Goal: Task Accomplishment & Management: Complete application form

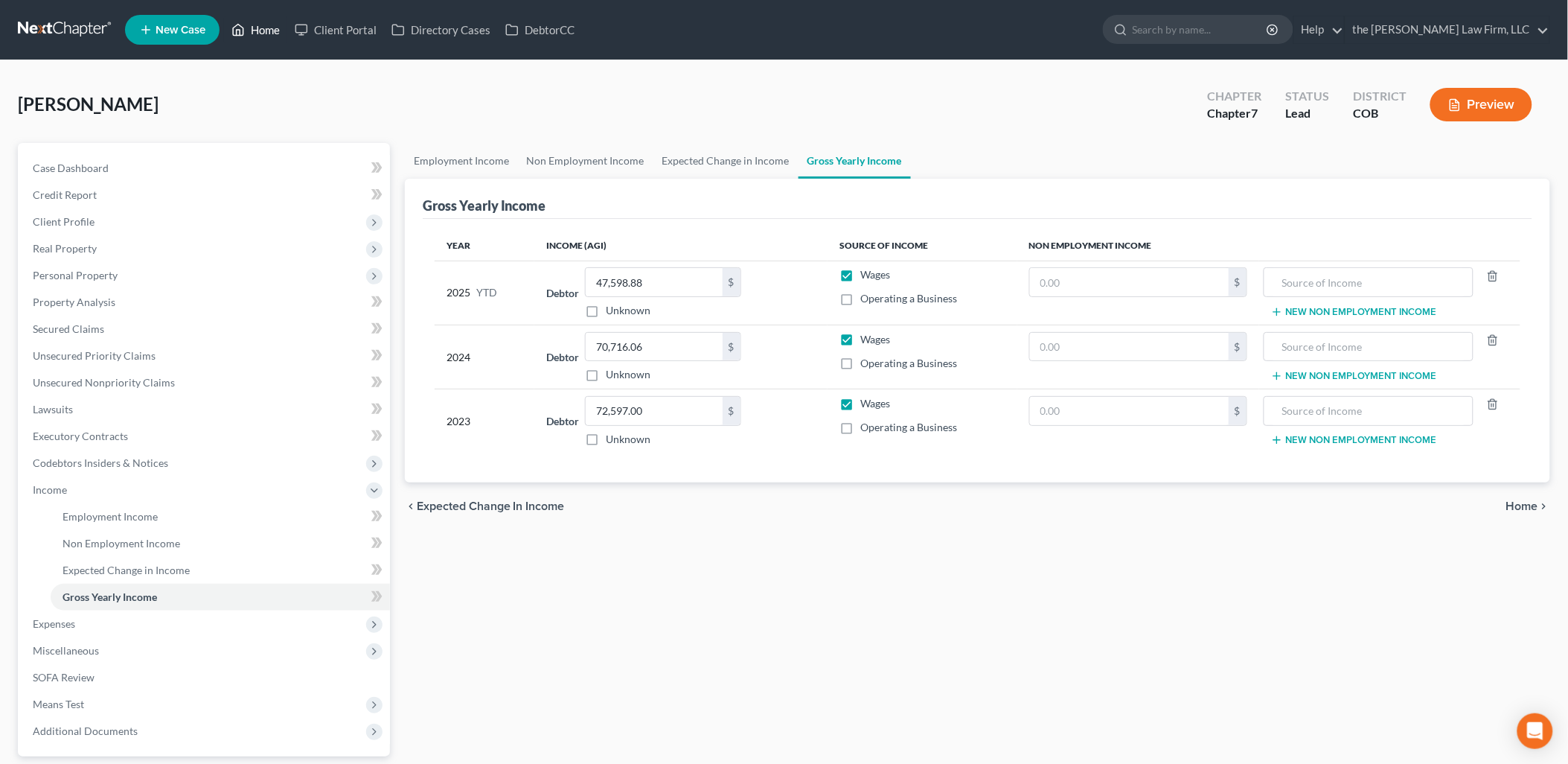
click at [259, 39] on link "Home" at bounding box center [256, 30] width 64 height 27
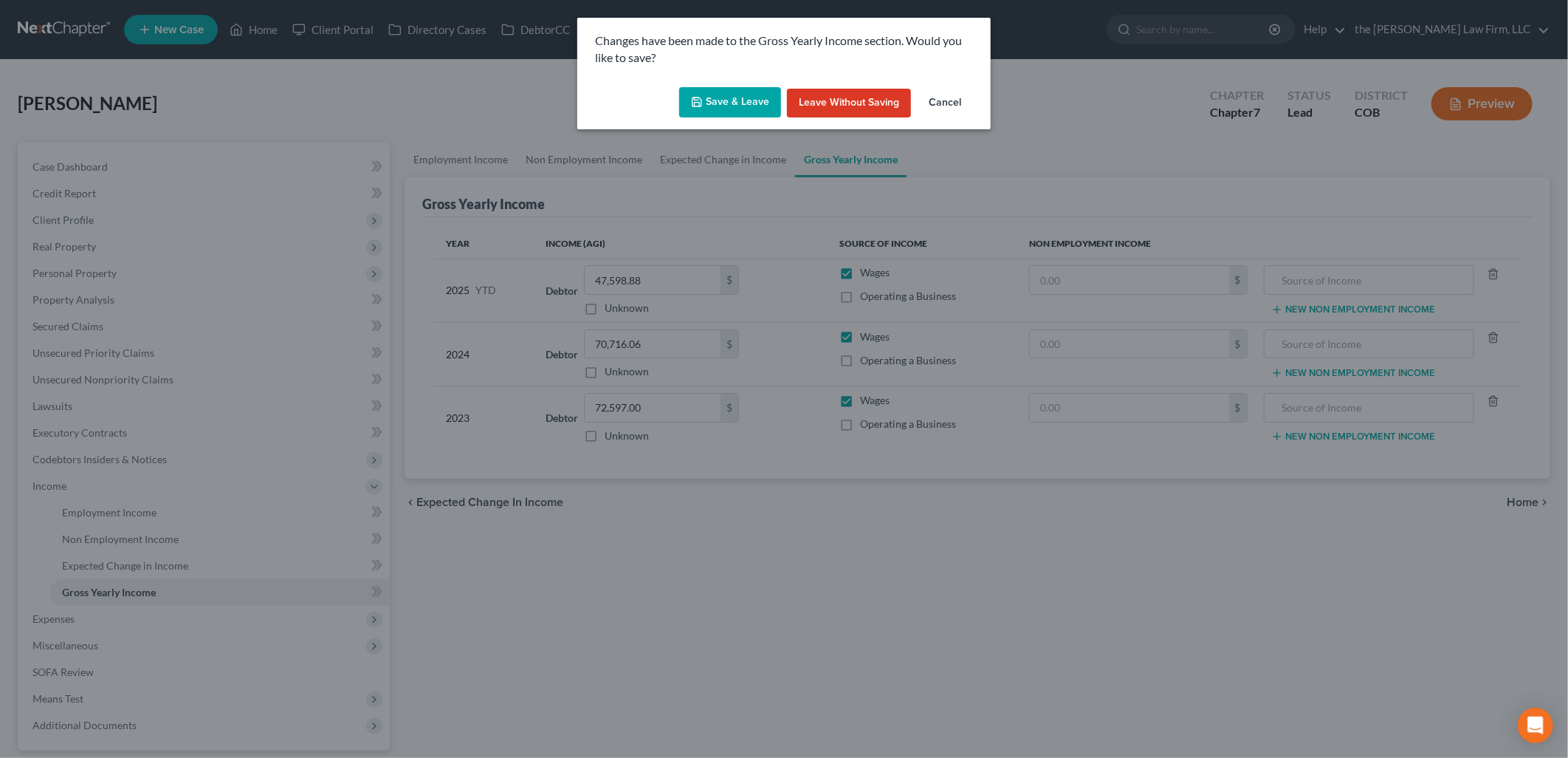
click at [740, 108] on button "Save & Leave" at bounding box center [730, 102] width 102 height 31
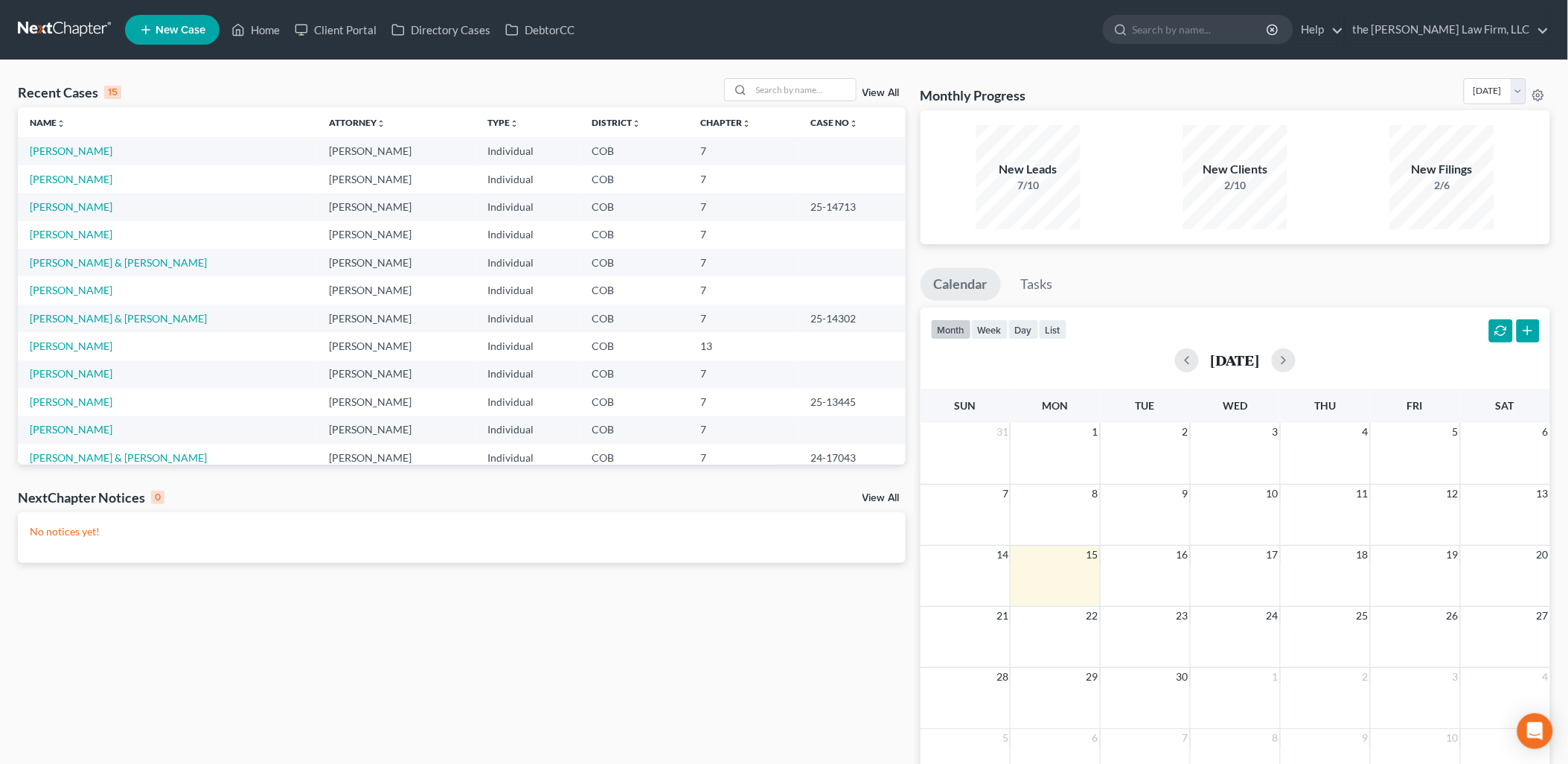
click at [175, 19] on link "New Case" at bounding box center [173, 29] width 95 height 30
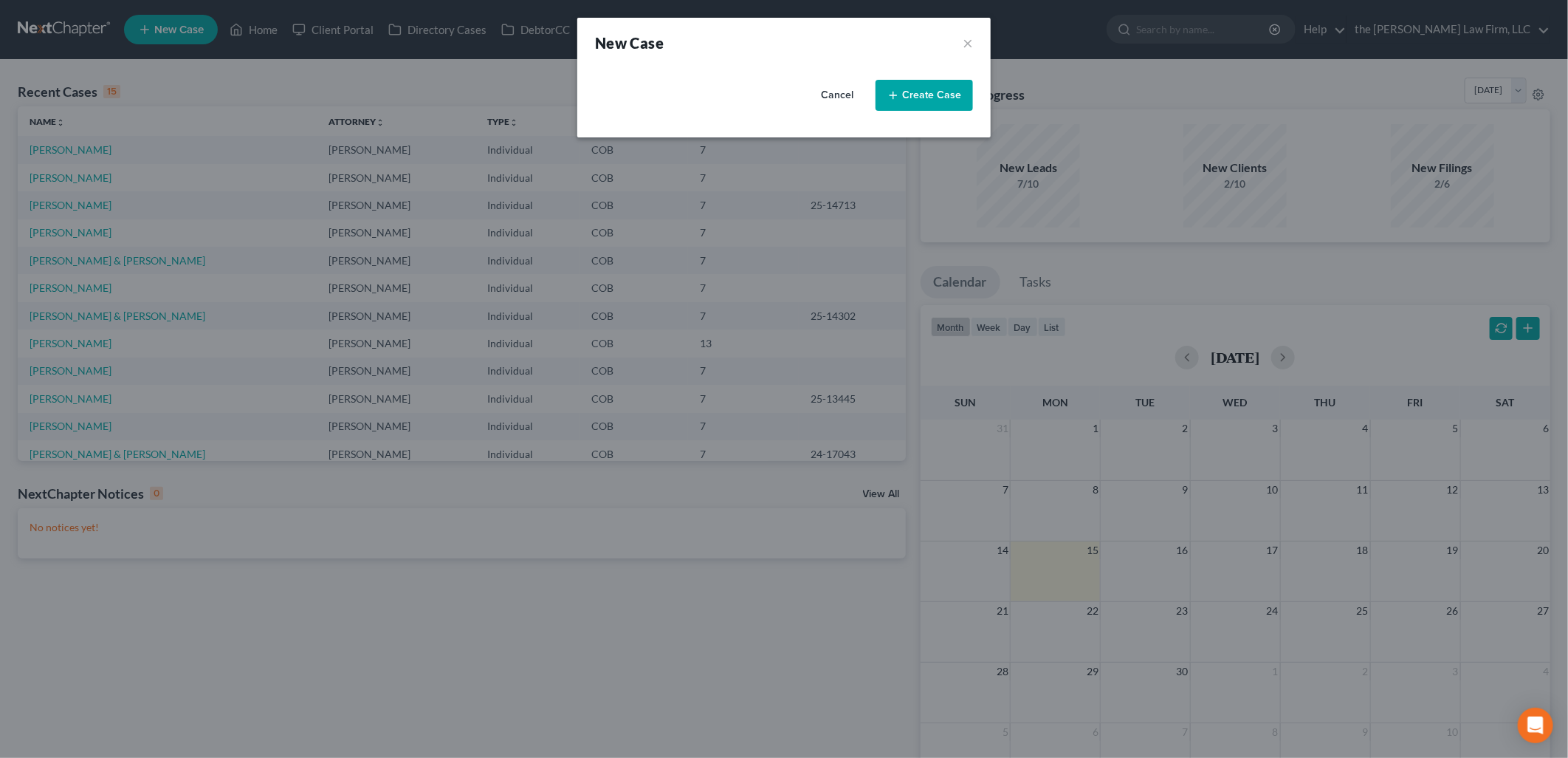
select select "11"
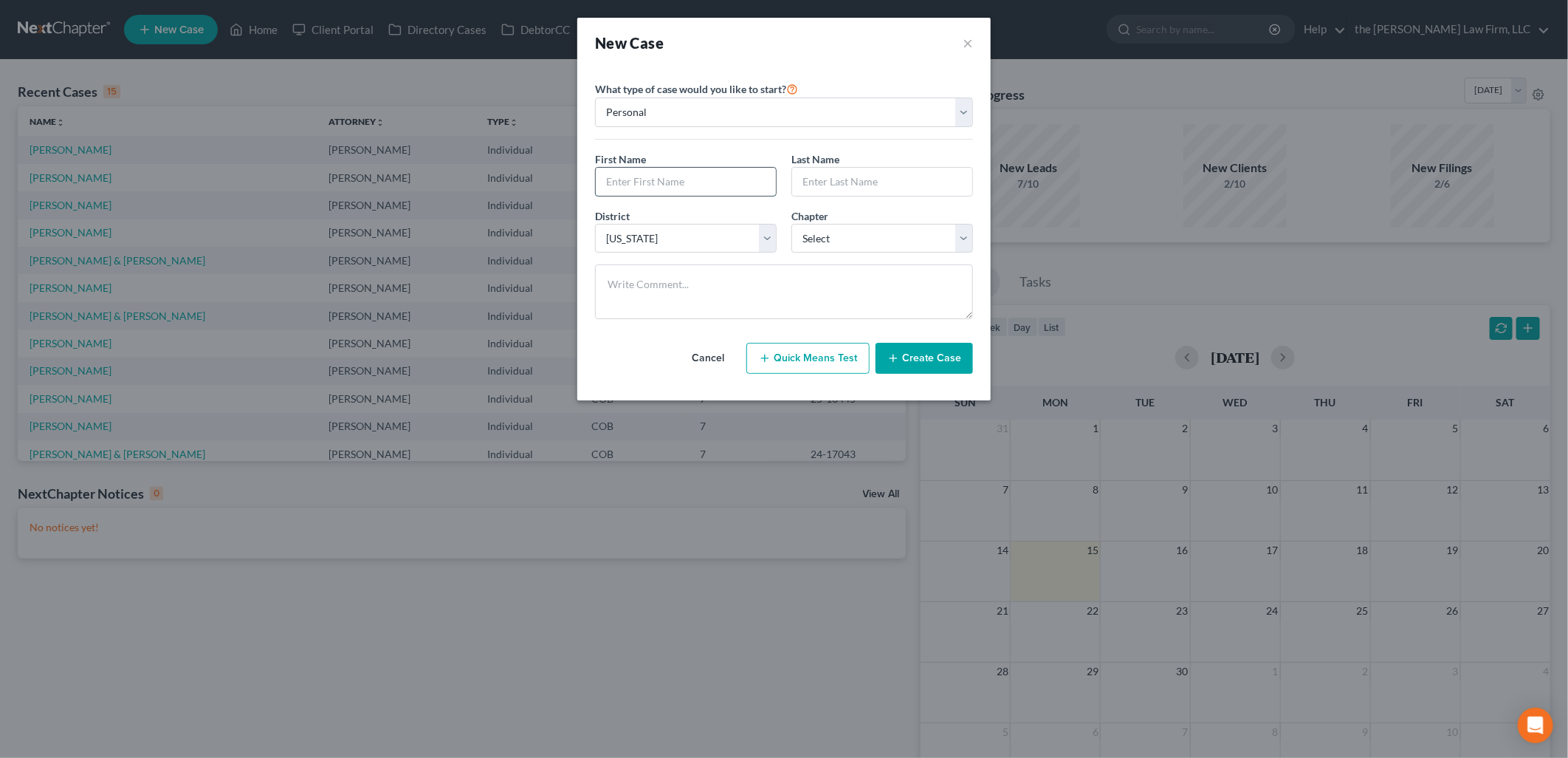
click at [672, 190] on input "text" at bounding box center [686, 181] width 180 height 28
type input "[PERSON_NAME]"
drag, startPoint x: 847, startPoint y: 238, endPoint x: 844, endPoint y: 255, distance: 17.3
click at [847, 238] on select "Select 7 11 12 13" at bounding box center [882, 238] width 182 height 30
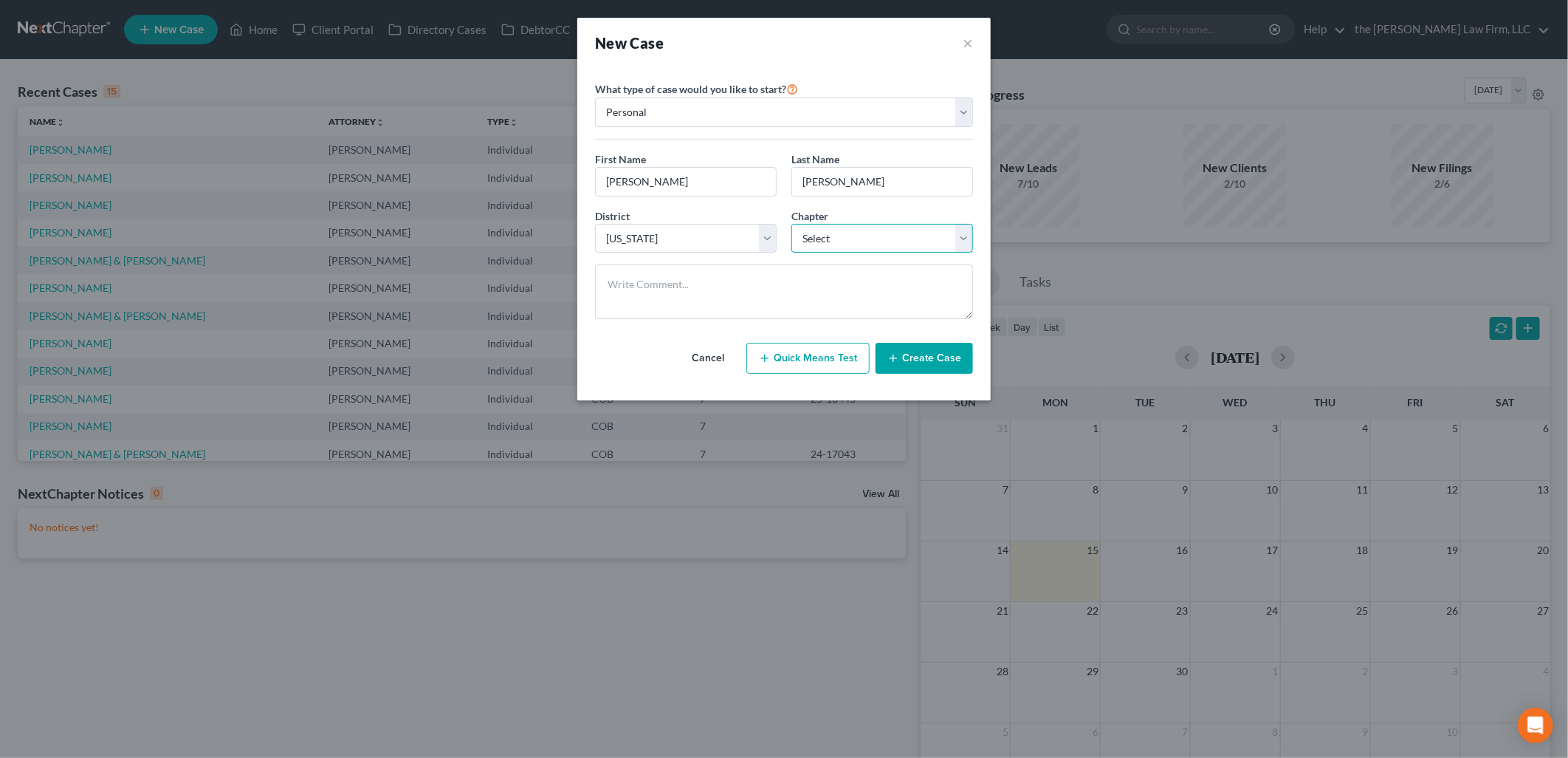
select select "0"
click at [791, 224] on select "Select 7 11 12 13" at bounding box center [882, 238] width 182 height 30
click at [962, 357] on button "Create Case" at bounding box center [924, 358] width 98 height 31
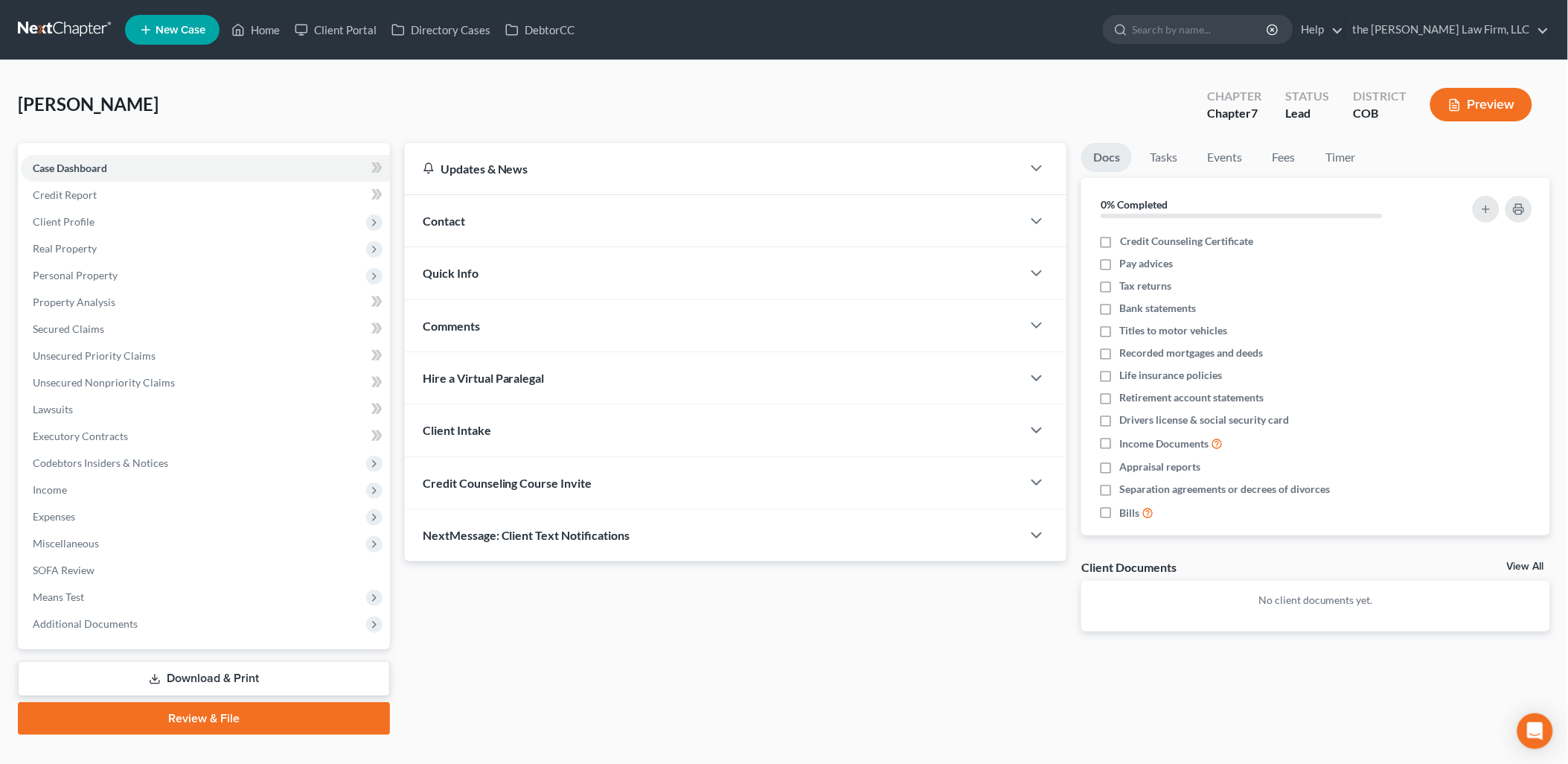
click at [517, 474] on div "Credit Counseling Course Invite" at bounding box center [714, 482] width 618 height 51
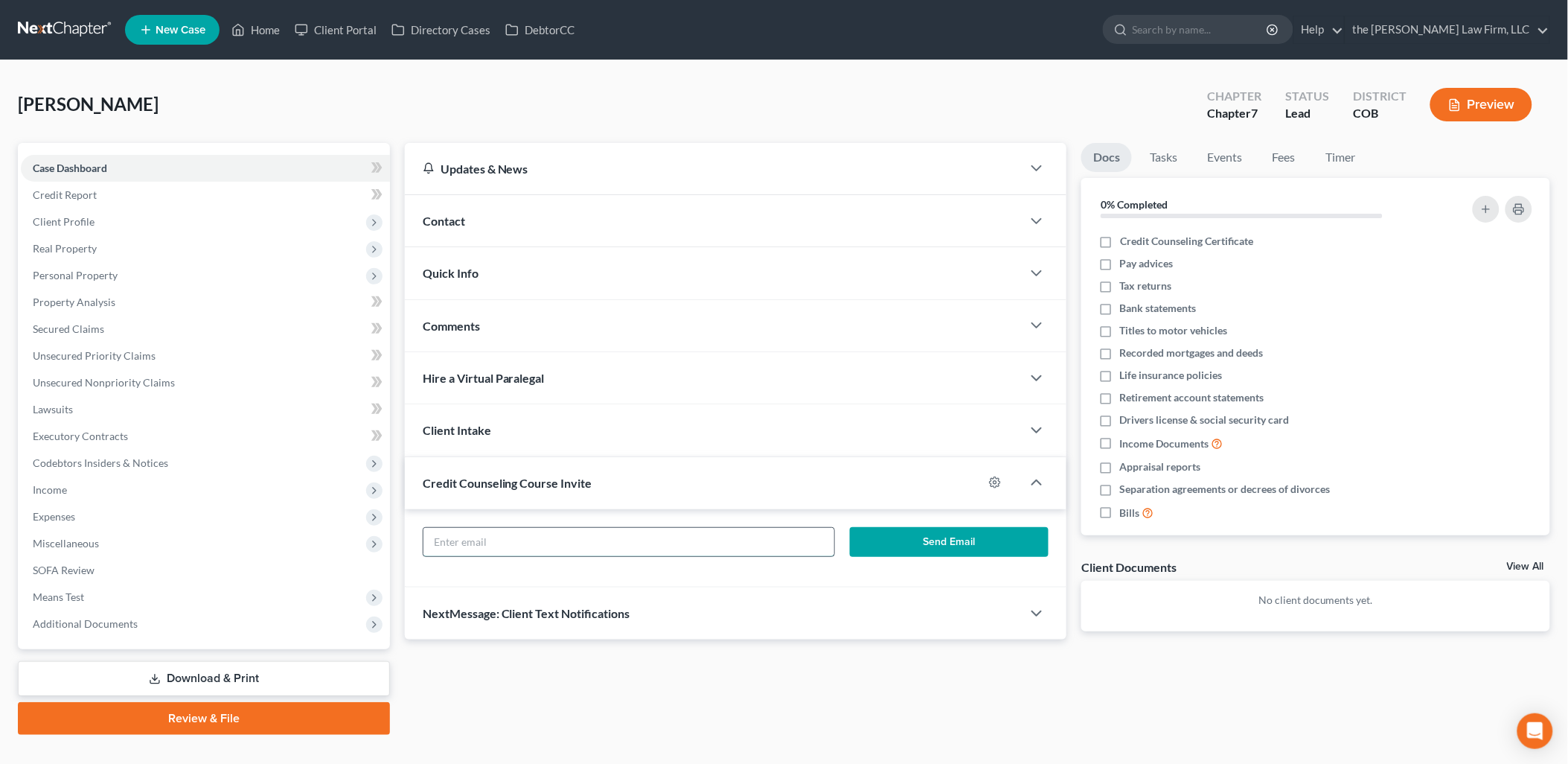
click at [651, 552] on input "text" at bounding box center [629, 541] width 411 height 28
type input "[DOMAIN_NAME][EMAIL_ADDRESS][DOMAIN_NAME]"
click button "Send Email" at bounding box center [949, 541] width 199 height 30
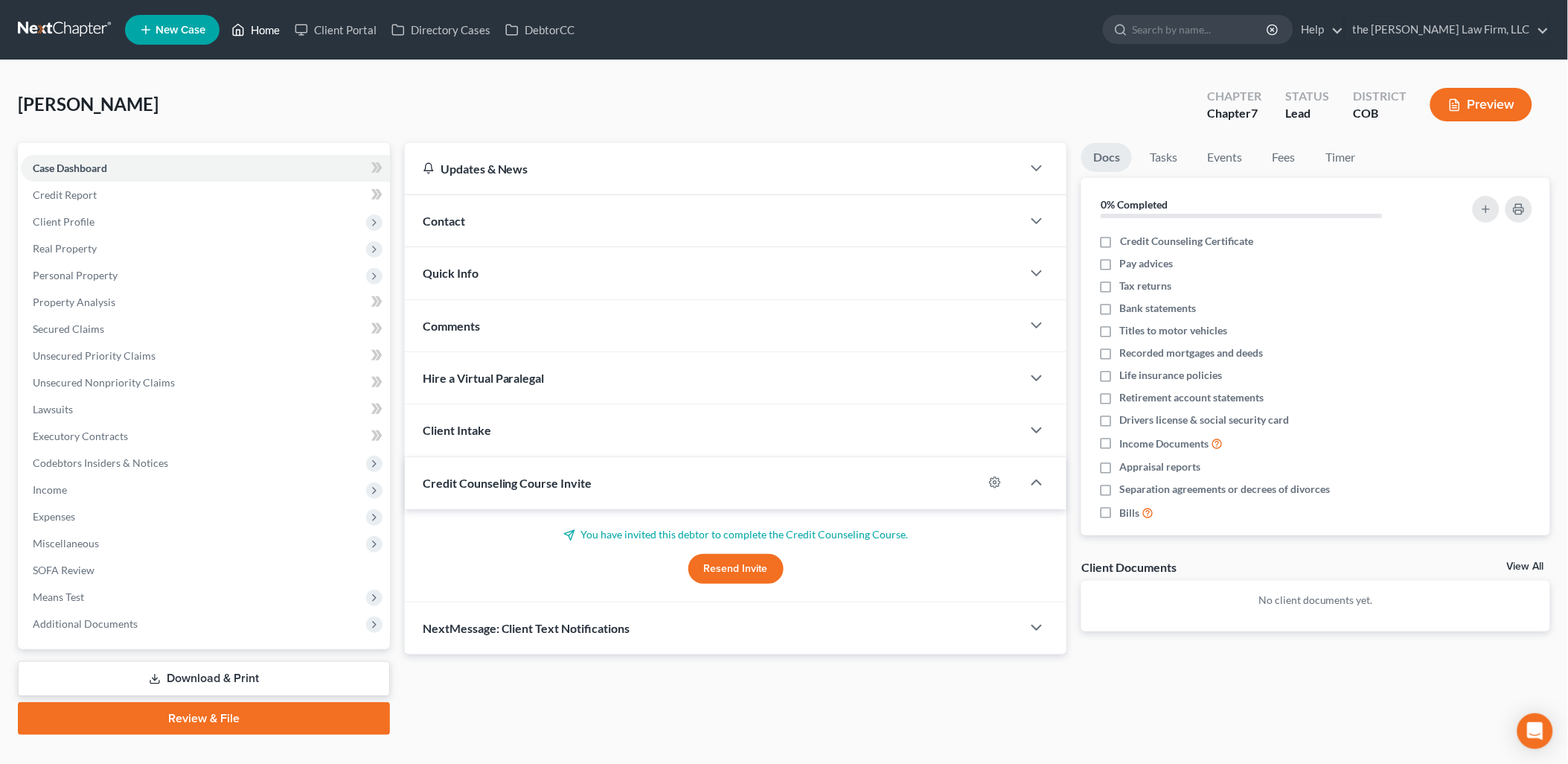
drag, startPoint x: 272, startPoint y: 45, endPoint x: 272, endPoint y: 33, distance: 12.0
click at [272, 45] on ul "New Case Home Client Portal Directory Cases DebtorCC - No Result - See all resu…" at bounding box center [838, 30] width 1425 height 39
click at [272, 31] on link "Home" at bounding box center [256, 30] width 64 height 27
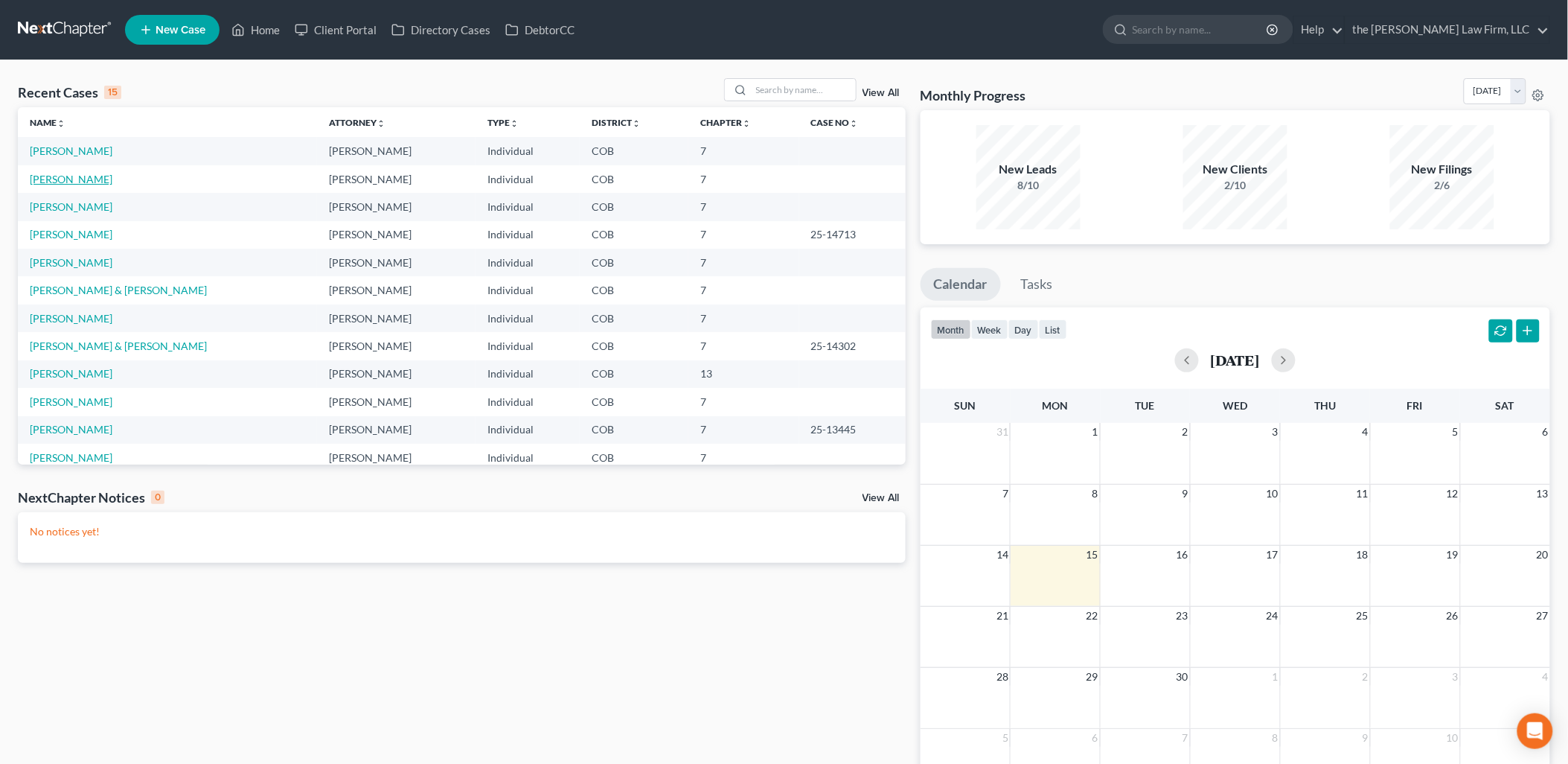
click at [50, 179] on link "[PERSON_NAME]" at bounding box center [71, 178] width 83 height 13
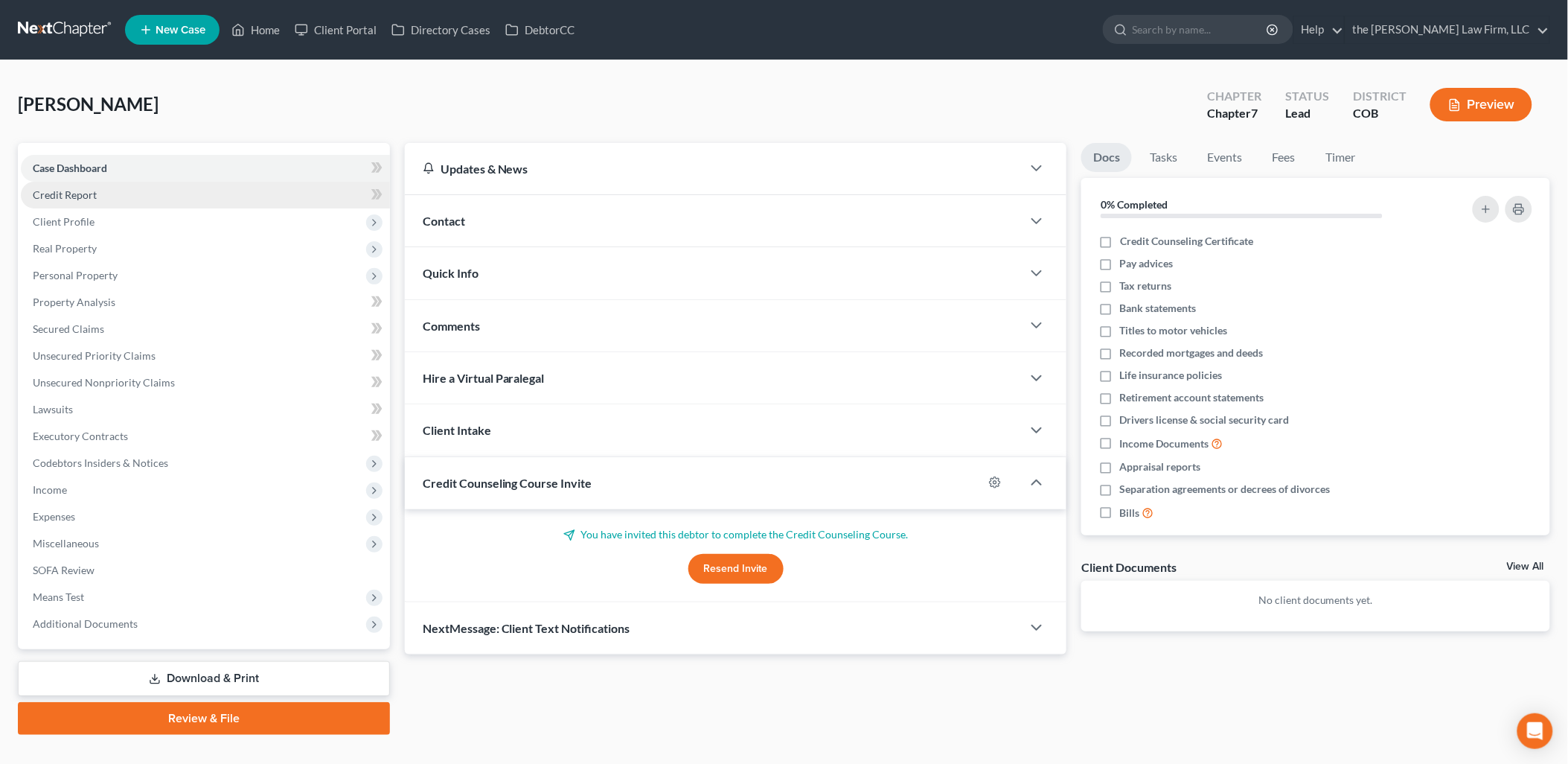
click at [93, 201] on link "Credit Report" at bounding box center [205, 195] width 369 height 27
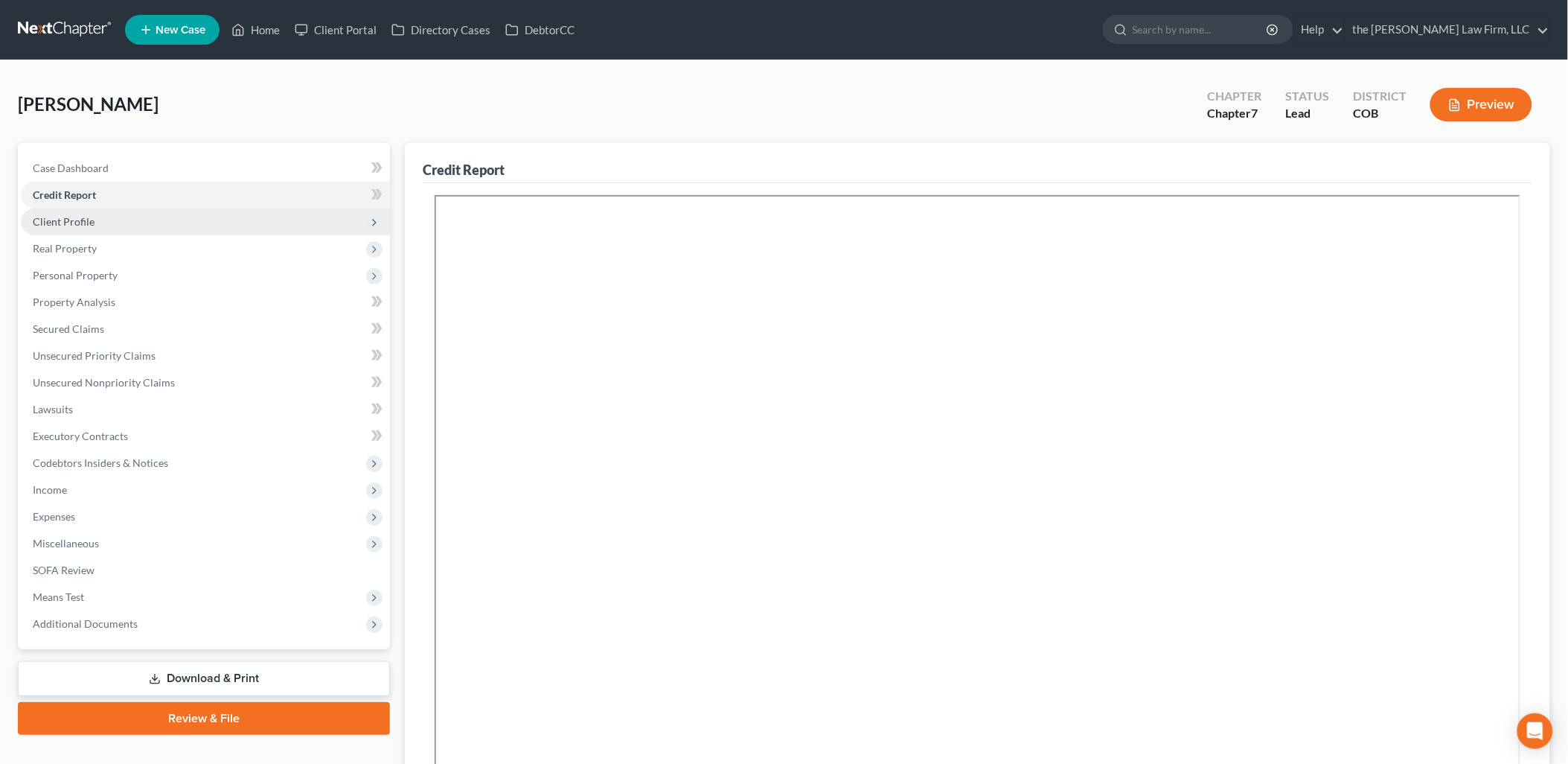
click at [132, 222] on span "Client Profile" at bounding box center [205, 222] width 369 height 27
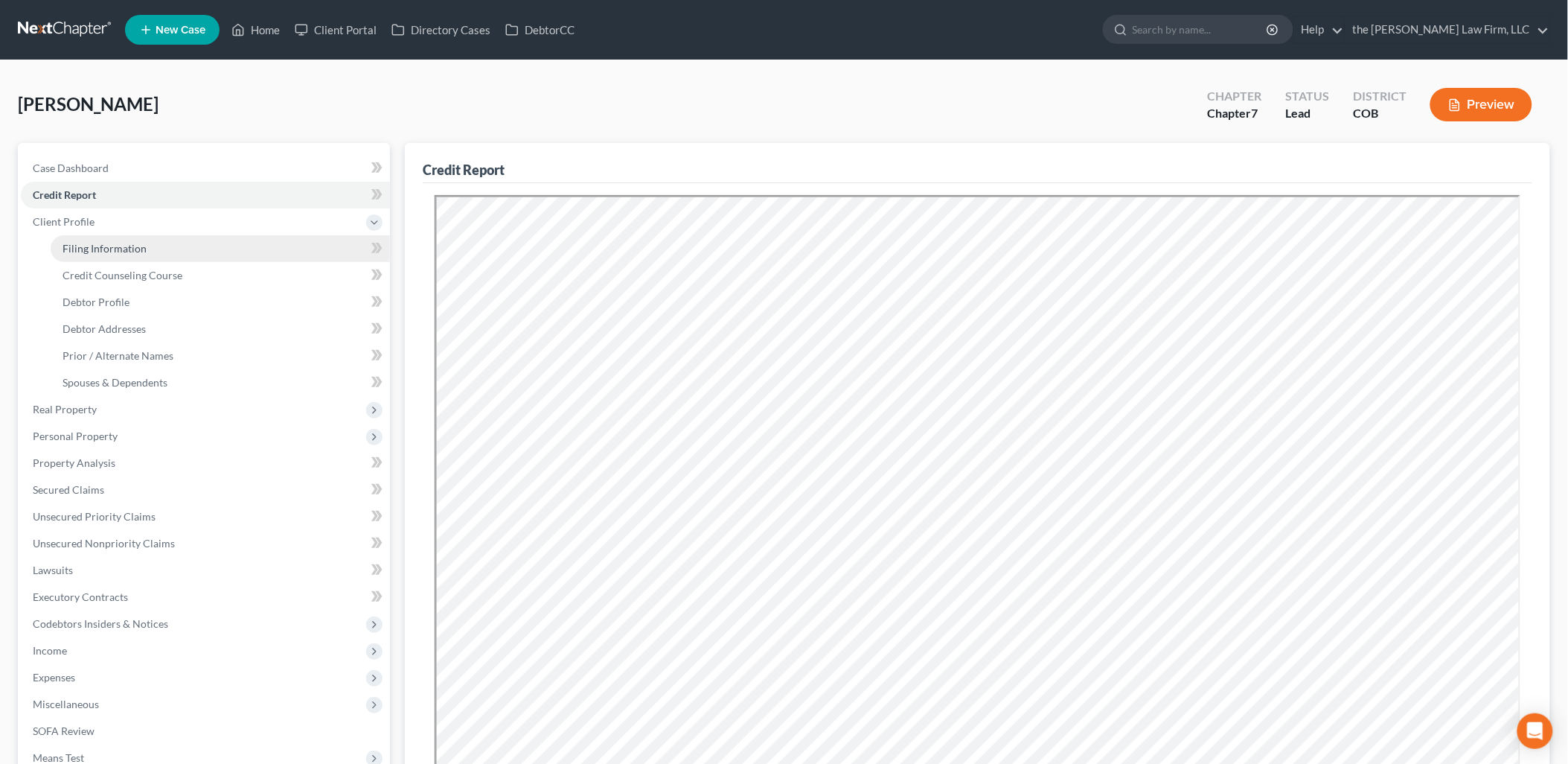
drag, startPoint x: 146, startPoint y: 253, endPoint x: 175, endPoint y: 253, distance: 29.0
click at [146, 253] on link "Filing Information" at bounding box center [220, 249] width 339 height 27
select select "1"
select select "0"
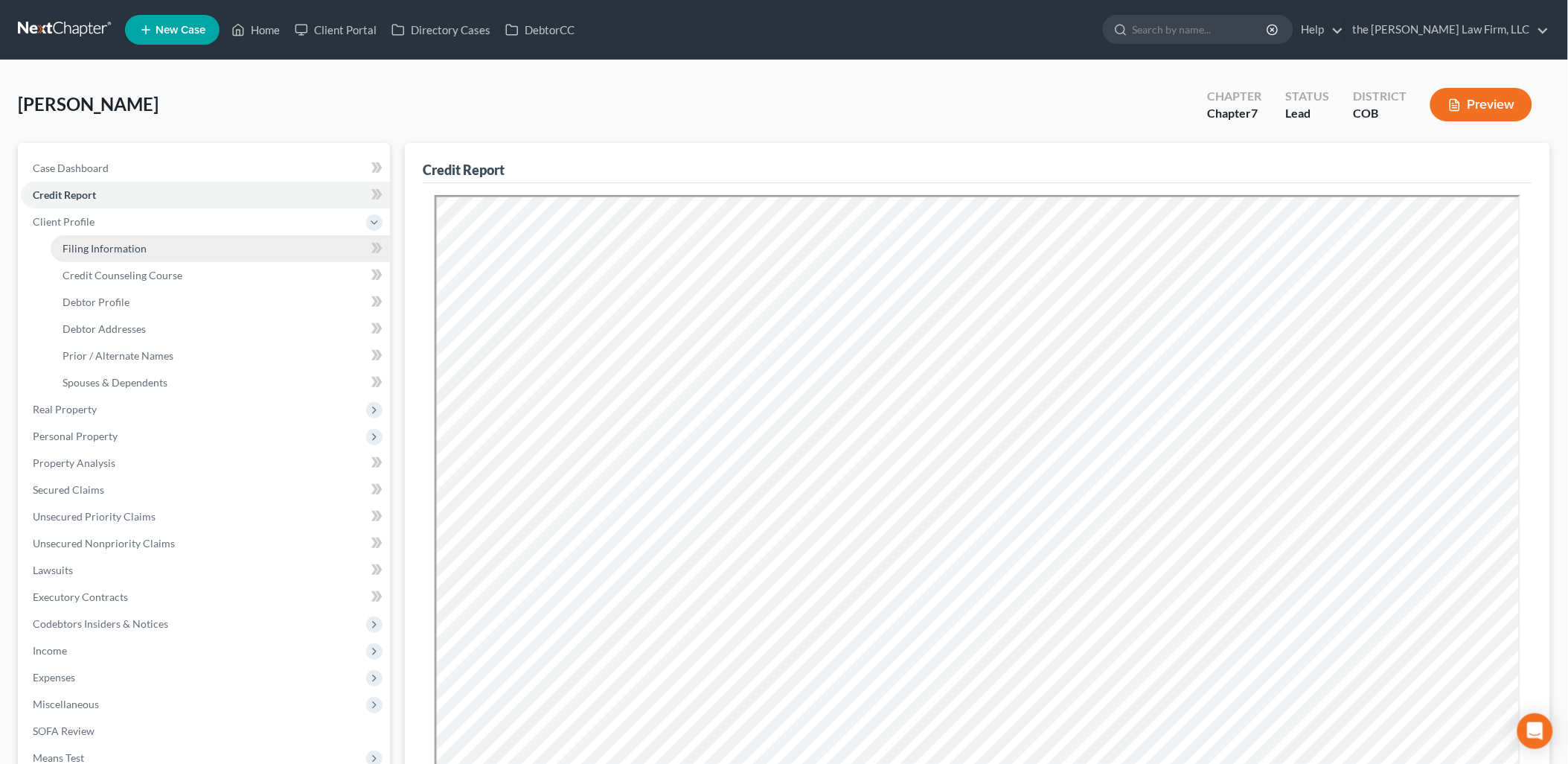
select select "11"
select select "0"
select select "5"
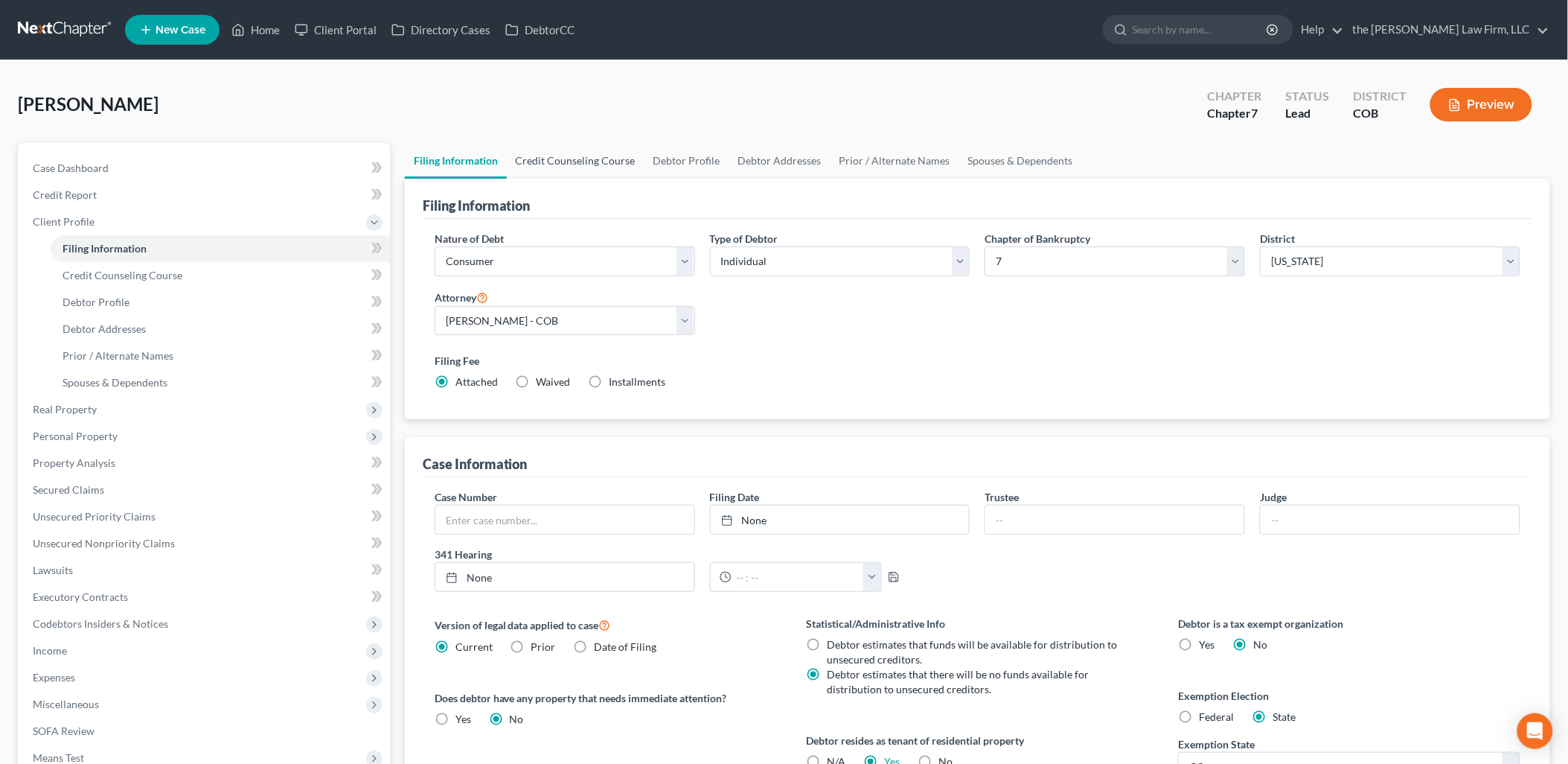
click at [612, 161] on link "Credit Counseling Course" at bounding box center [576, 160] width 138 height 36
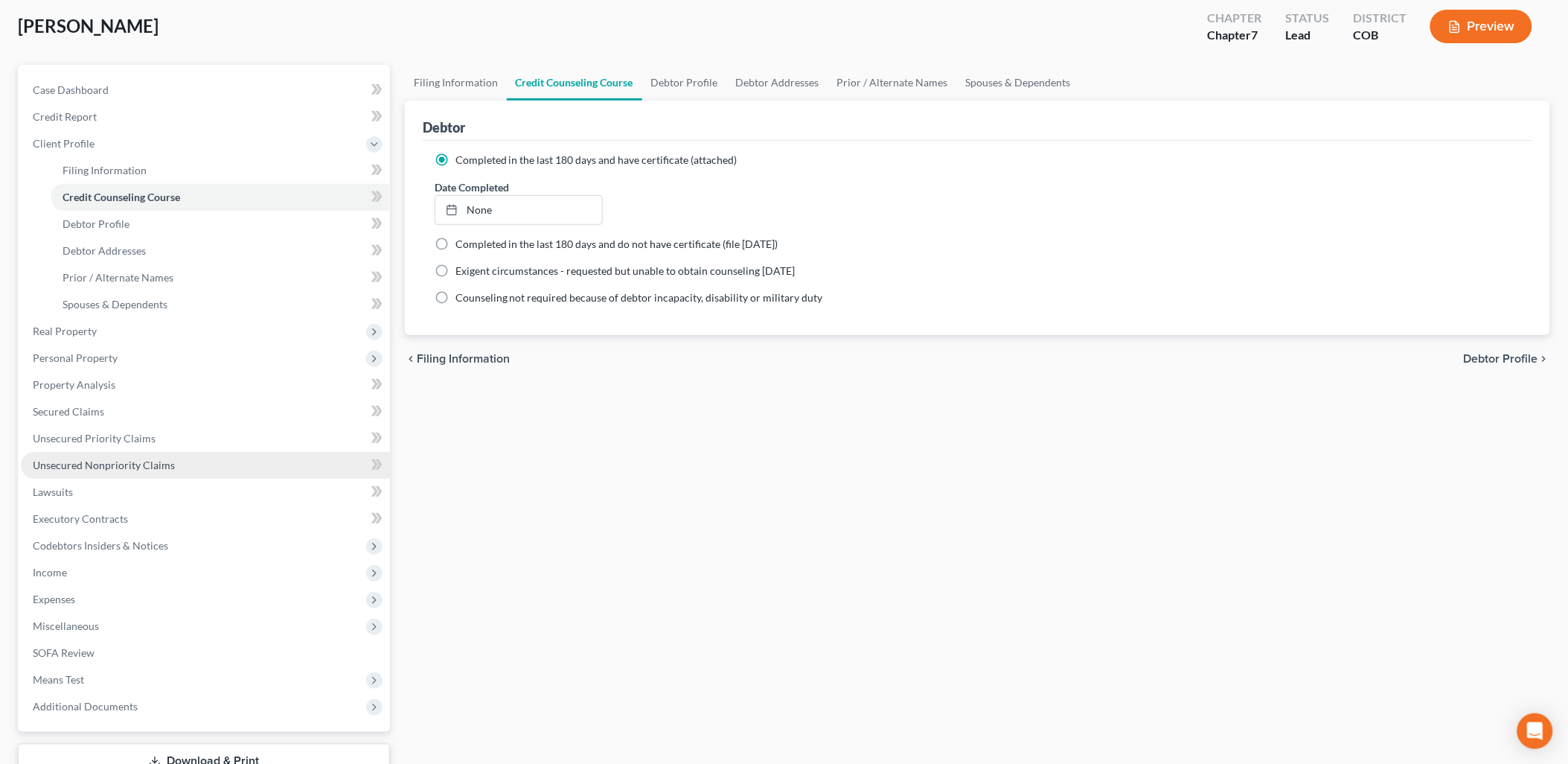
scroll to position [186, 0]
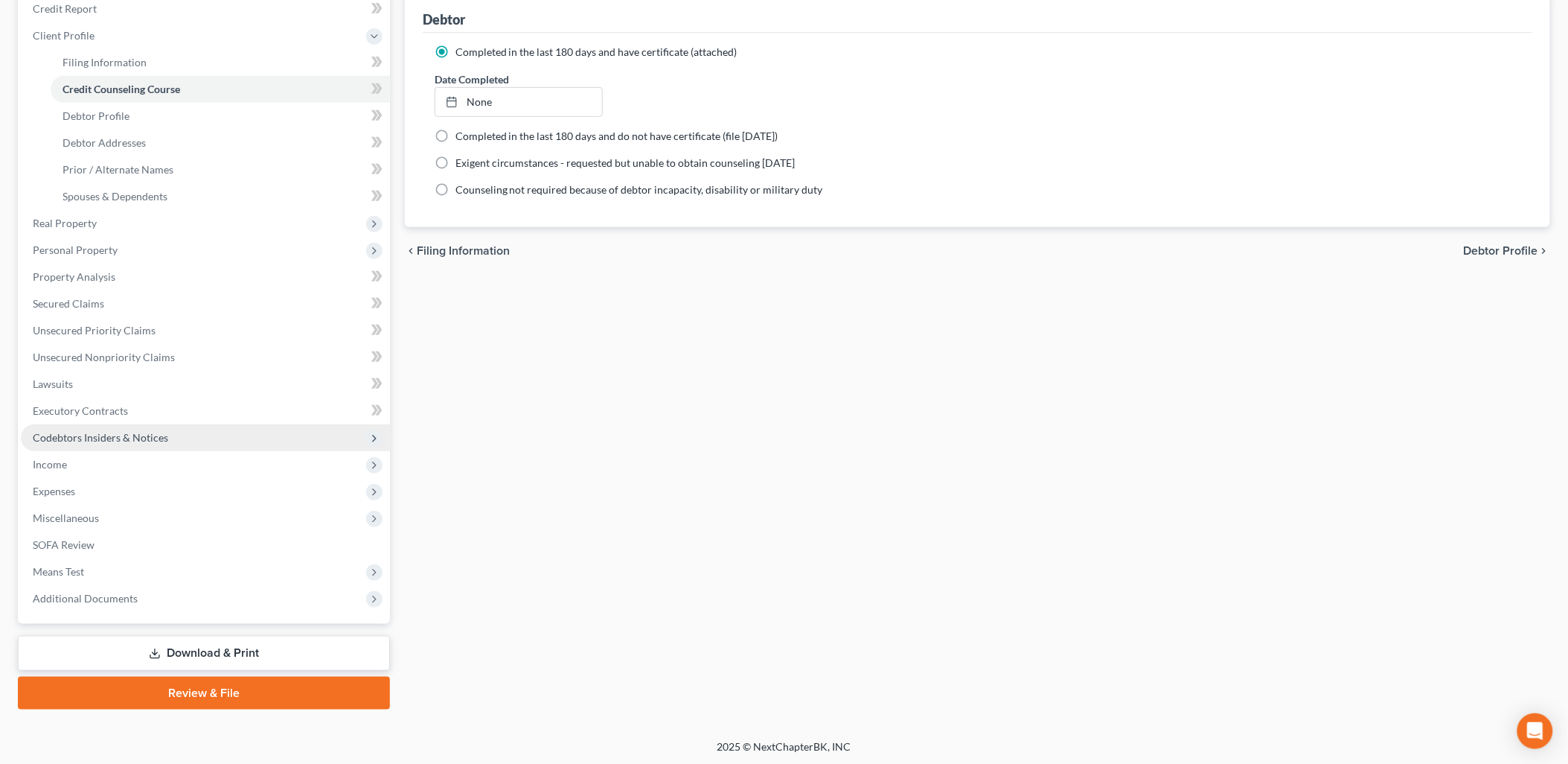
click at [79, 426] on span "Codebtors Insiders & Notices" at bounding box center [205, 438] width 369 height 27
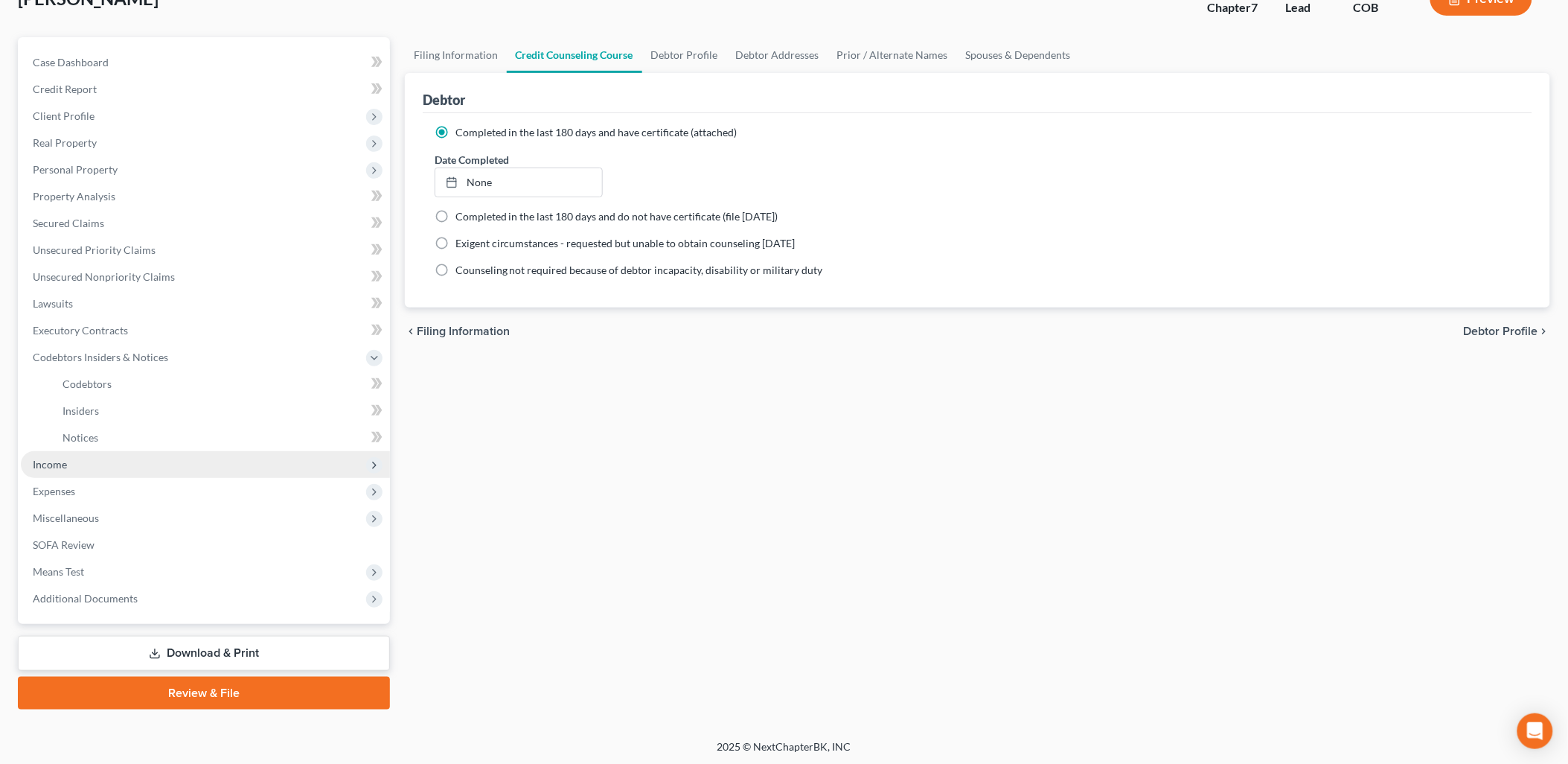
click at [76, 458] on span "Income" at bounding box center [205, 465] width 369 height 27
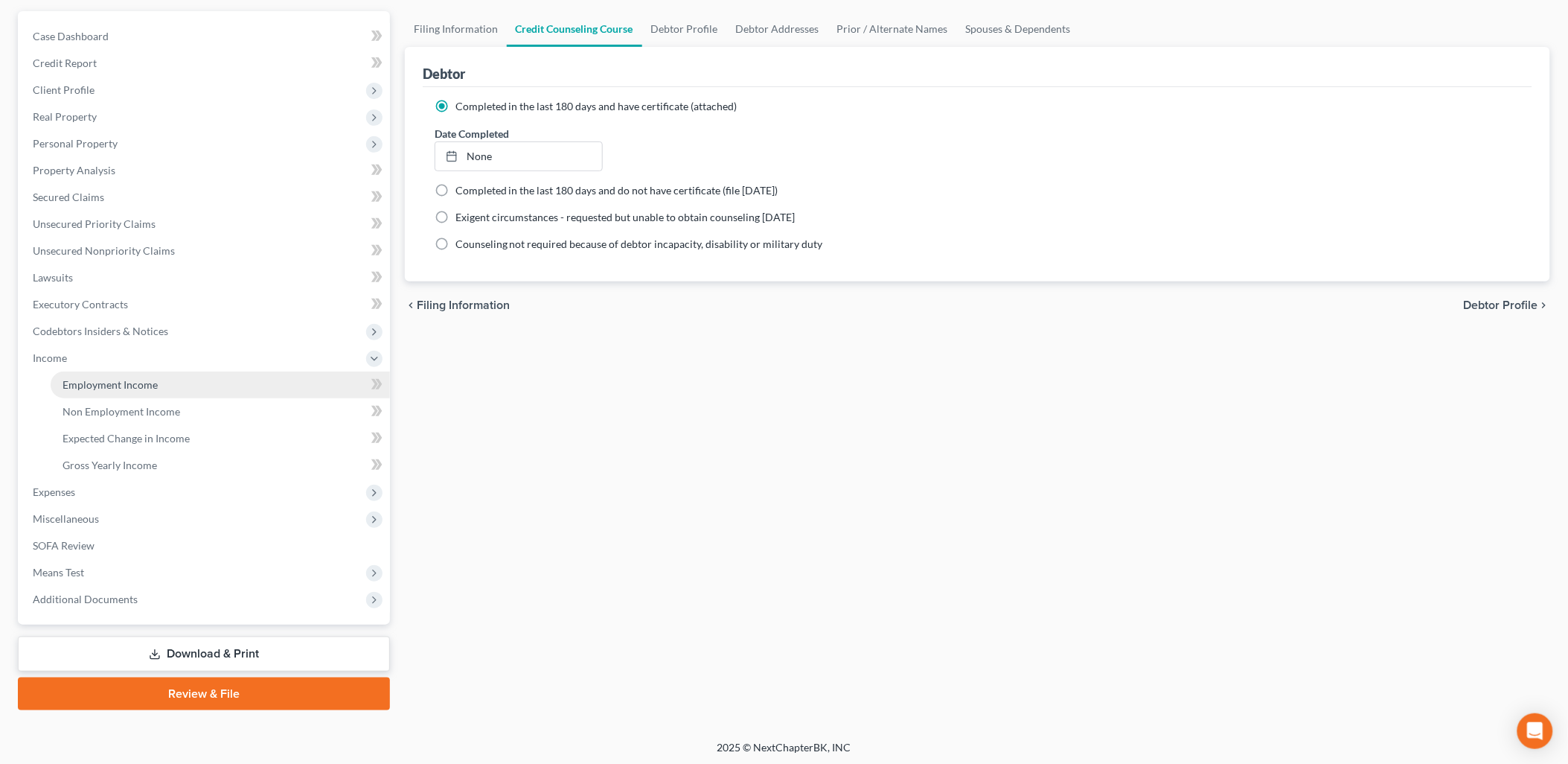
click at [194, 389] on link "Employment Income" at bounding box center [220, 385] width 339 height 27
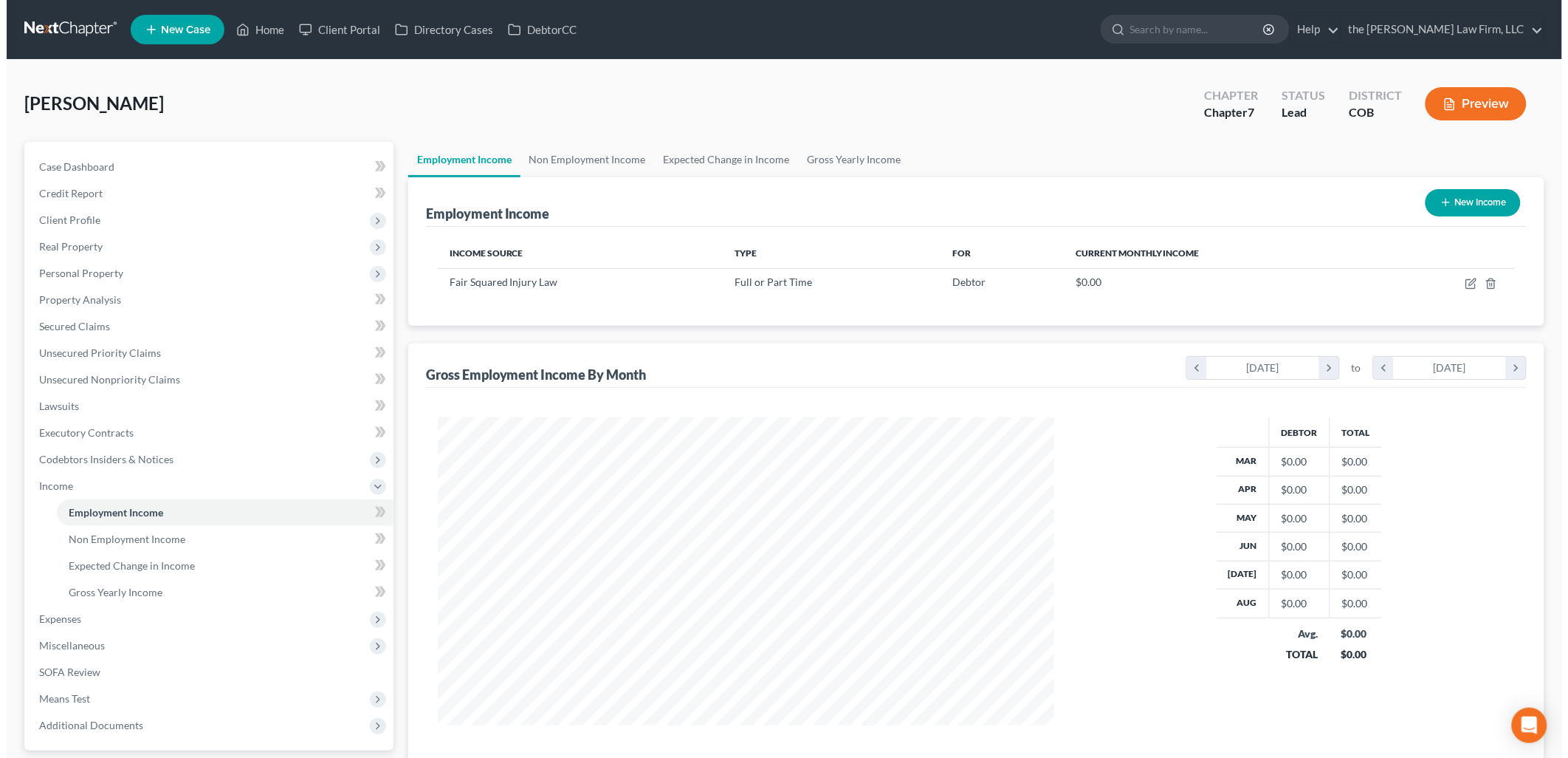
scroll to position [308, 646]
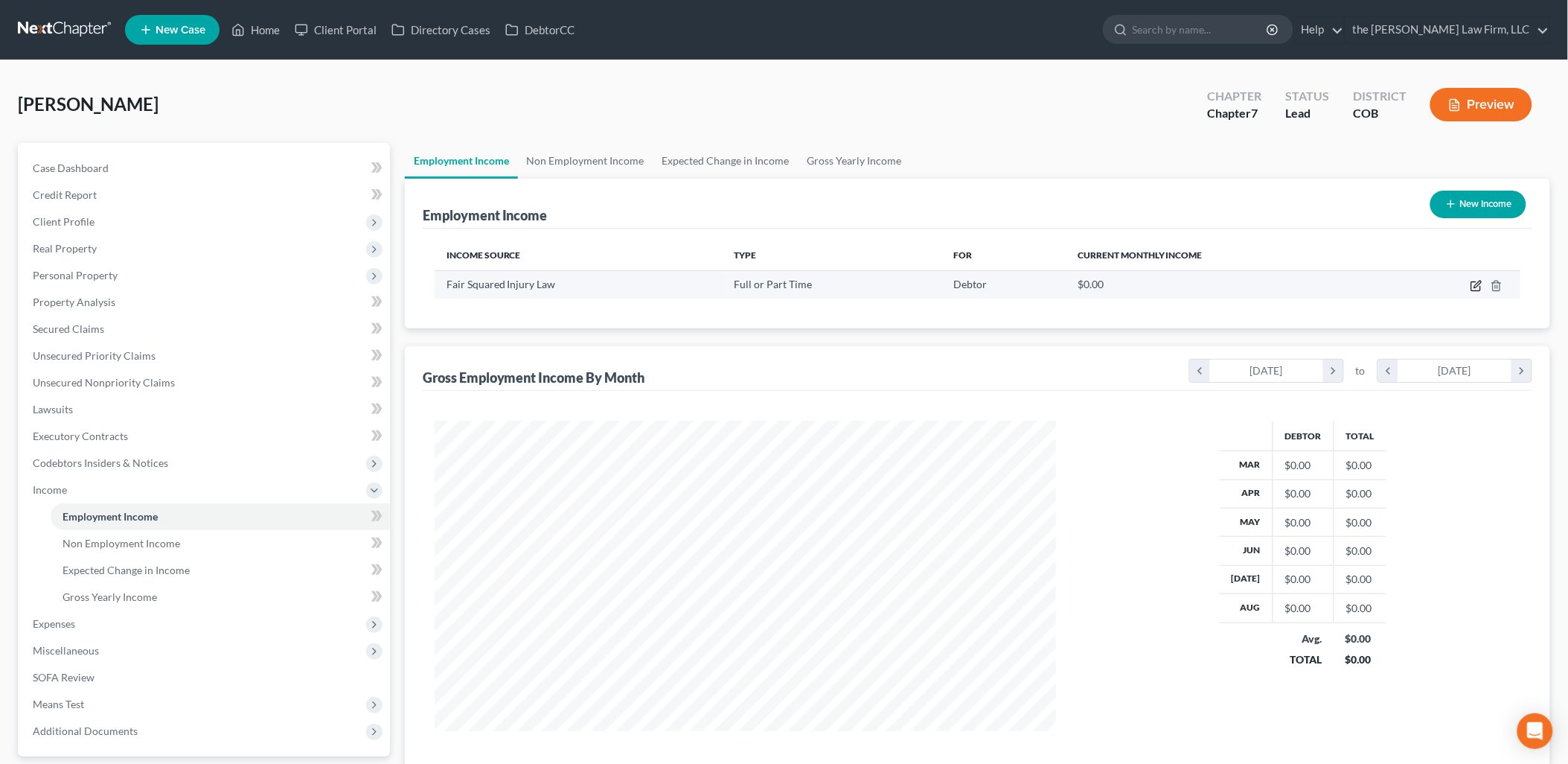
click at [1478, 288] on icon "button" at bounding box center [1476, 286] width 12 height 12
select select "0"
select select "5"
select select "2"
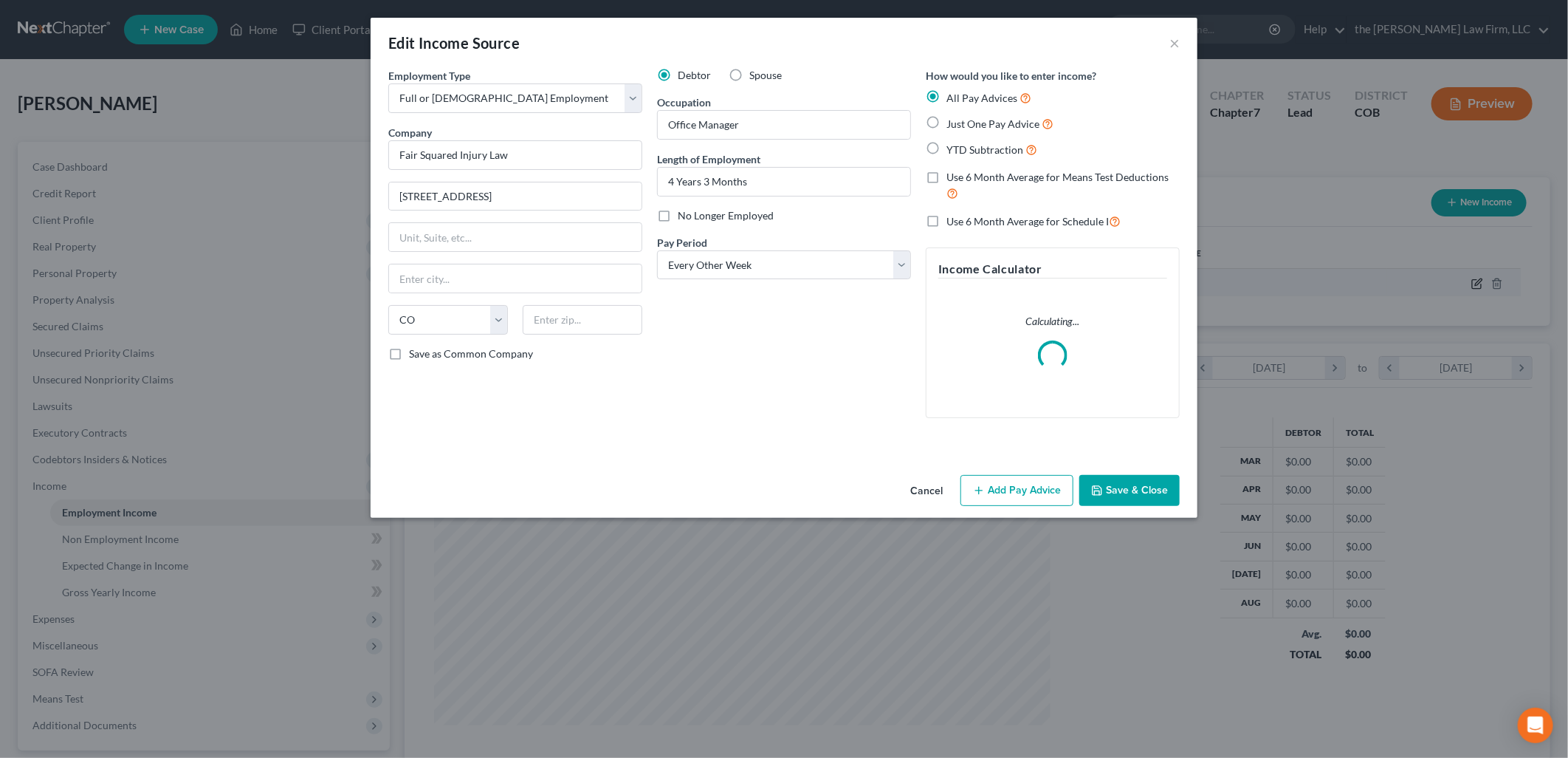
scroll to position [311, 651]
click at [1037, 501] on button "Add Pay Advice" at bounding box center [1017, 490] width 113 height 31
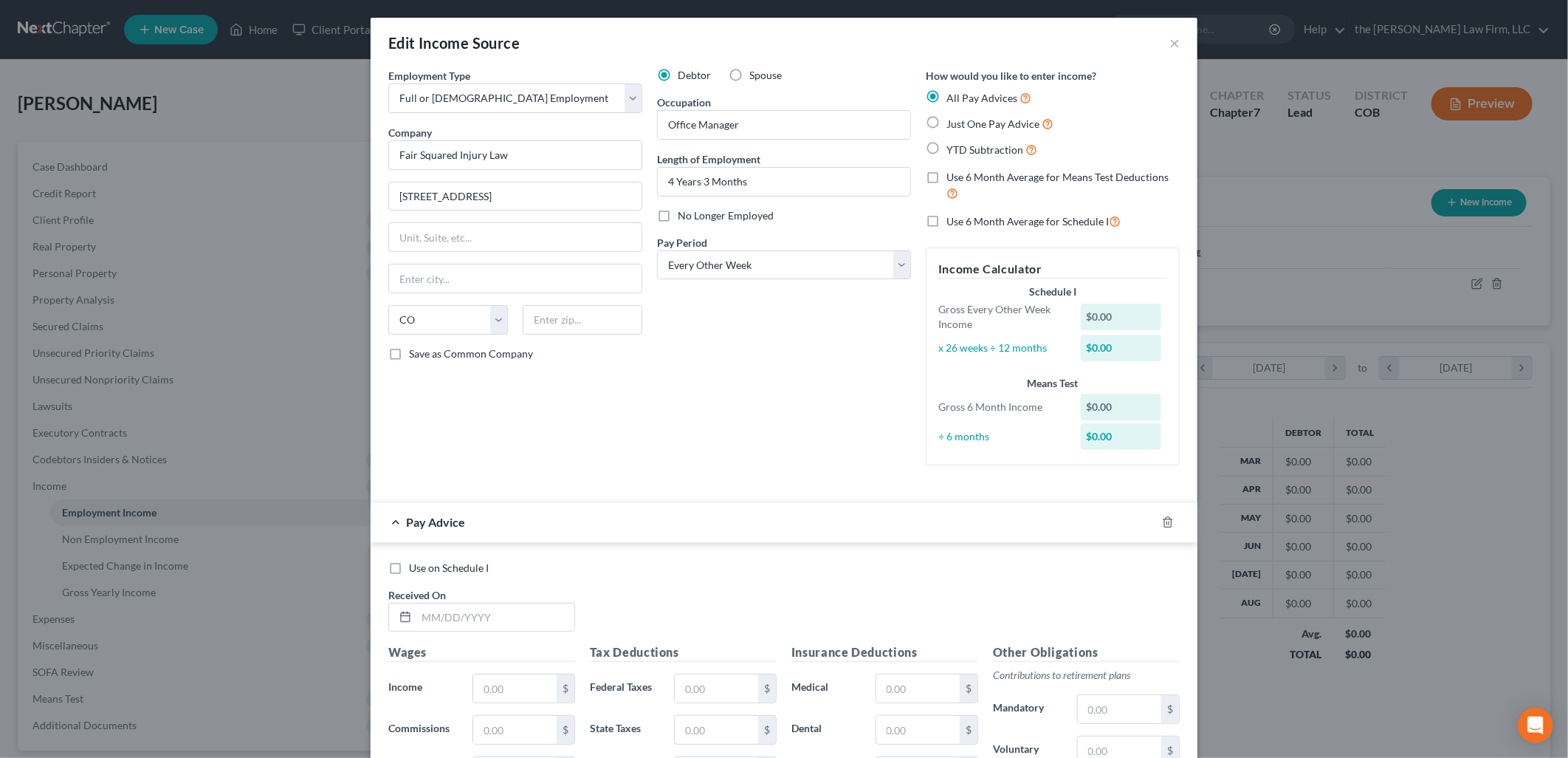
scroll to position [311, 0]
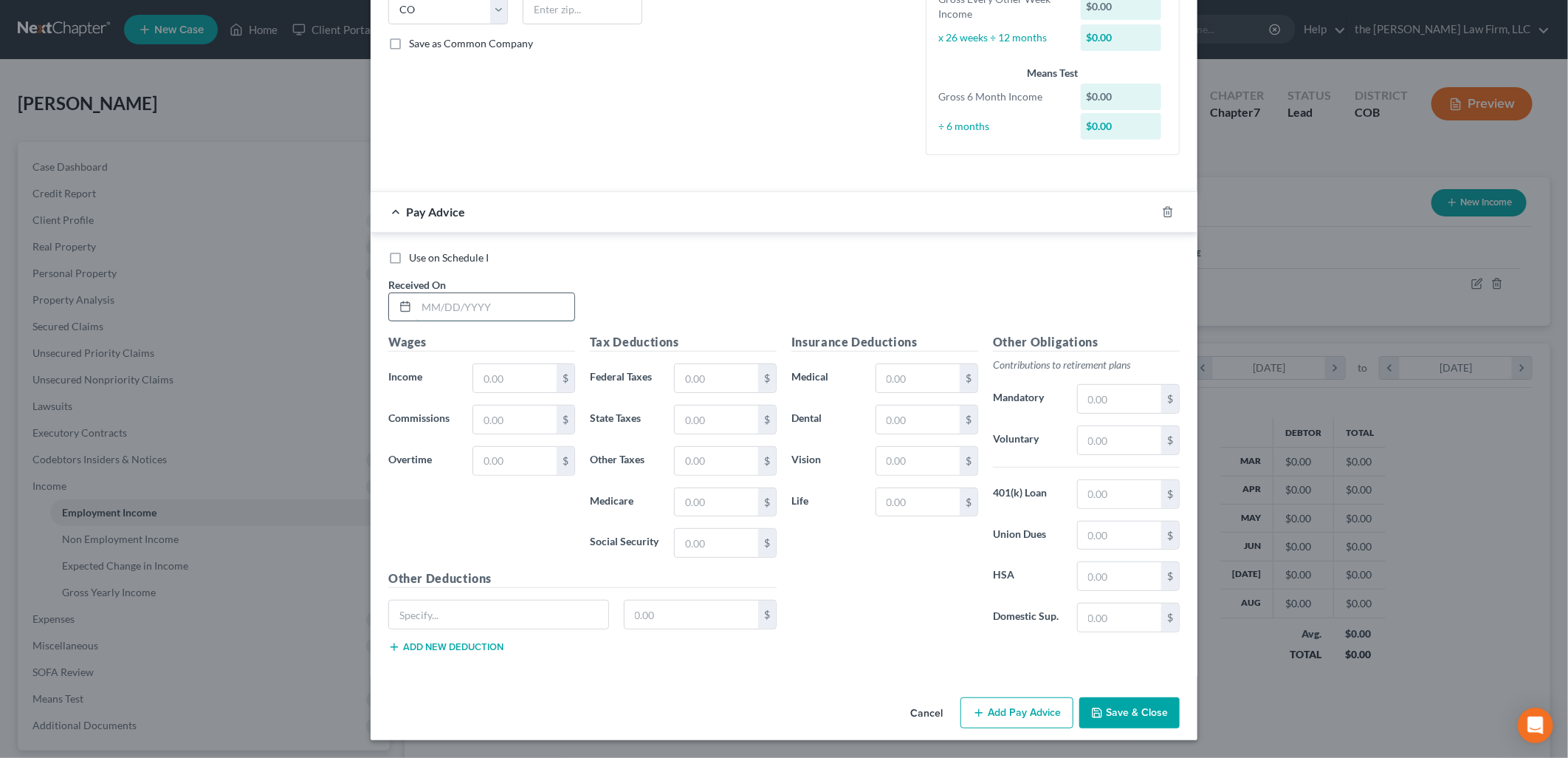
click at [463, 309] on input "text" at bounding box center [495, 306] width 158 height 28
type input "[DATE]"
click at [499, 374] on input "text" at bounding box center [515, 377] width 83 height 28
type input "3,351.54"
type input "285.26"
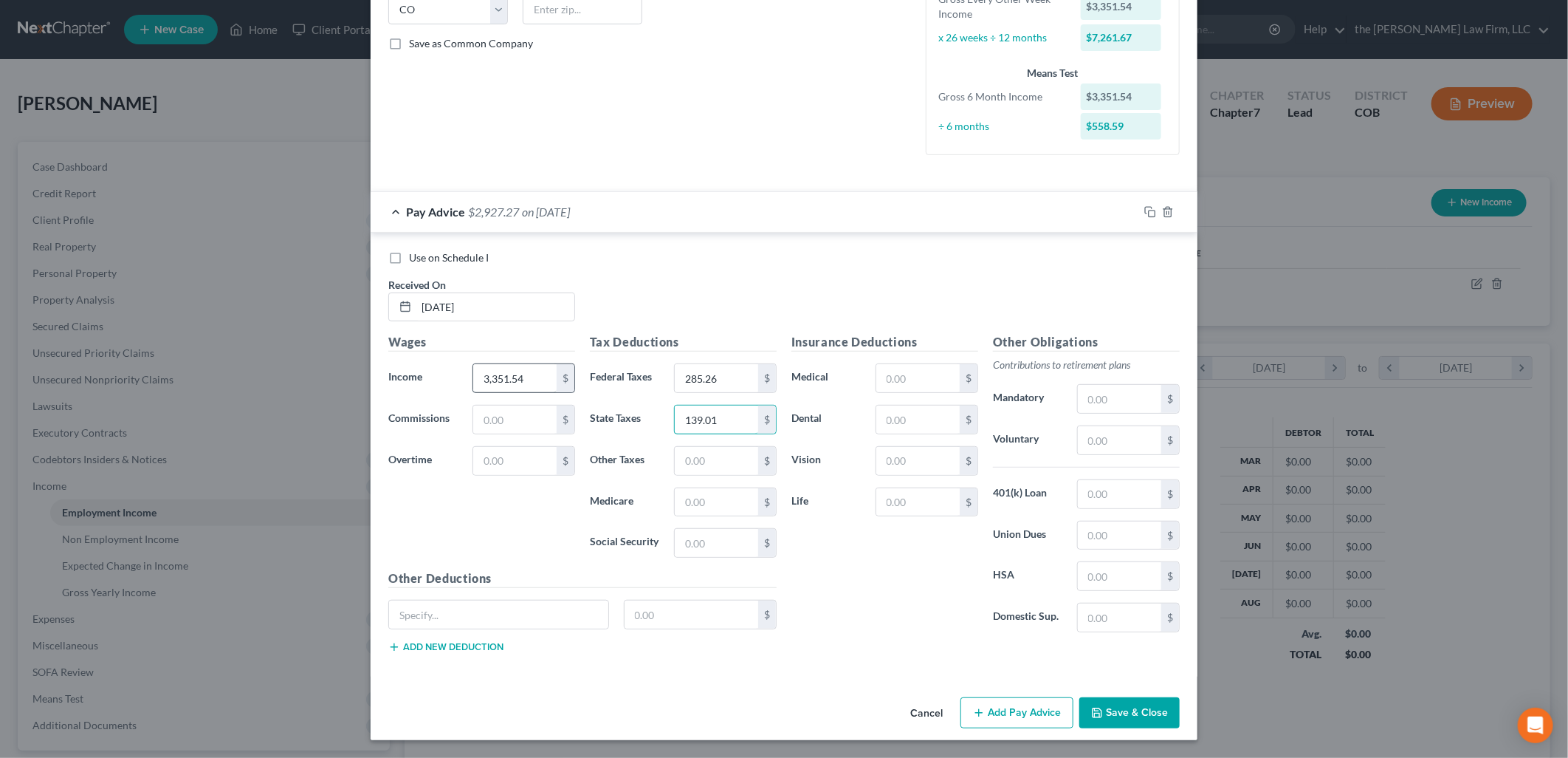
type input "139.01"
type input "15.08"
type input "48.60"
type input "207.80"
drag, startPoint x: 1014, startPoint y: 698, endPoint x: 928, endPoint y: 617, distance: 118.1
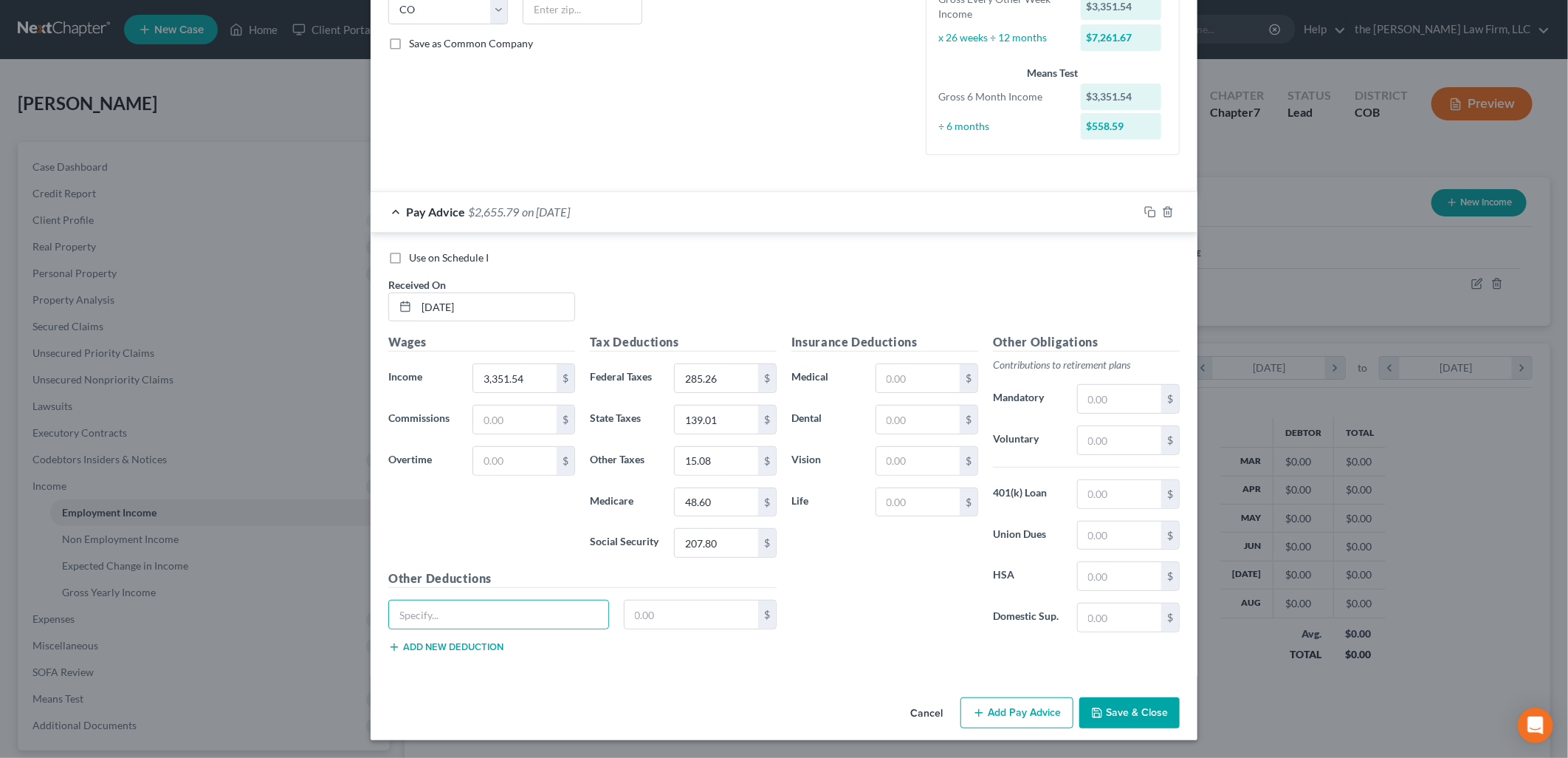
click at [1015, 698] on button "Add Pay Advice" at bounding box center [1017, 713] width 113 height 31
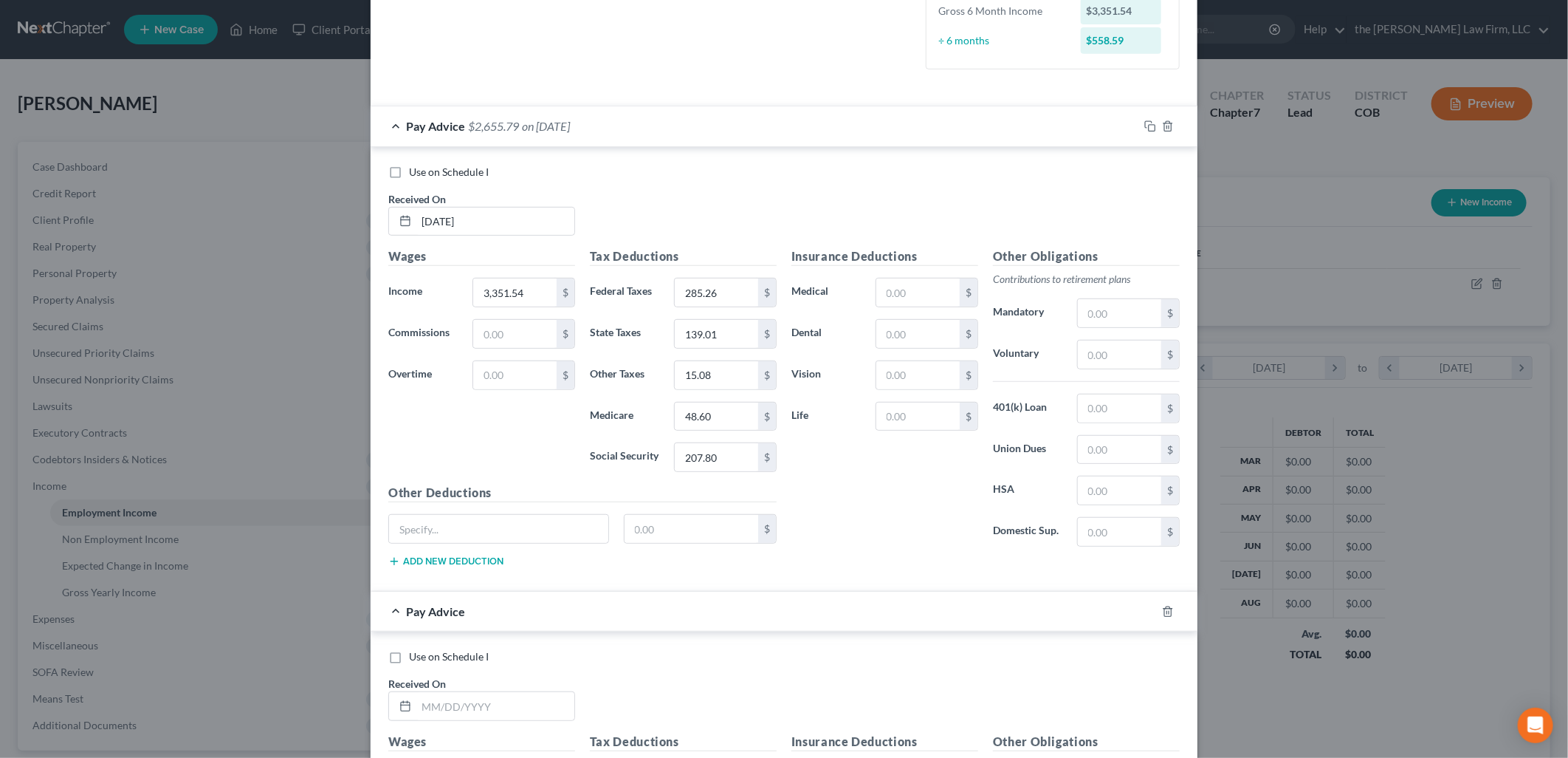
scroll to position [639, 0]
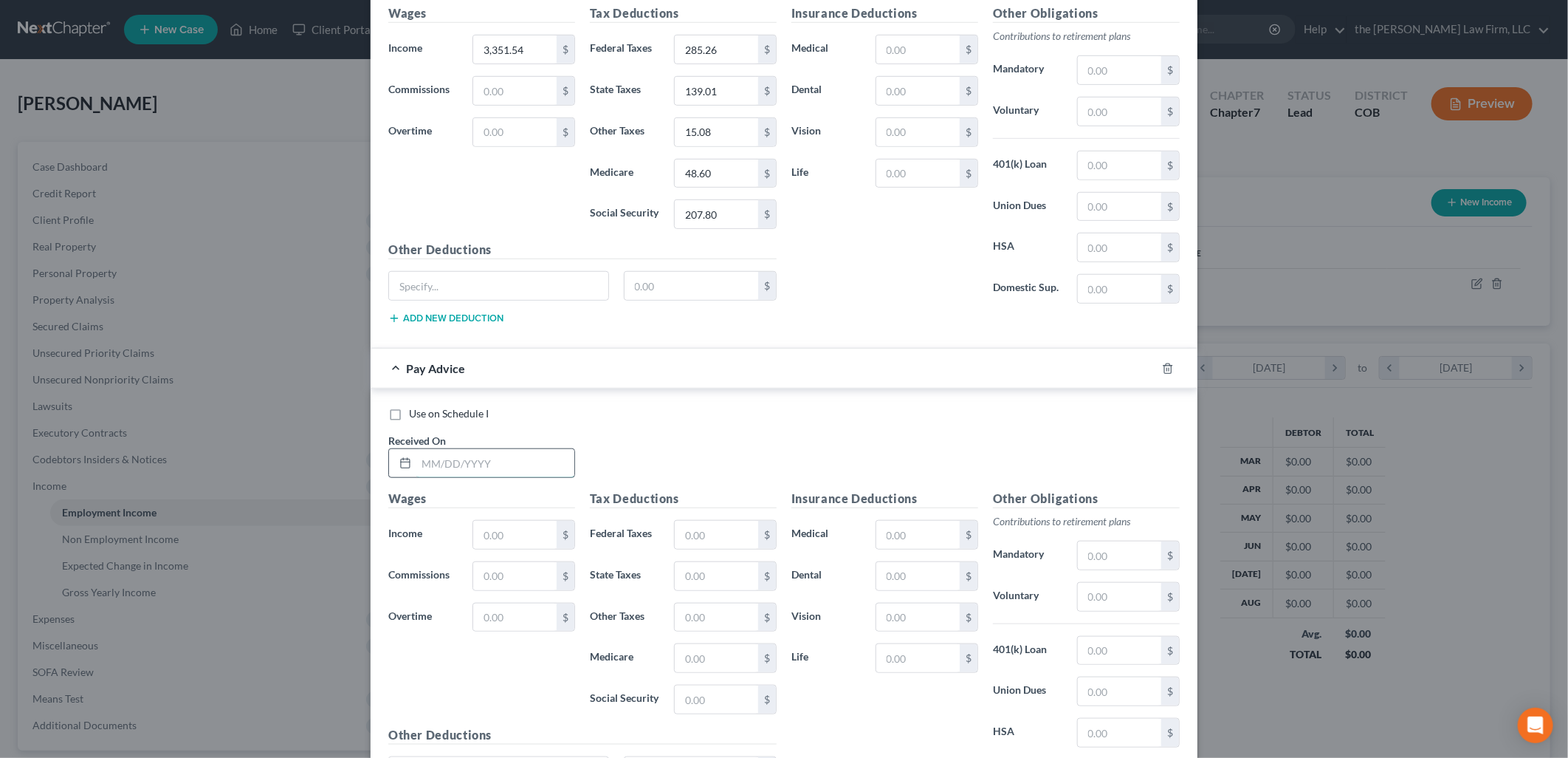
click at [454, 471] on input "text" at bounding box center [495, 462] width 158 height 28
type input "[DATE]"
type input "2,692.34"
type input "206.16"
type input "110"
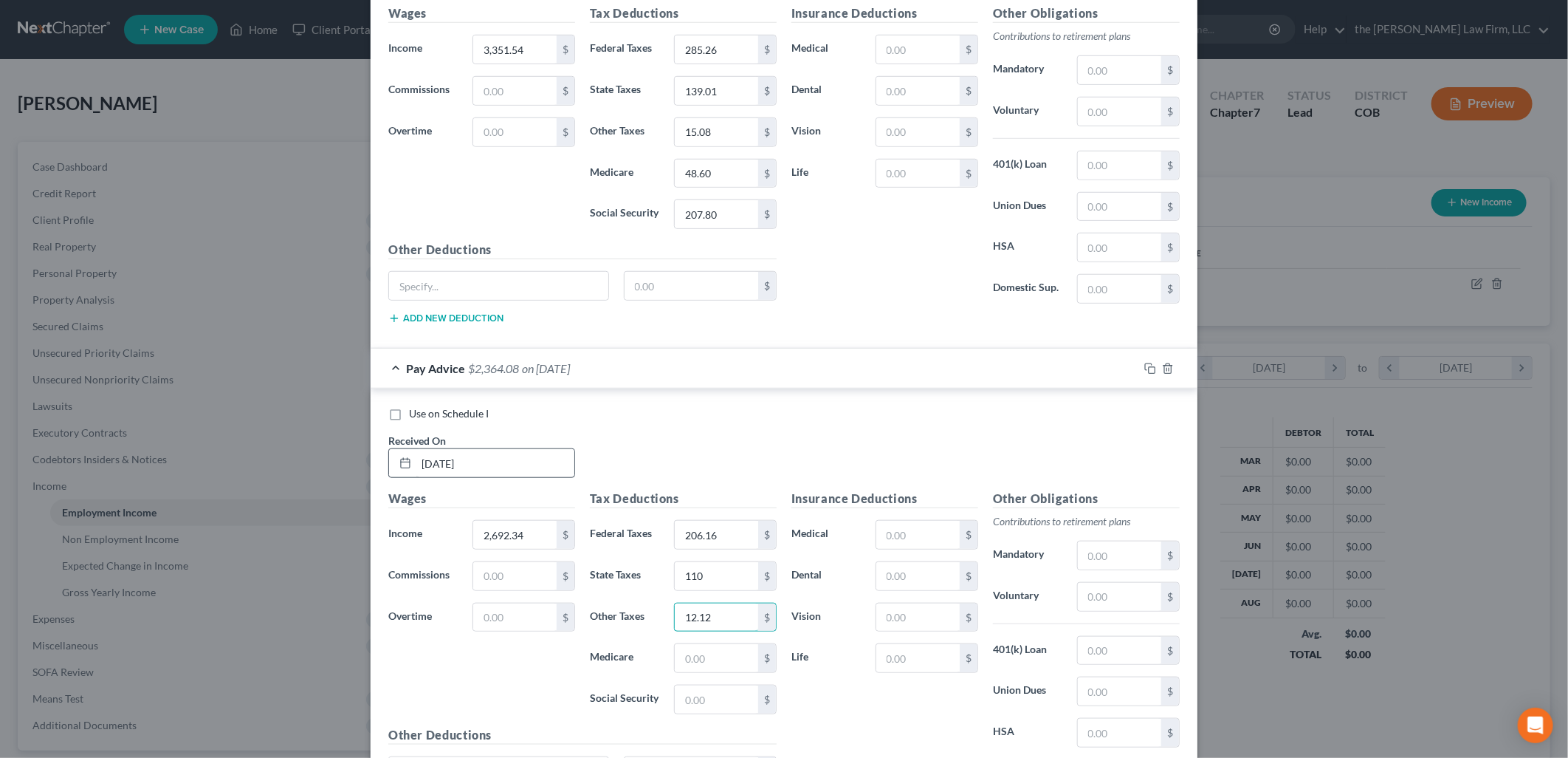
type input "12.12"
type input "39.04"
type input "166.92"
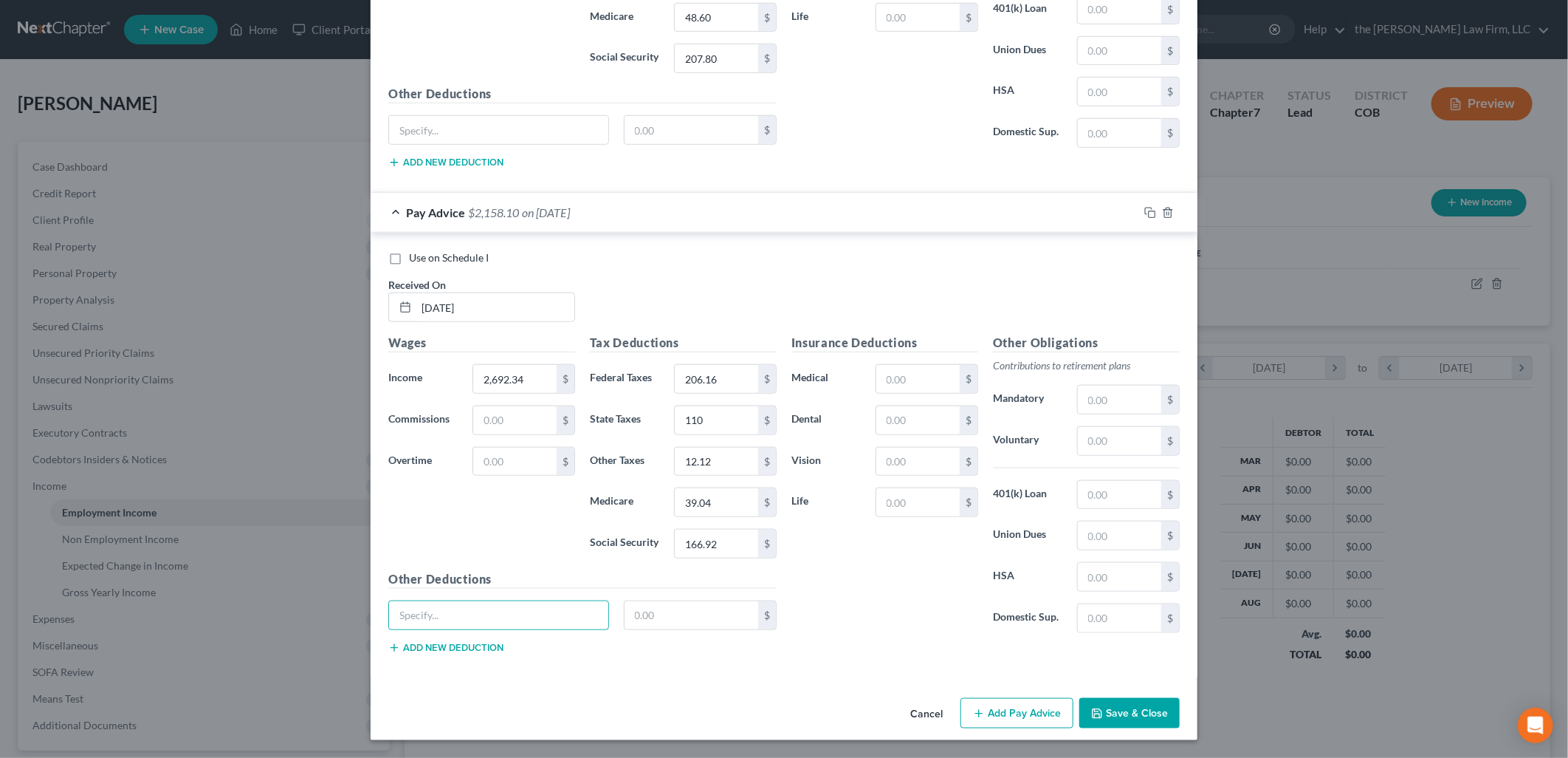
click at [1037, 710] on button "Add Pay Advice" at bounding box center [1017, 713] width 113 height 31
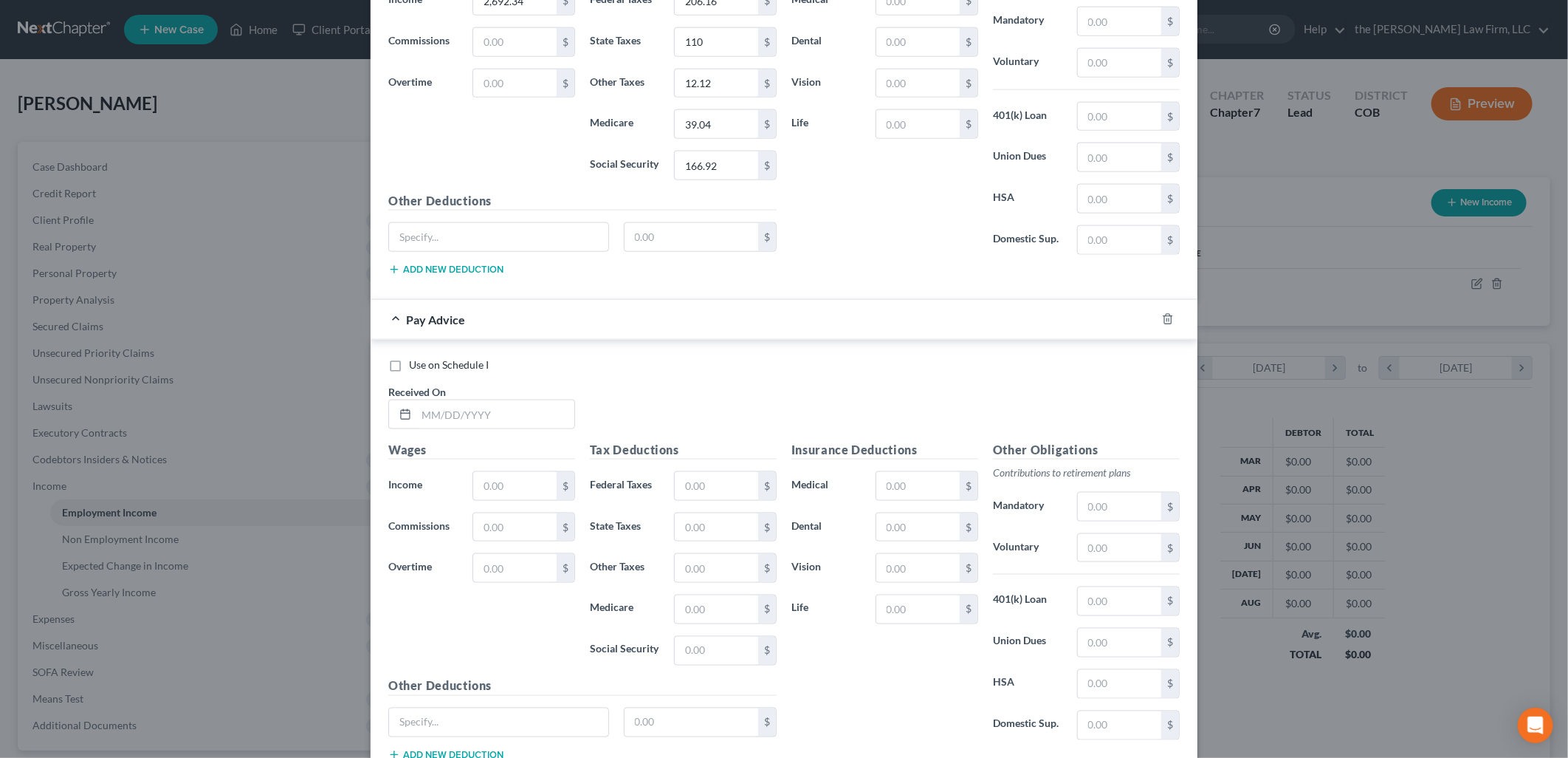
scroll to position [1207, 0]
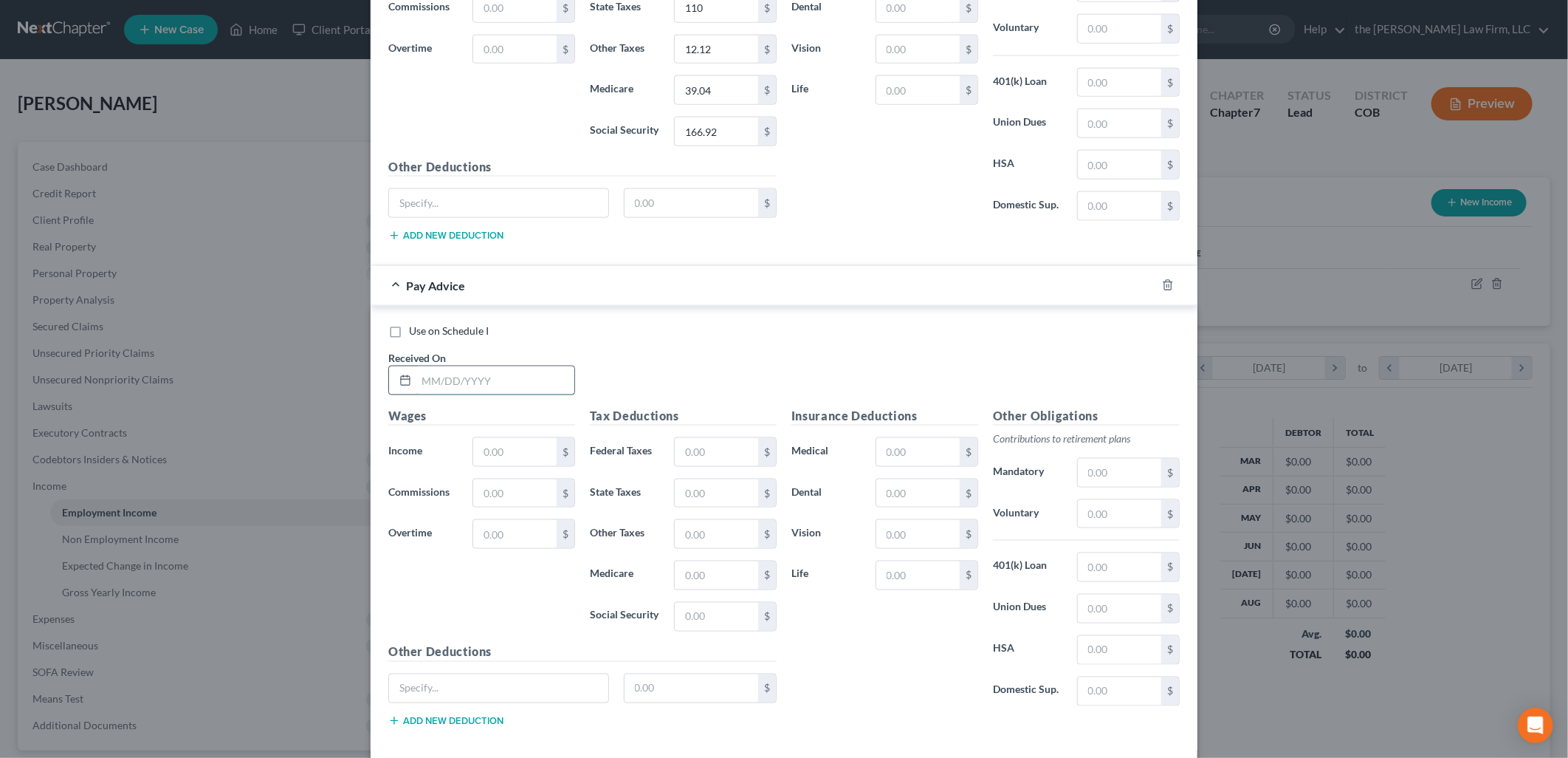
click at [532, 380] on input "text" at bounding box center [495, 380] width 158 height 28
type input "[DATE]"
type input "3,351.63"
type input "285.27"
type input "139.01"
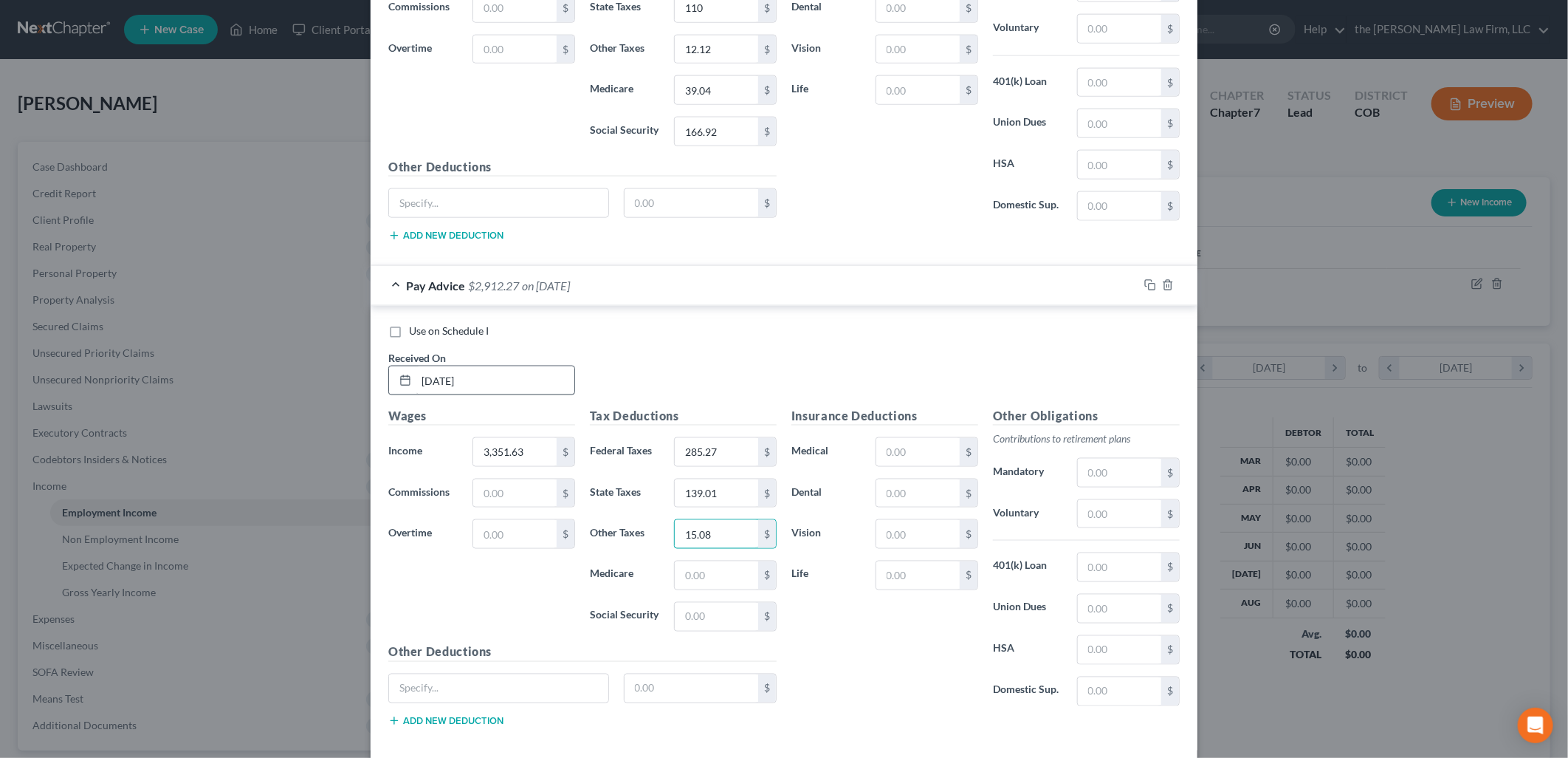
type input "15.08"
type input "48.60"
type input "207.80"
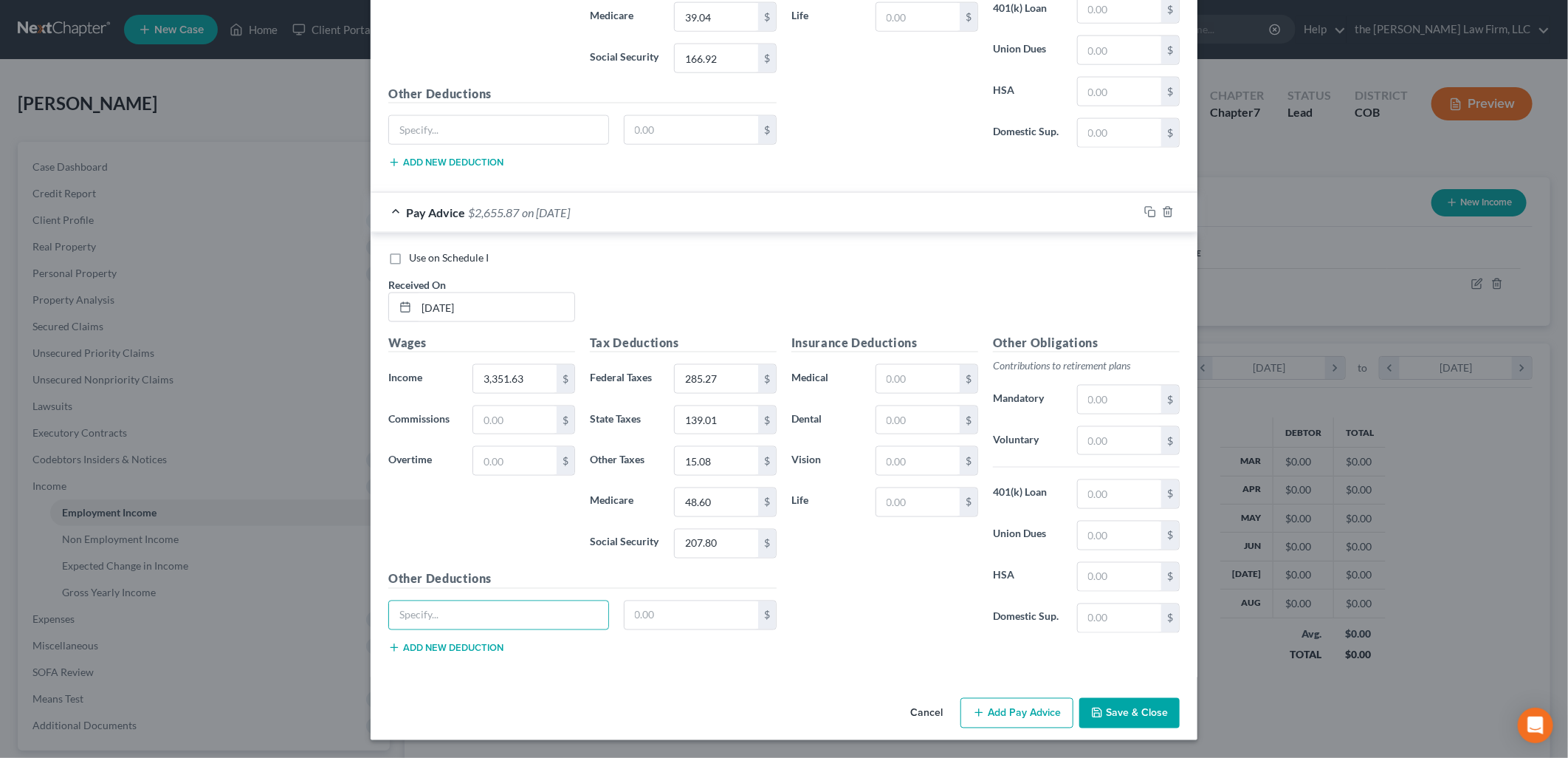
click at [1037, 707] on button "Add Pay Advice" at bounding box center [1017, 713] width 113 height 31
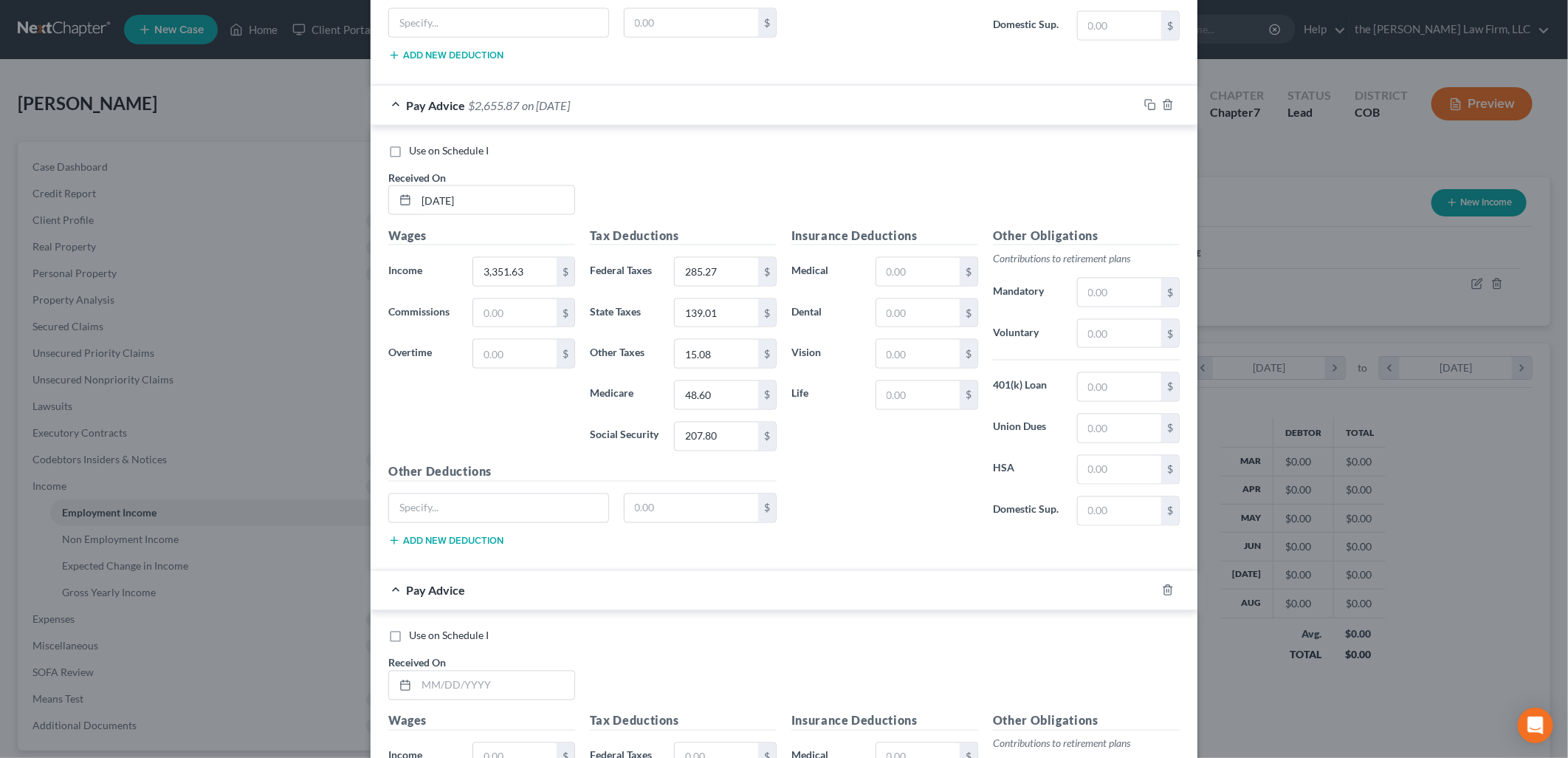
scroll to position [1770, 0]
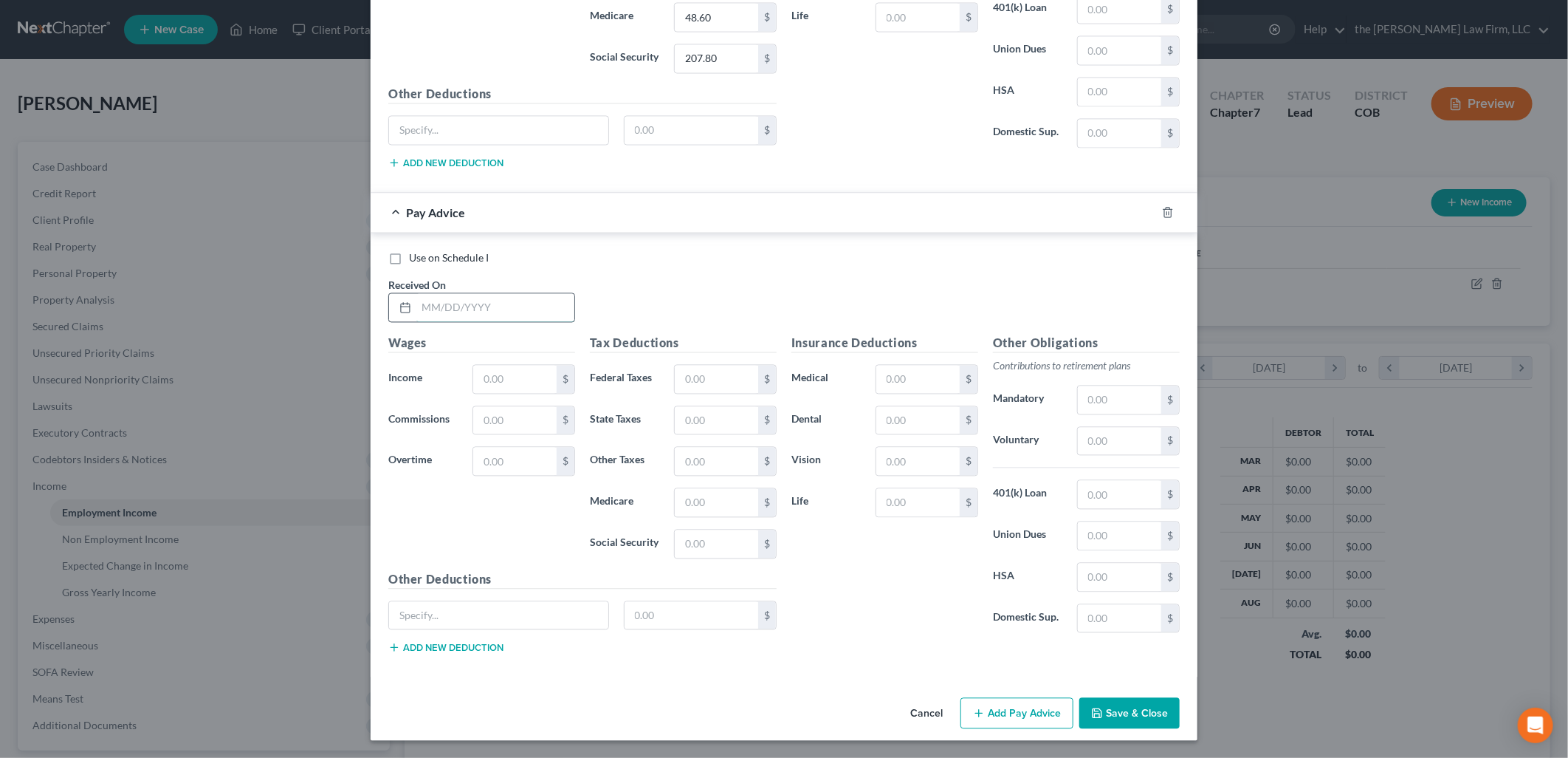
click at [529, 297] on input "text" at bounding box center [495, 306] width 158 height 28
type input "[DATE]"
type input "2,692.34"
type input "206.16"
type input "110.00"
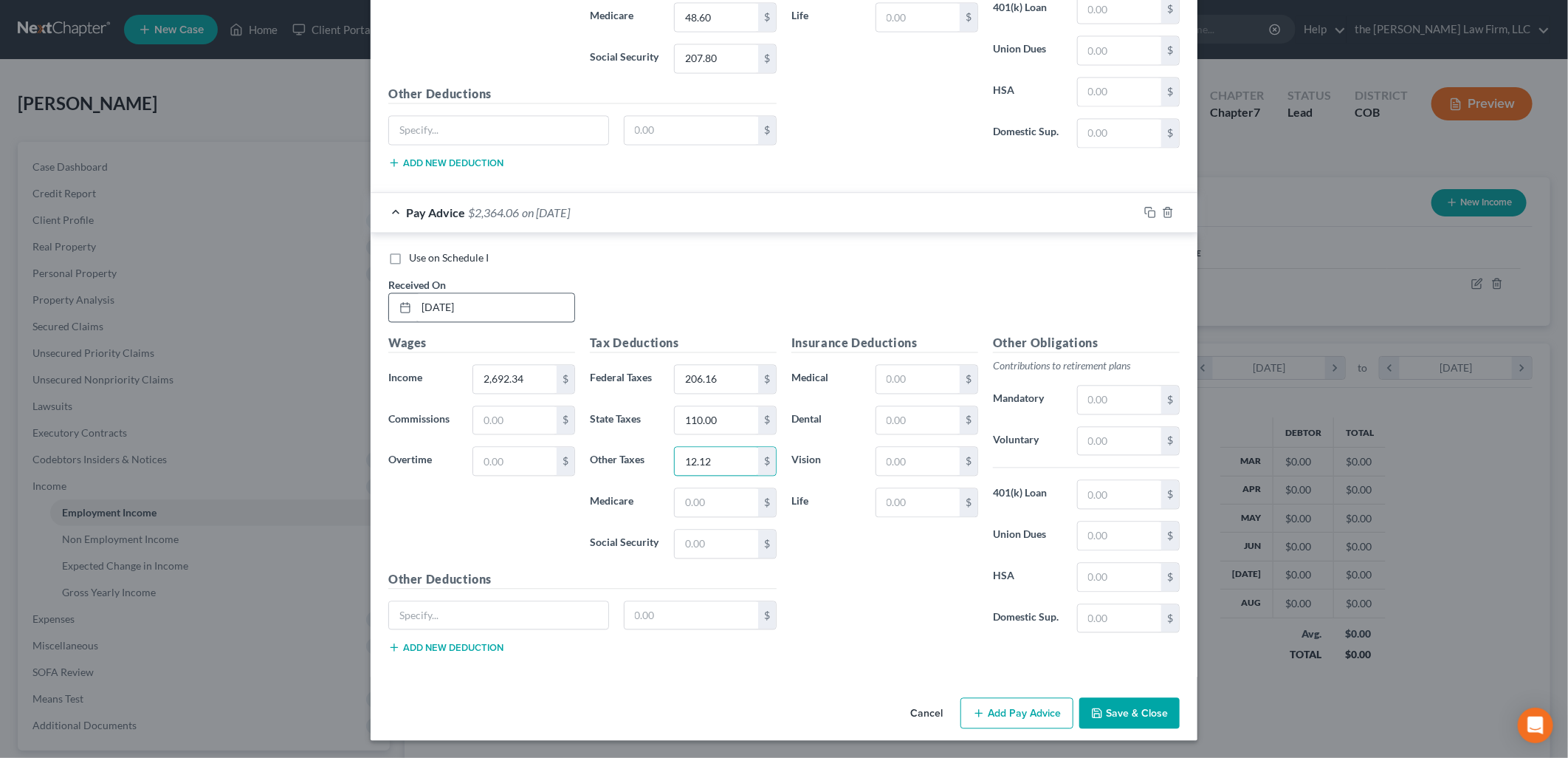
type input "12.12"
type input "39.04"
type input "166.93"
click at [1031, 721] on button "Add Pay Advice" at bounding box center [1017, 713] width 113 height 31
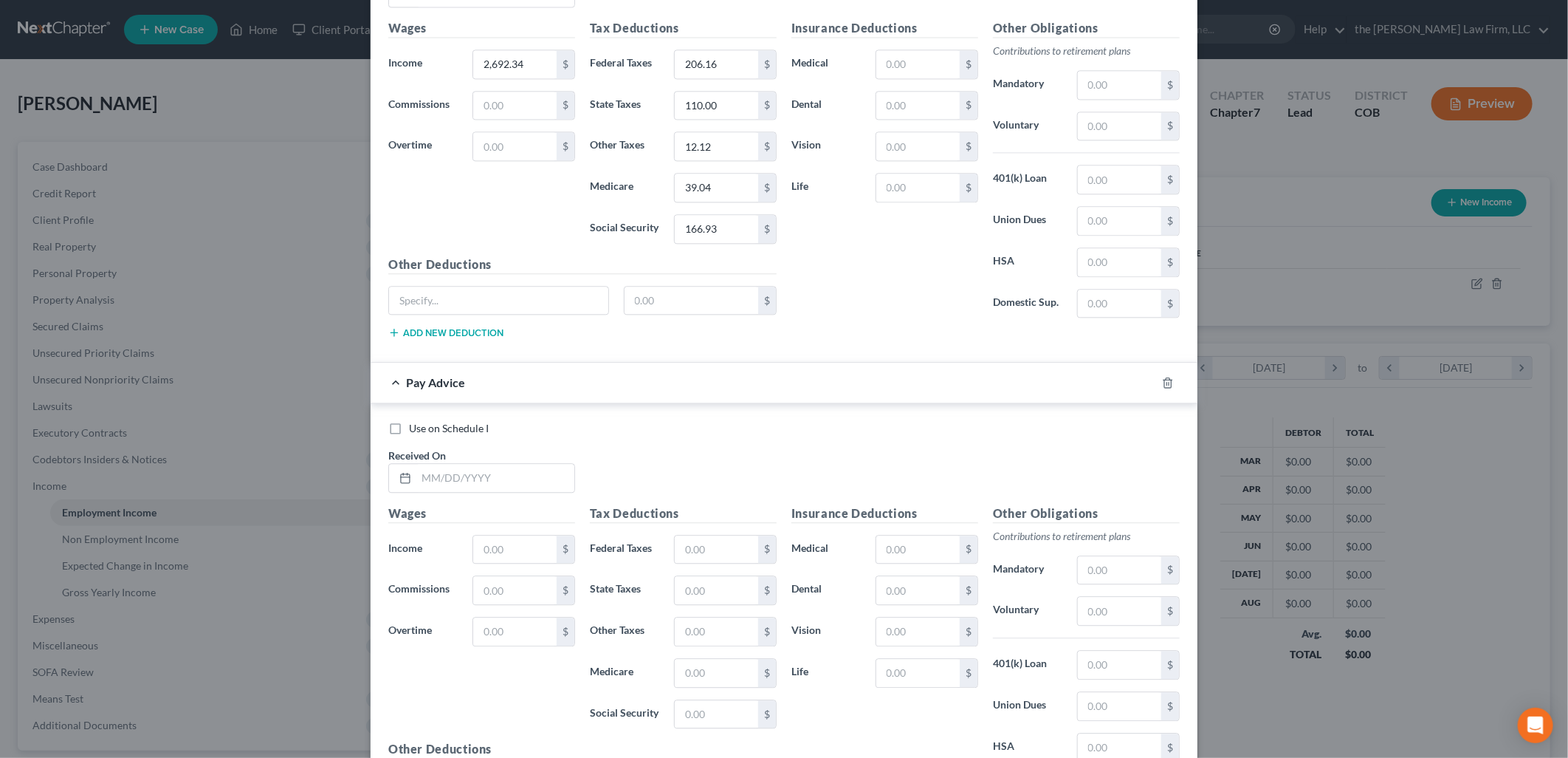
scroll to position [2180, 0]
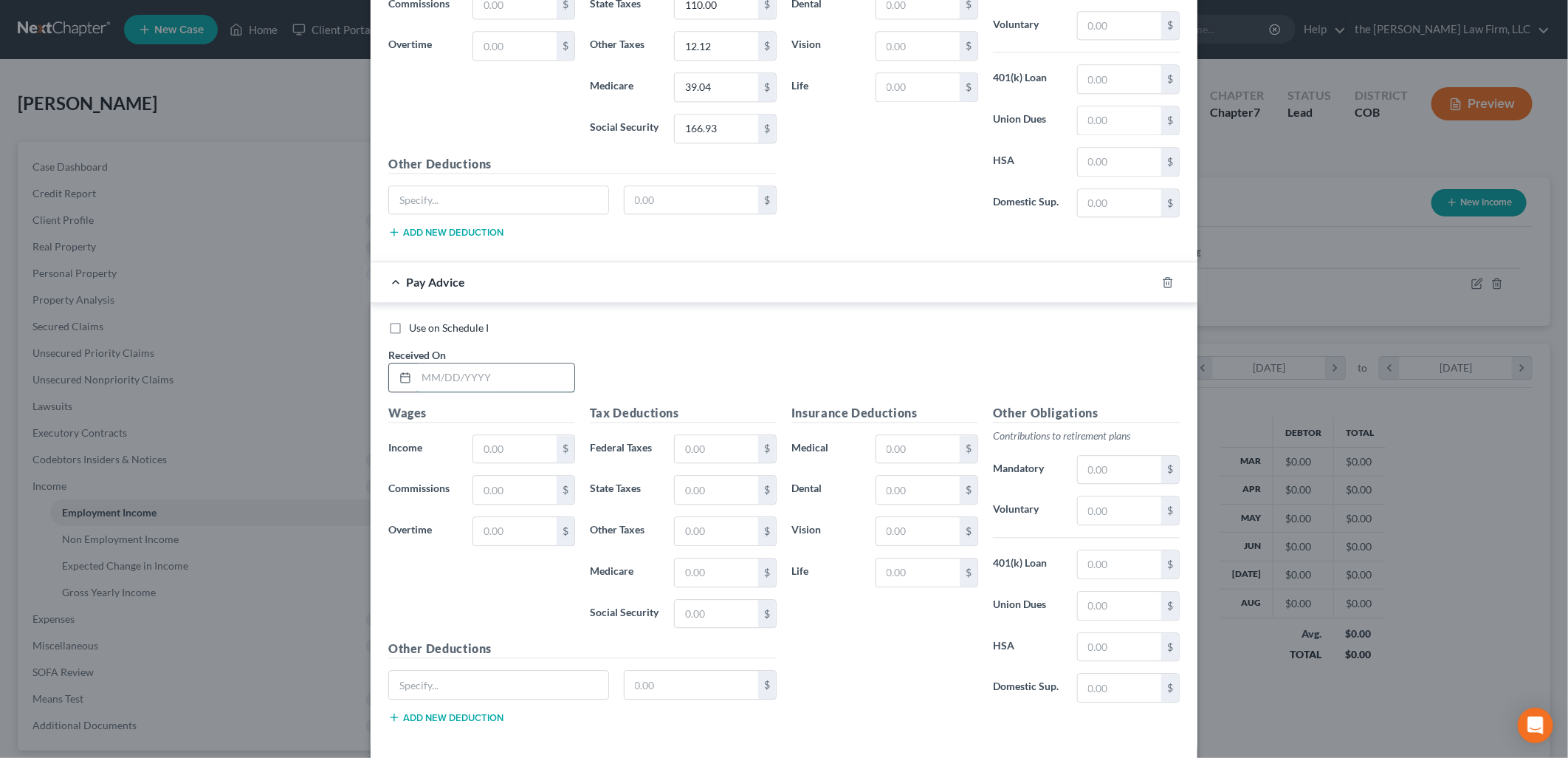
click at [461, 379] on input "text" at bounding box center [495, 377] width 158 height 28
type input "[DATE]"
type input "3,351.63"
type input "285.27"
type input "139.01"
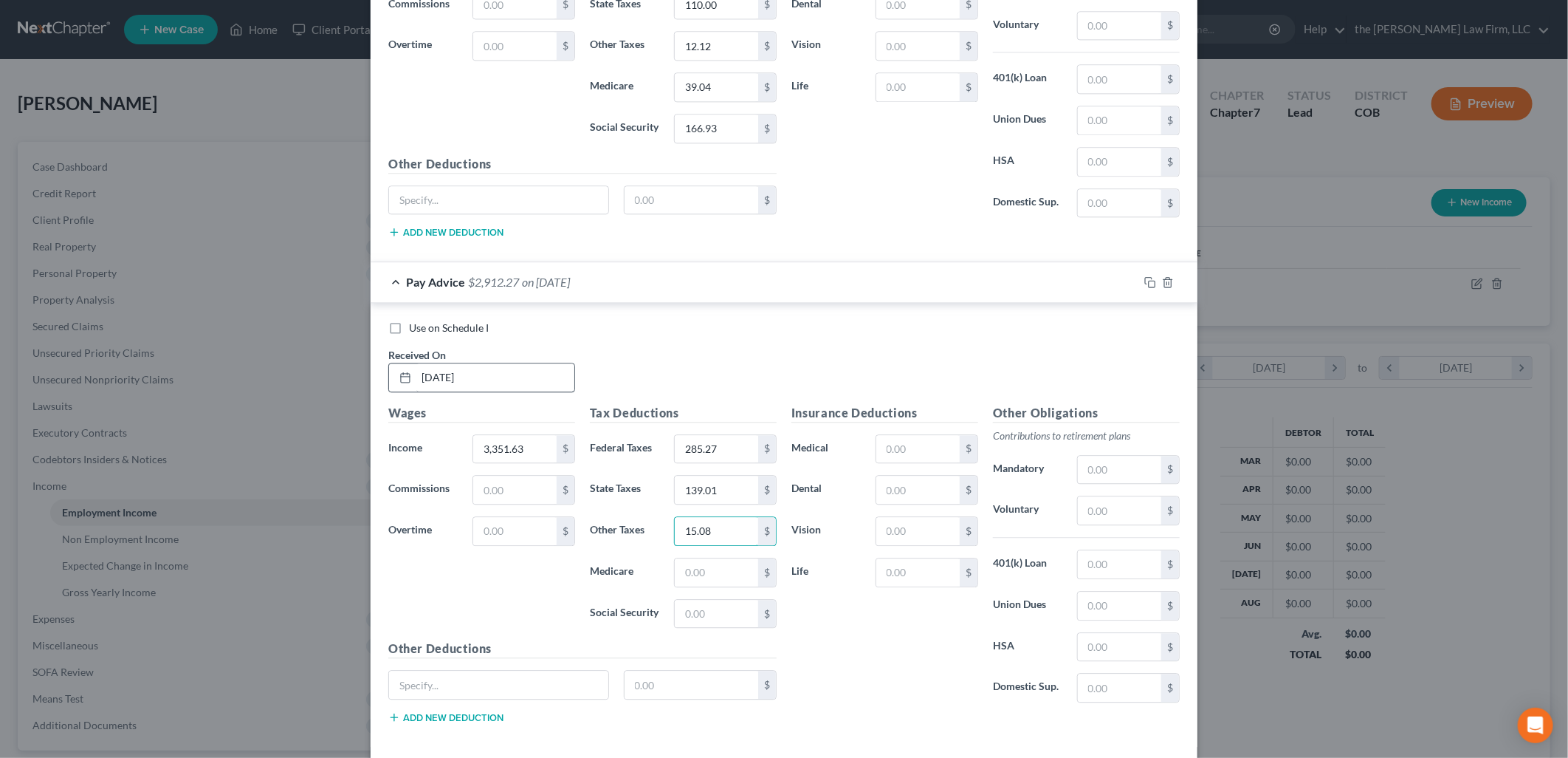
type input "15.08"
type input "48.60"
type input "207.80"
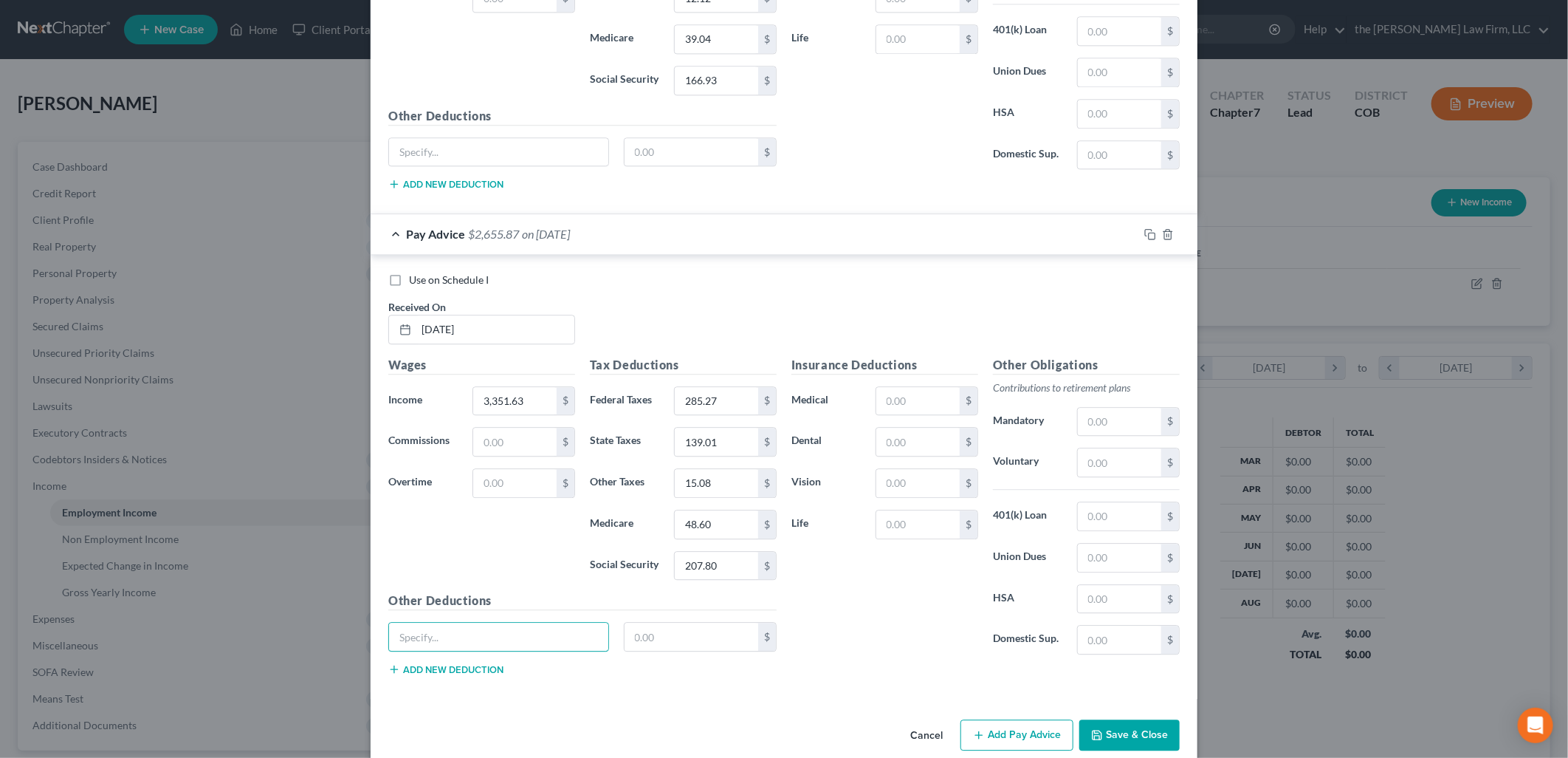
scroll to position [2256, 0]
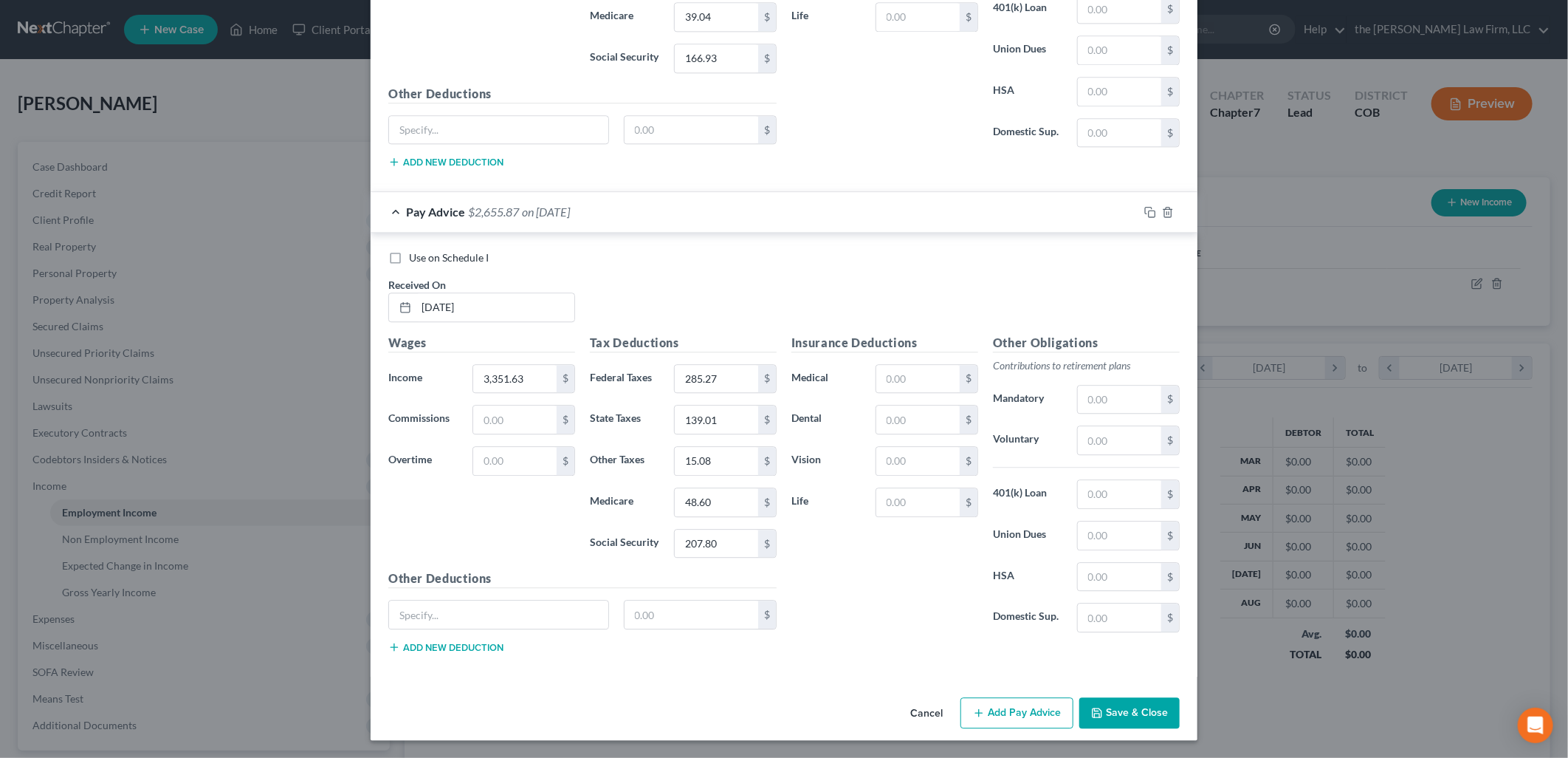
click at [985, 707] on button "Add Pay Advice" at bounding box center [1017, 713] width 113 height 31
click at [497, 306] on input "text" at bounding box center [495, 306] width 158 height 28
type input "[DATE]"
type input "2,692.34"
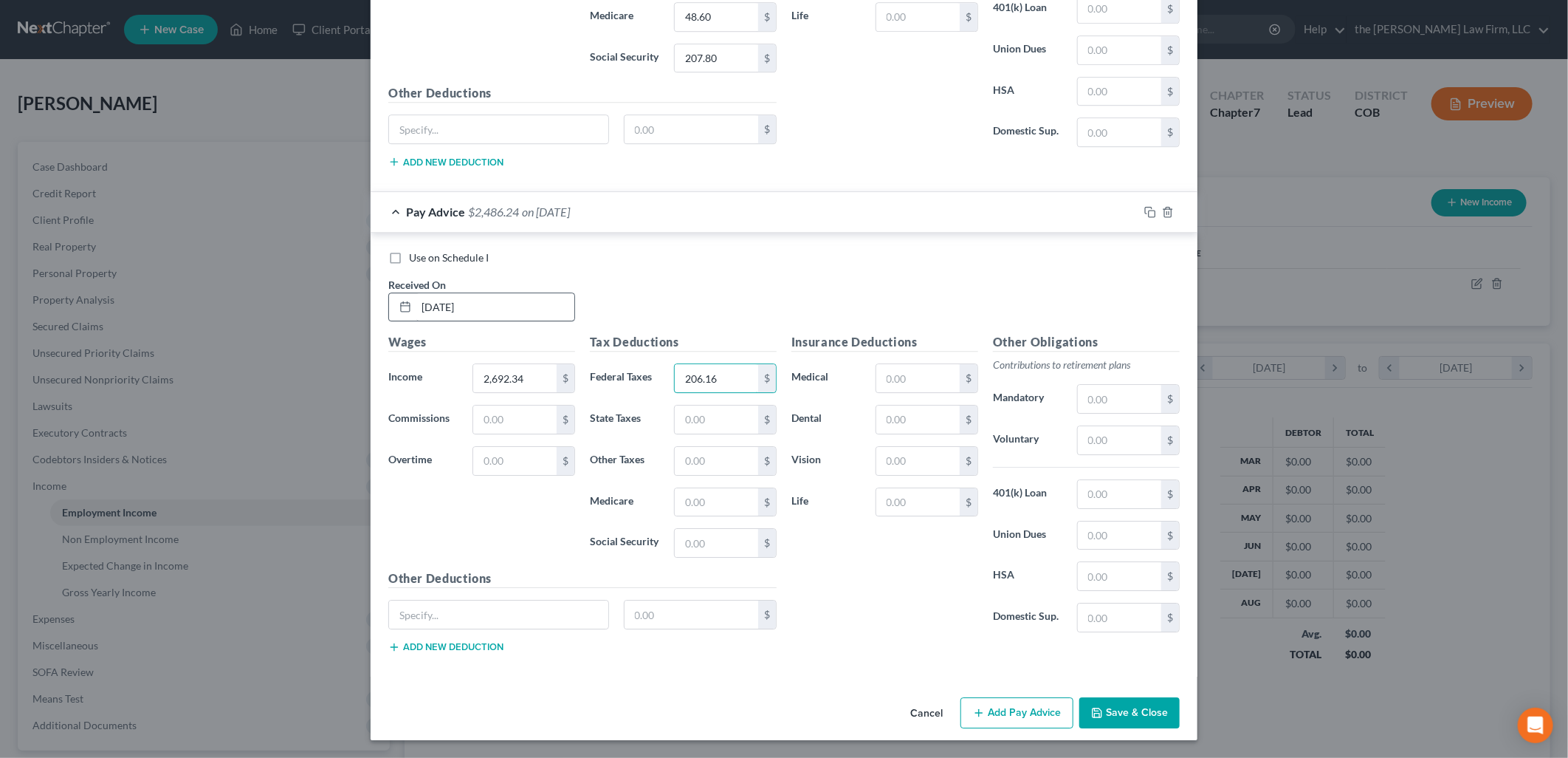
type input "206.16"
type input "110"
type input "12.12"
type input "39.03"
type input "166.92"
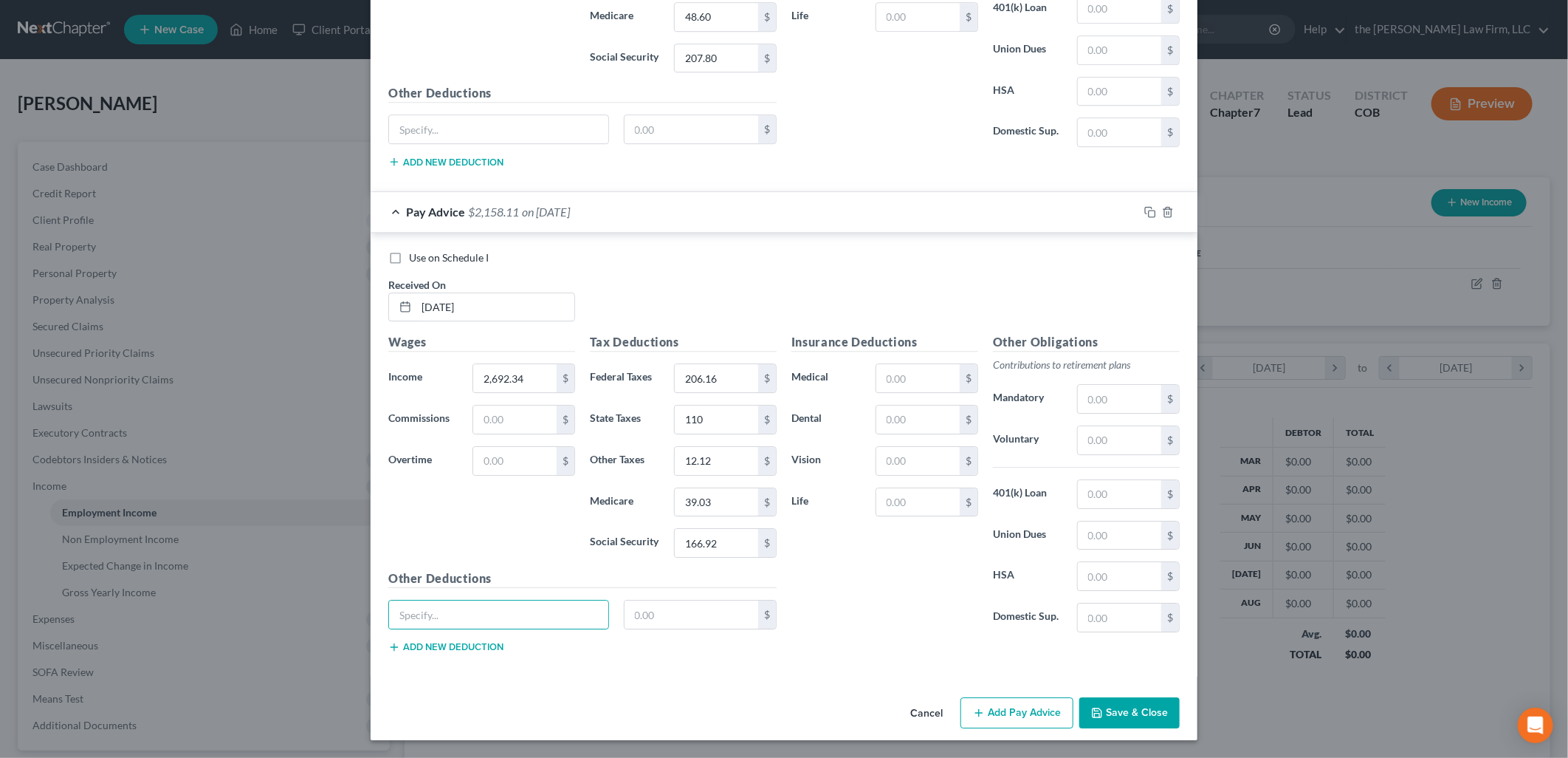
click at [1034, 724] on button "Add Pay Advice" at bounding box center [1017, 713] width 113 height 31
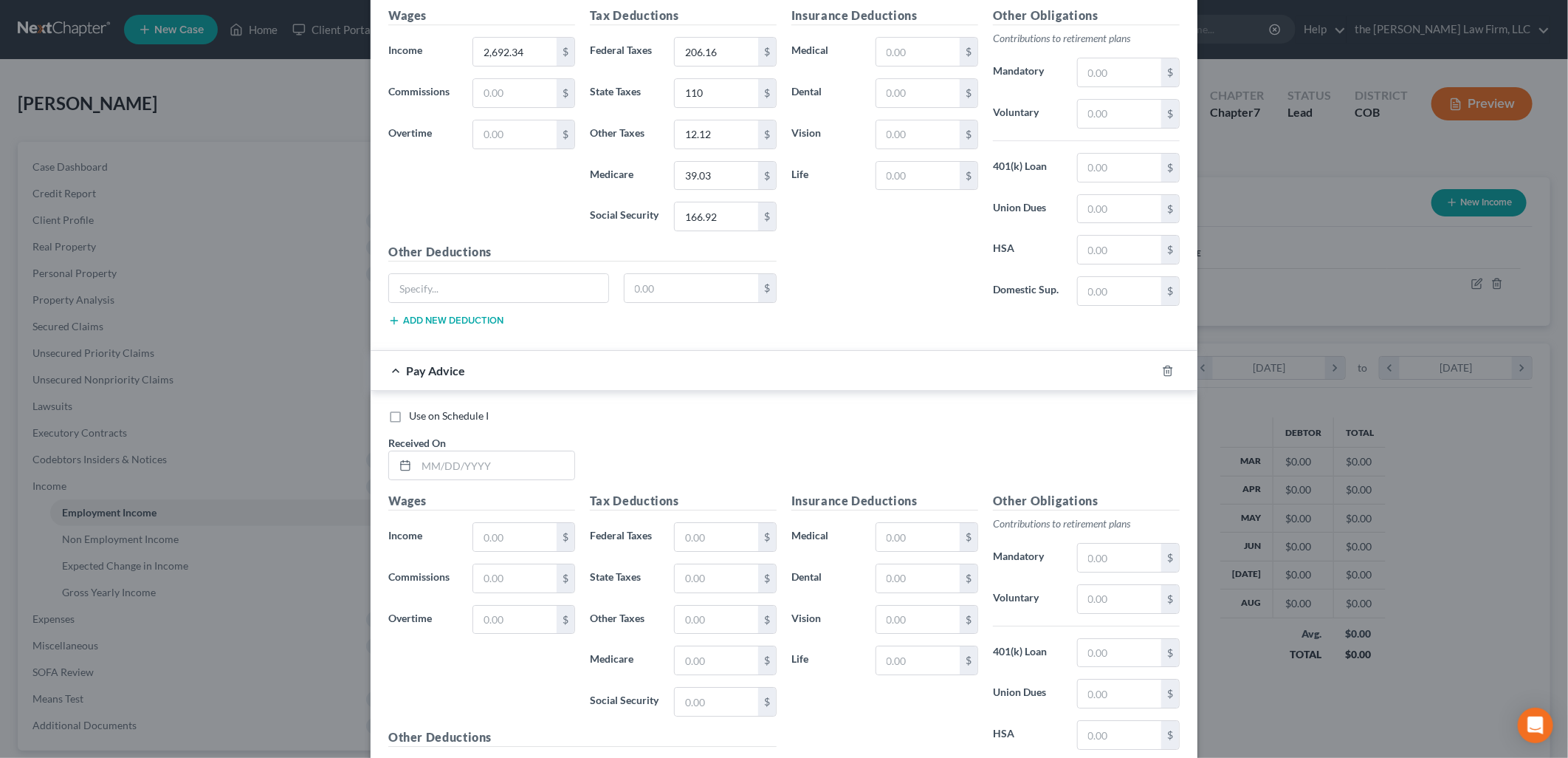
scroll to position [3229, 0]
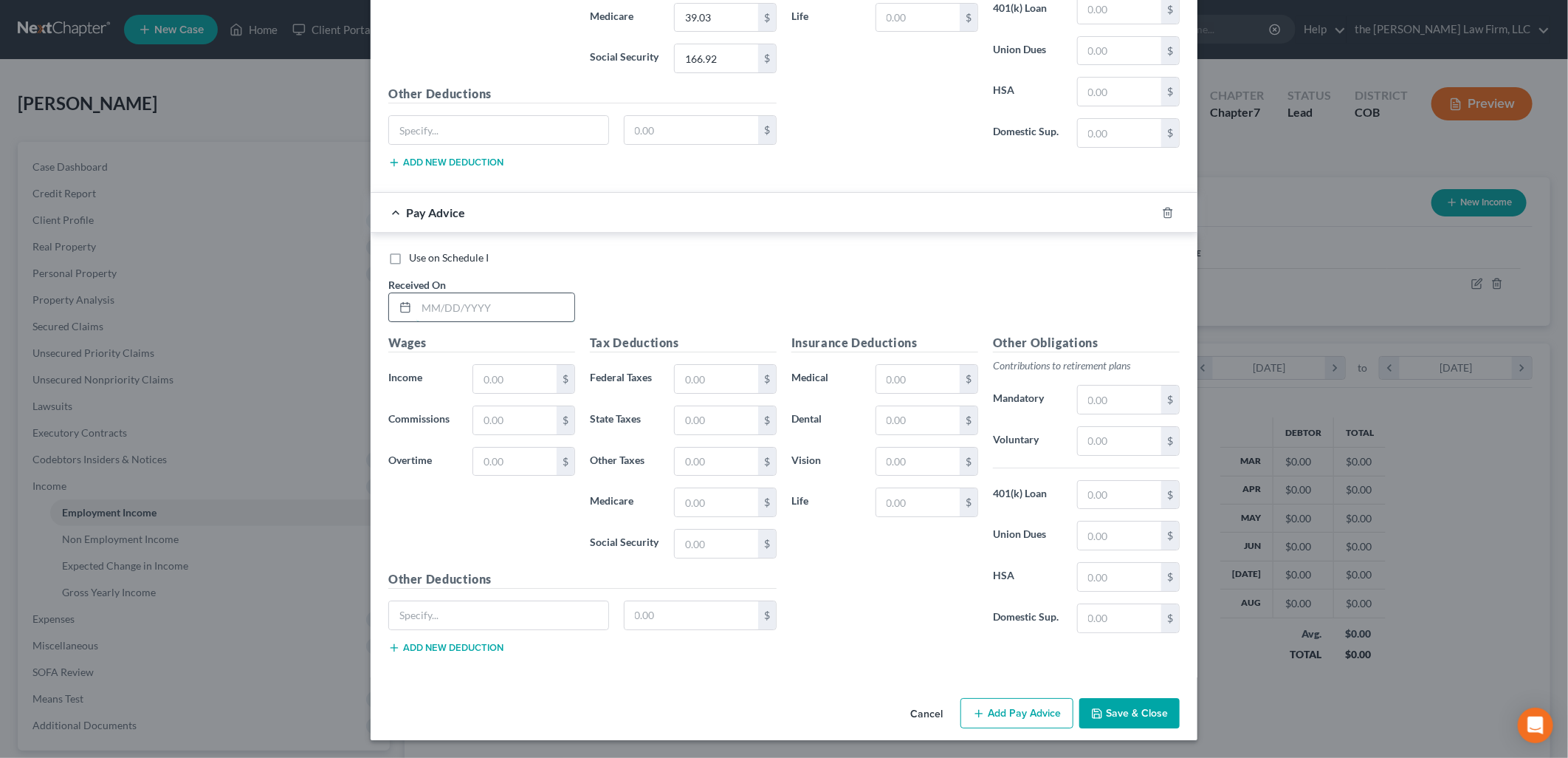
click at [507, 296] on input "text" at bounding box center [495, 306] width 158 height 28
type input "[DATE]"
type input "3,351.63"
type input "285.27"
type input "139.01"
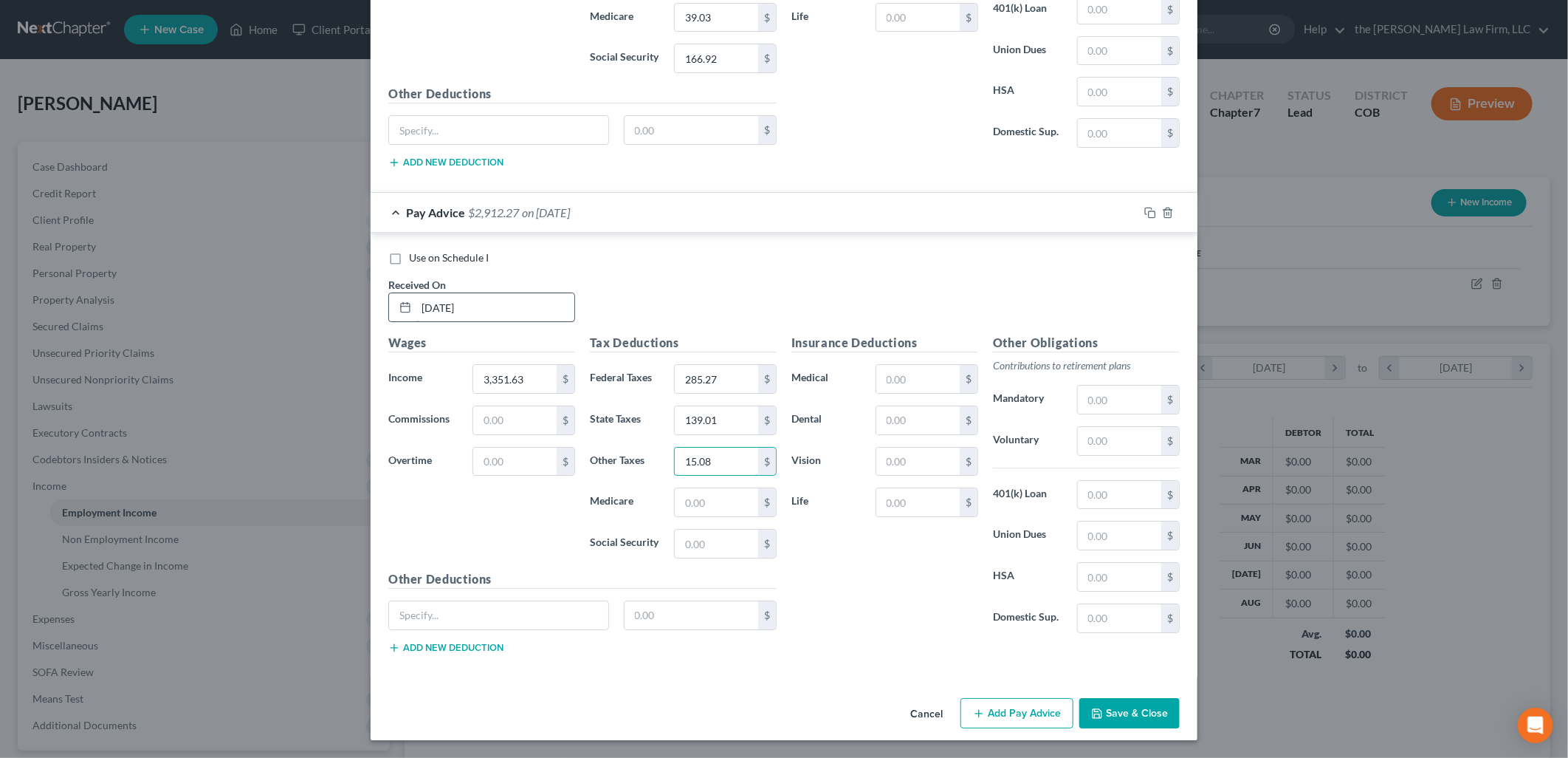
type input "15.08"
type input "48.60"
type input "207.80"
click at [1049, 713] on button "Add Pay Advice" at bounding box center [1017, 713] width 113 height 31
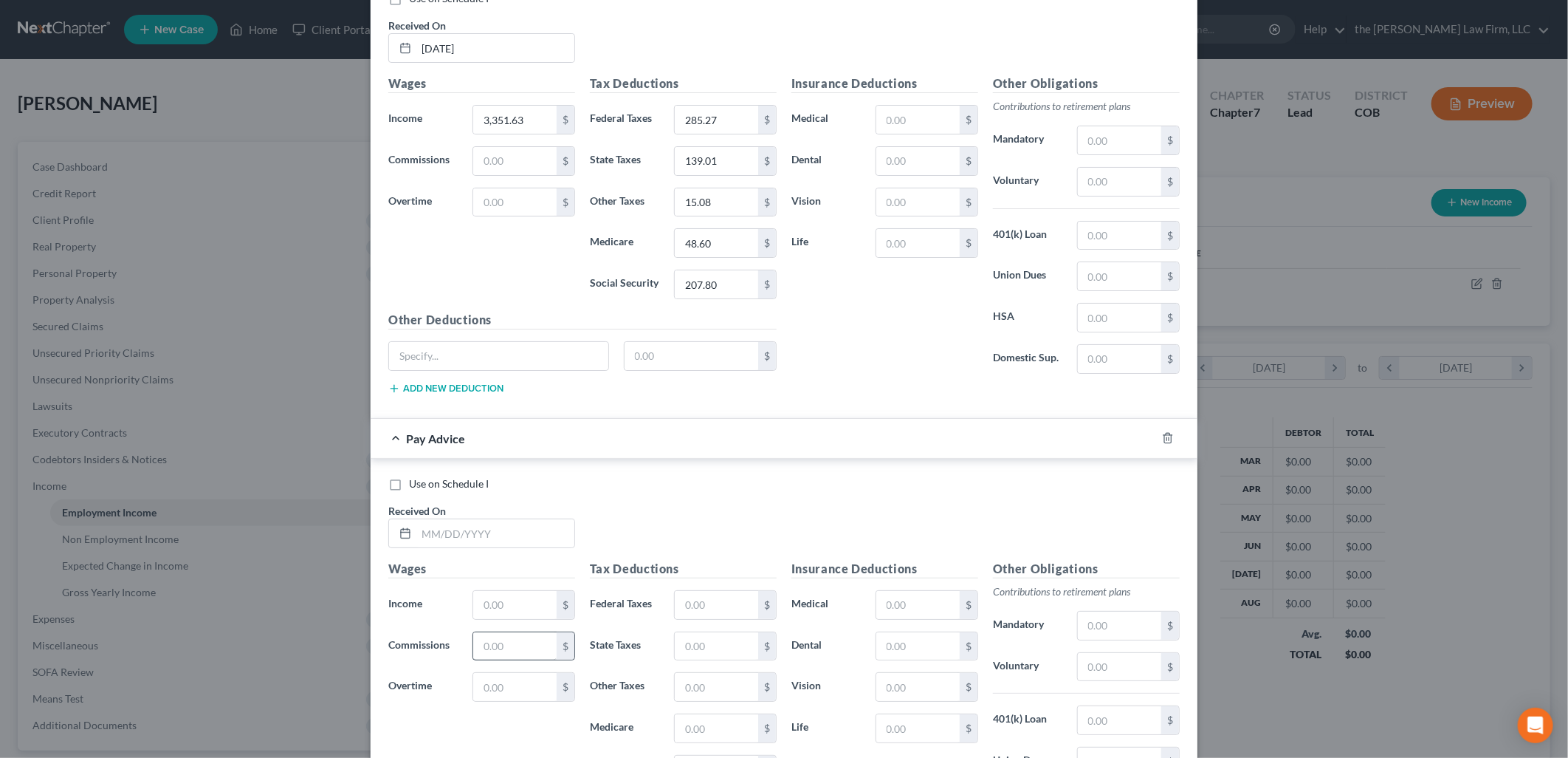
scroll to position [3715, 0]
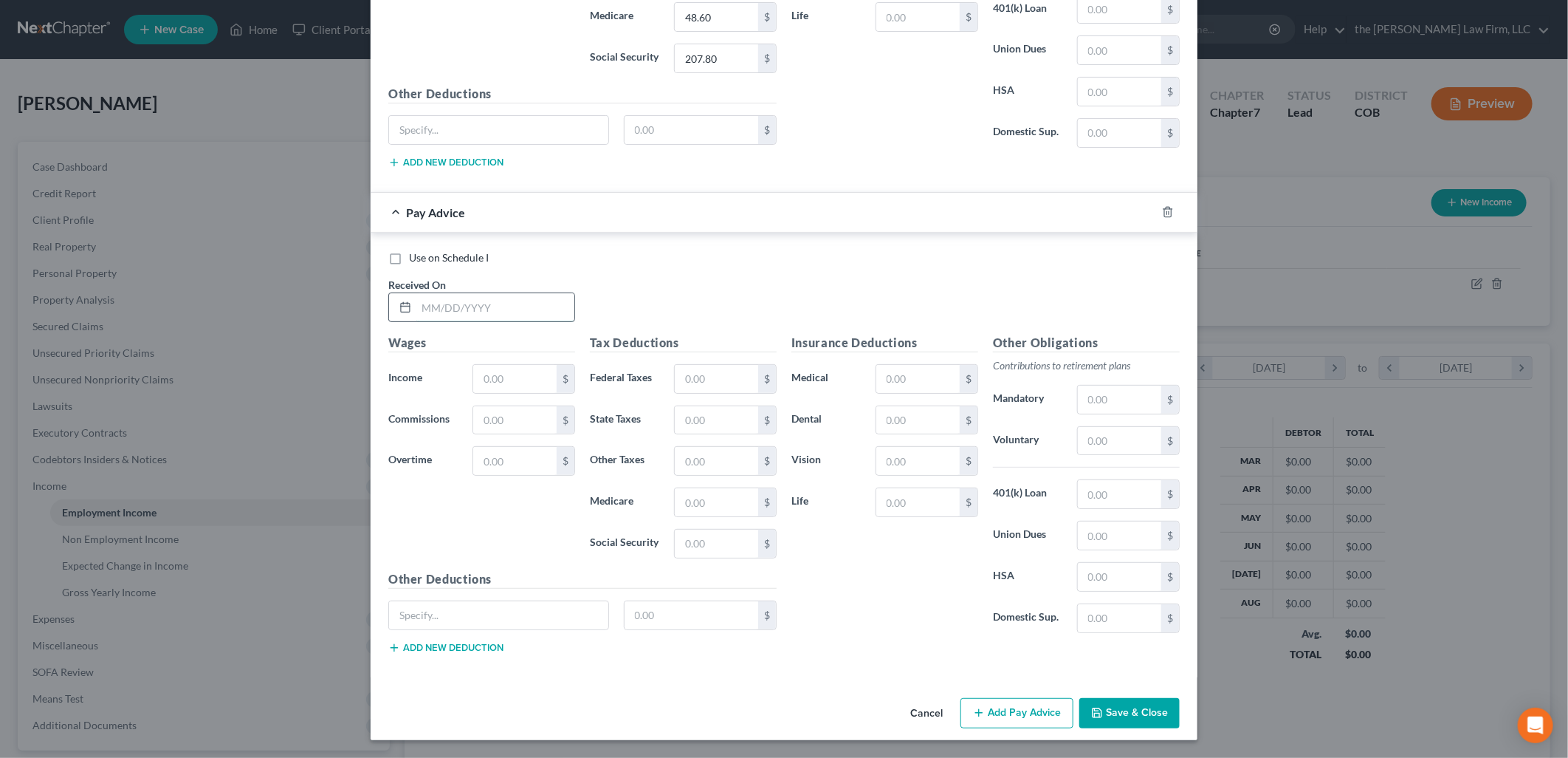
click at [474, 309] on input "text" at bounding box center [495, 306] width 158 height 28
type input "[DATE]"
type input "2,576.77"
type input "192.29"
type input "104.92"
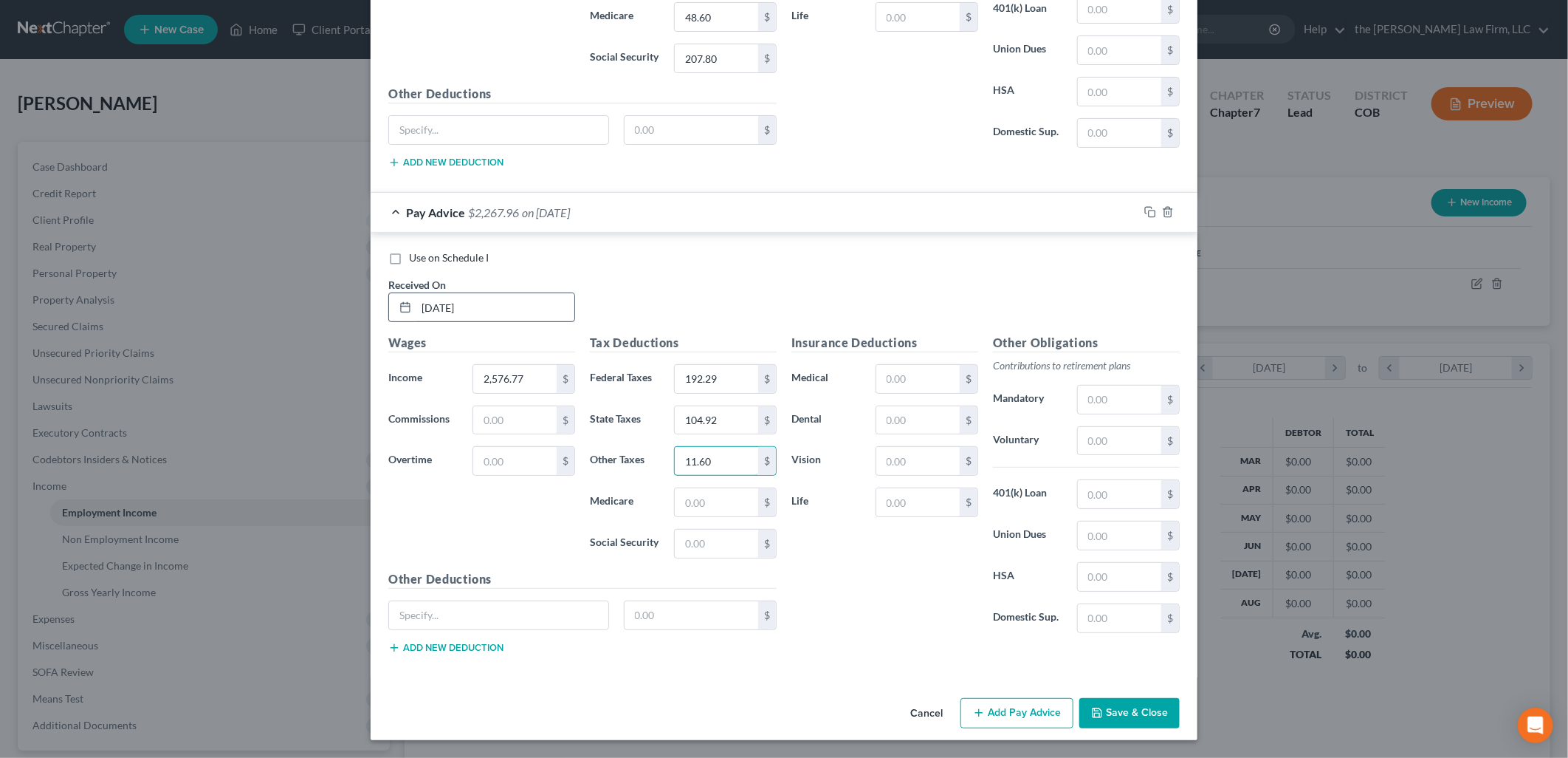
type input "11.60"
type input "37.37"
type input "159.76"
click at [1031, 706] on button "Add Pay Advice" at bounding box center [1017, 713] width 113 height 31
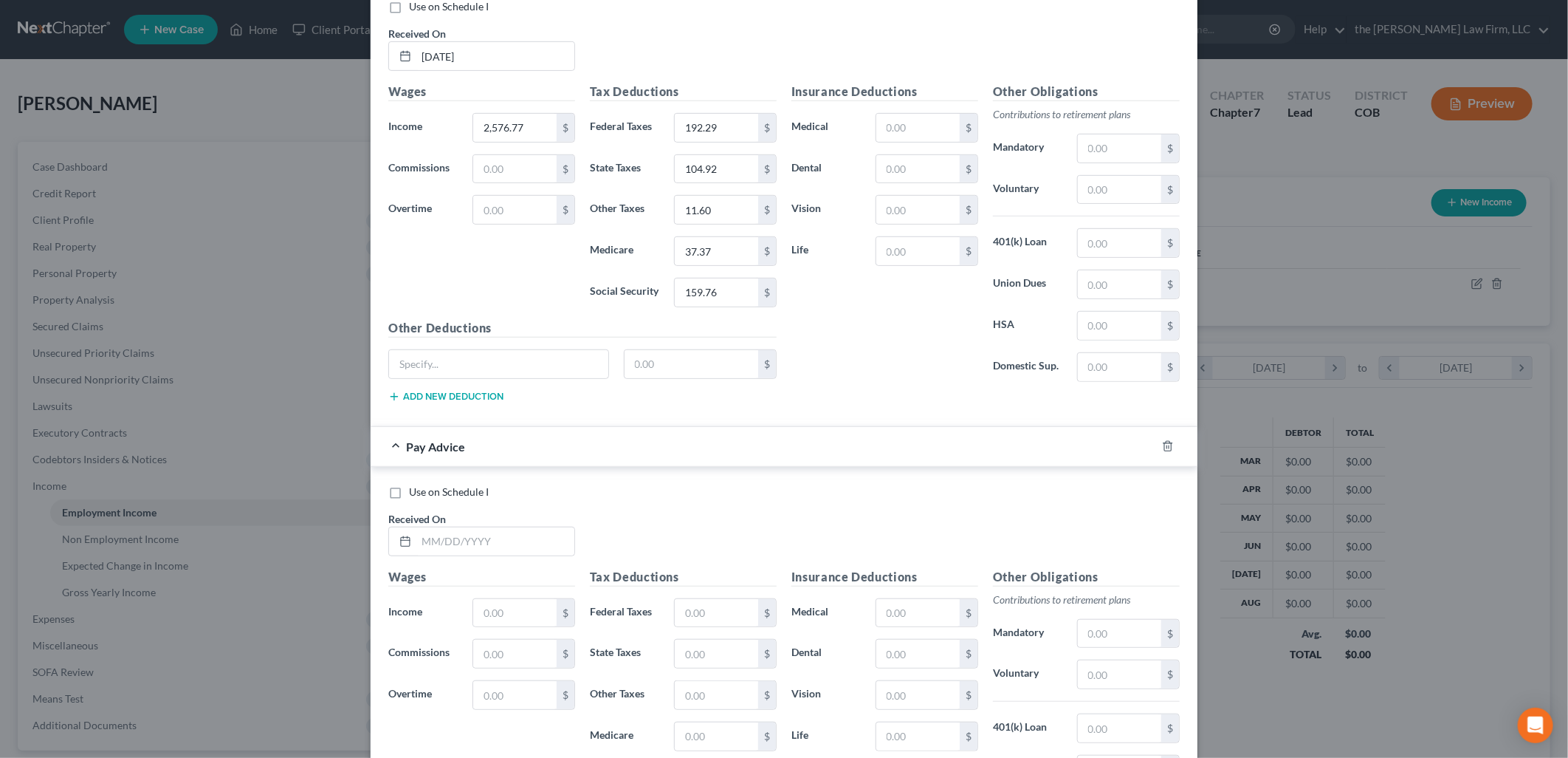
scroll to position [4202, 0]
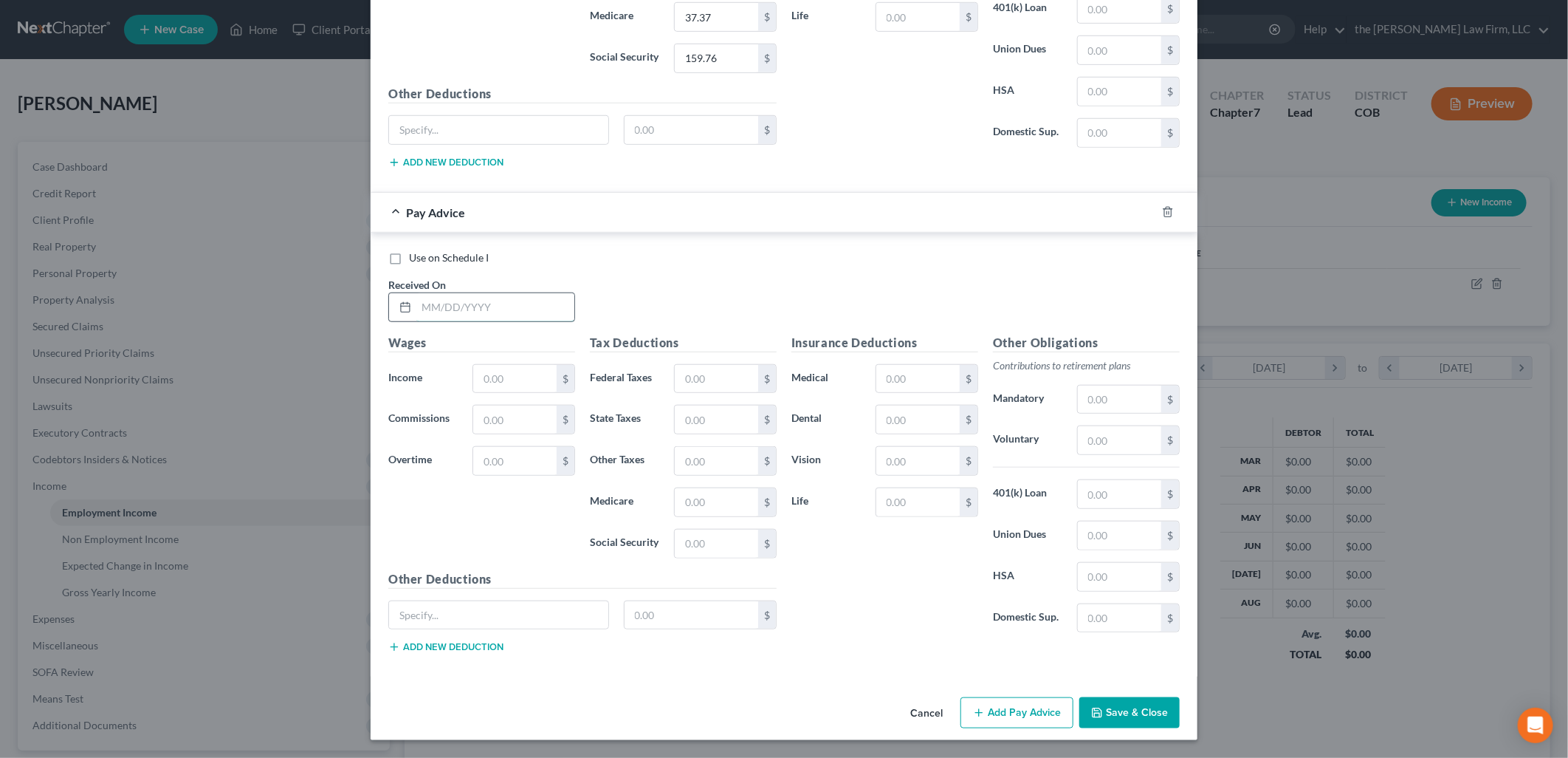
click at [532, 306] on input "text" at bounding box center [495, 306] width 158 height 28
type input "[DATE]"
type input "2,461.54"
click at [740, 381] on input "text" at bounding box center [716, 378] width 83 height 28
type input "178.46"
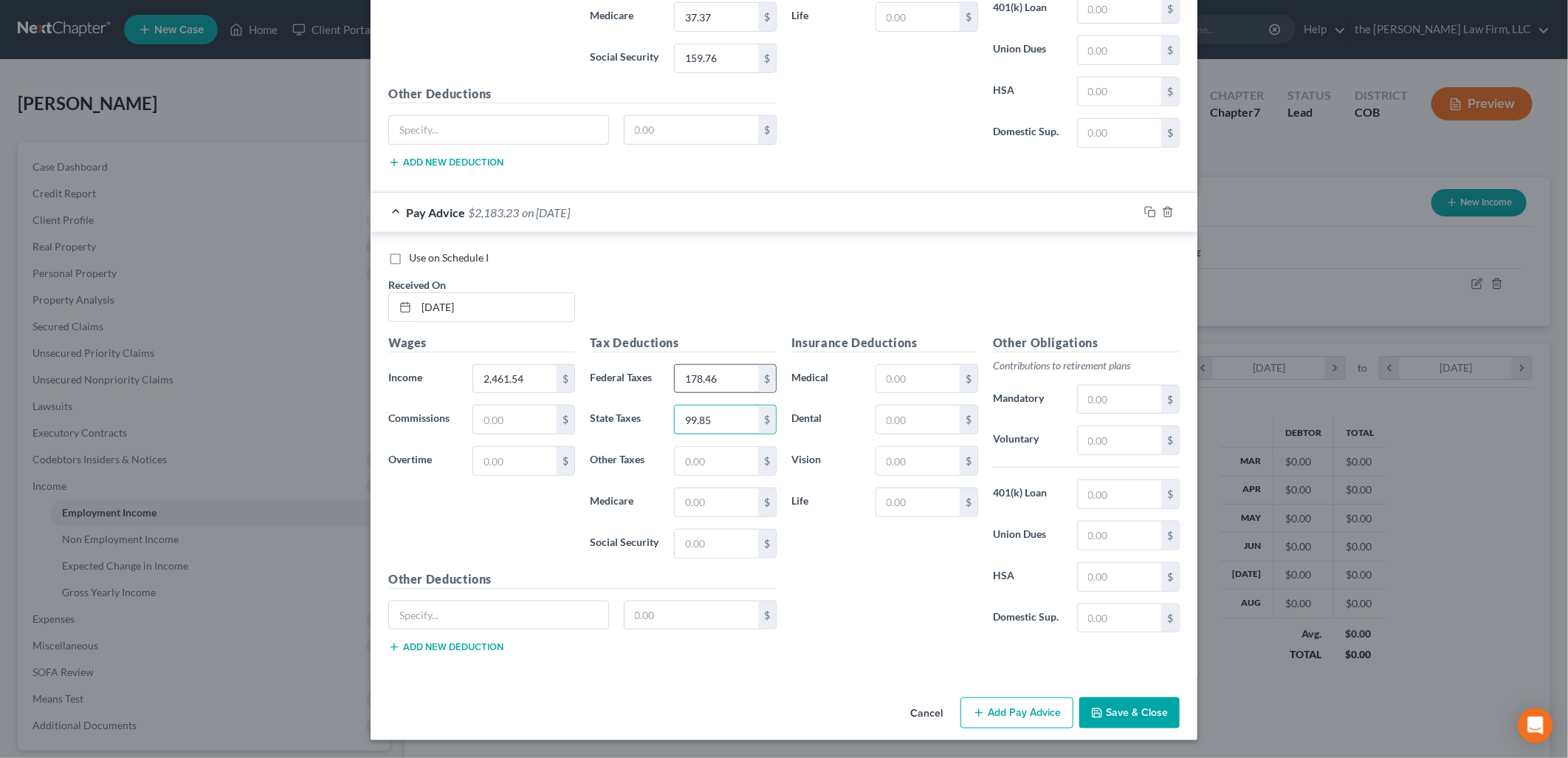
type input "99.85"
type input "11.08"
type input "35.69"
type input "152.62"
click at [1041, 711] on button "Add Pay Advice" at bounding box center [1017, 713] width 113 height 31
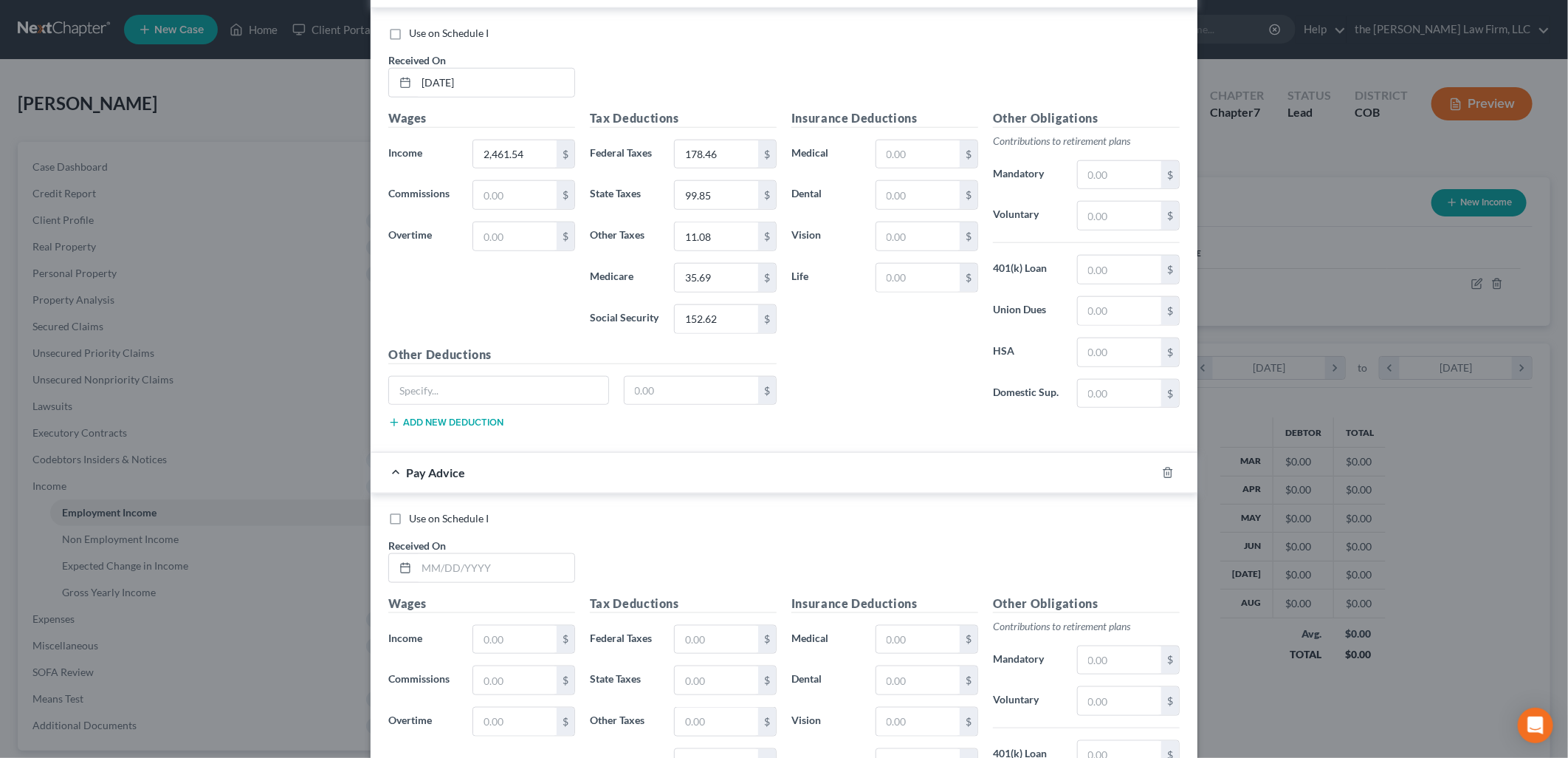
scroll to position [4689, 0]
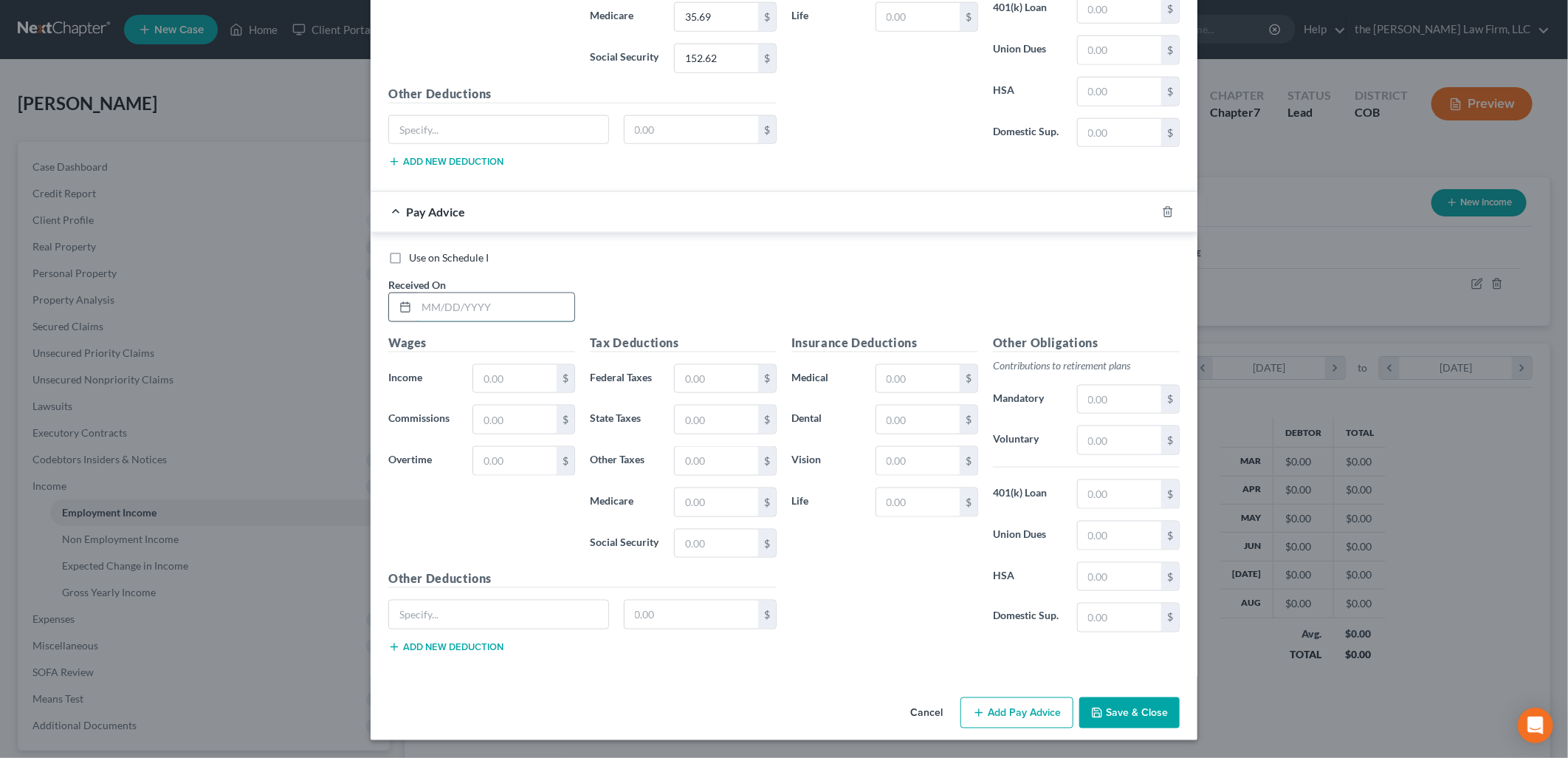
click at [563, 306] on input "text" at bounding box center [495, 306] width 158 height 28
type input "[DATE]"
type input "2,461.54"
type input "178.46"
type input "99.85"
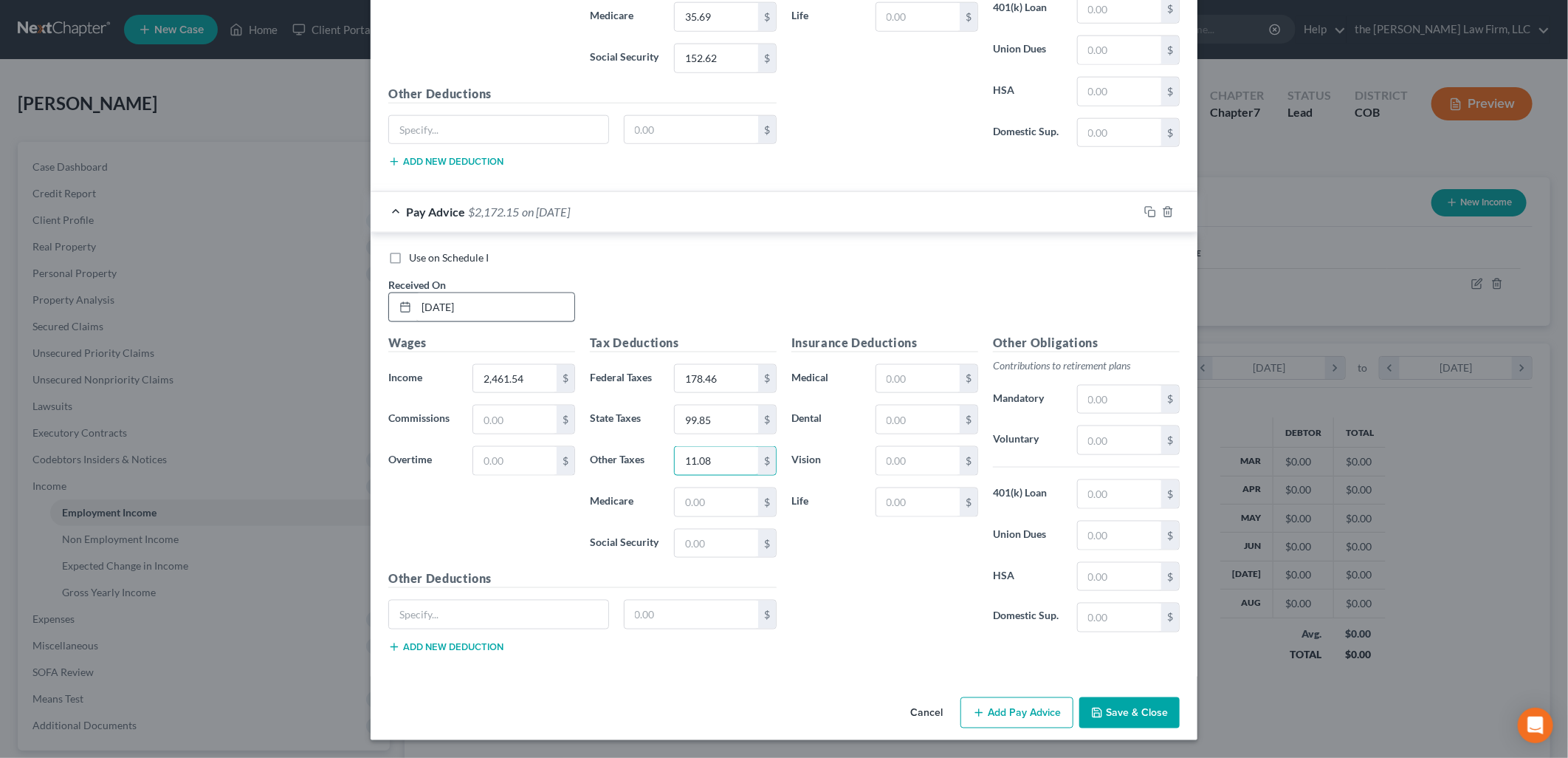
type input "11.08"
type input "35.69"
type input "152.62"
click at [1038, 724] on button "Add Pay Advice" at bounding box center [1017, 713] width 113 height 31
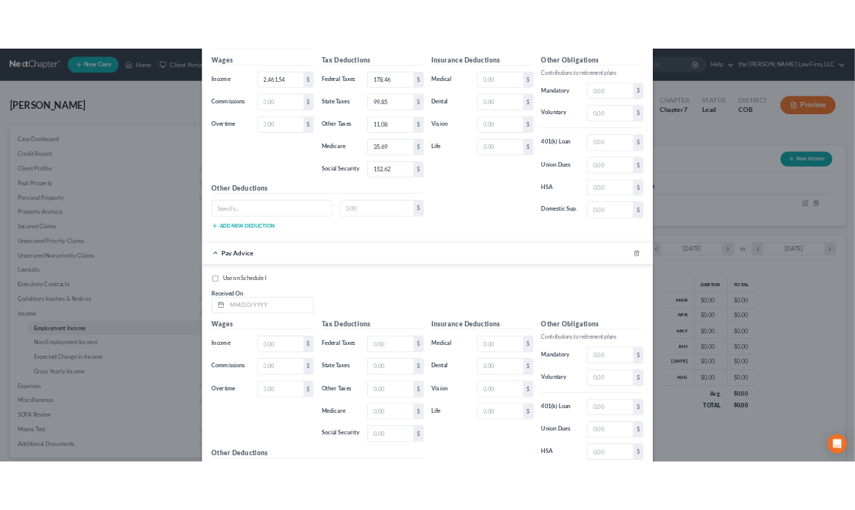
scroll to position [5406, 0]
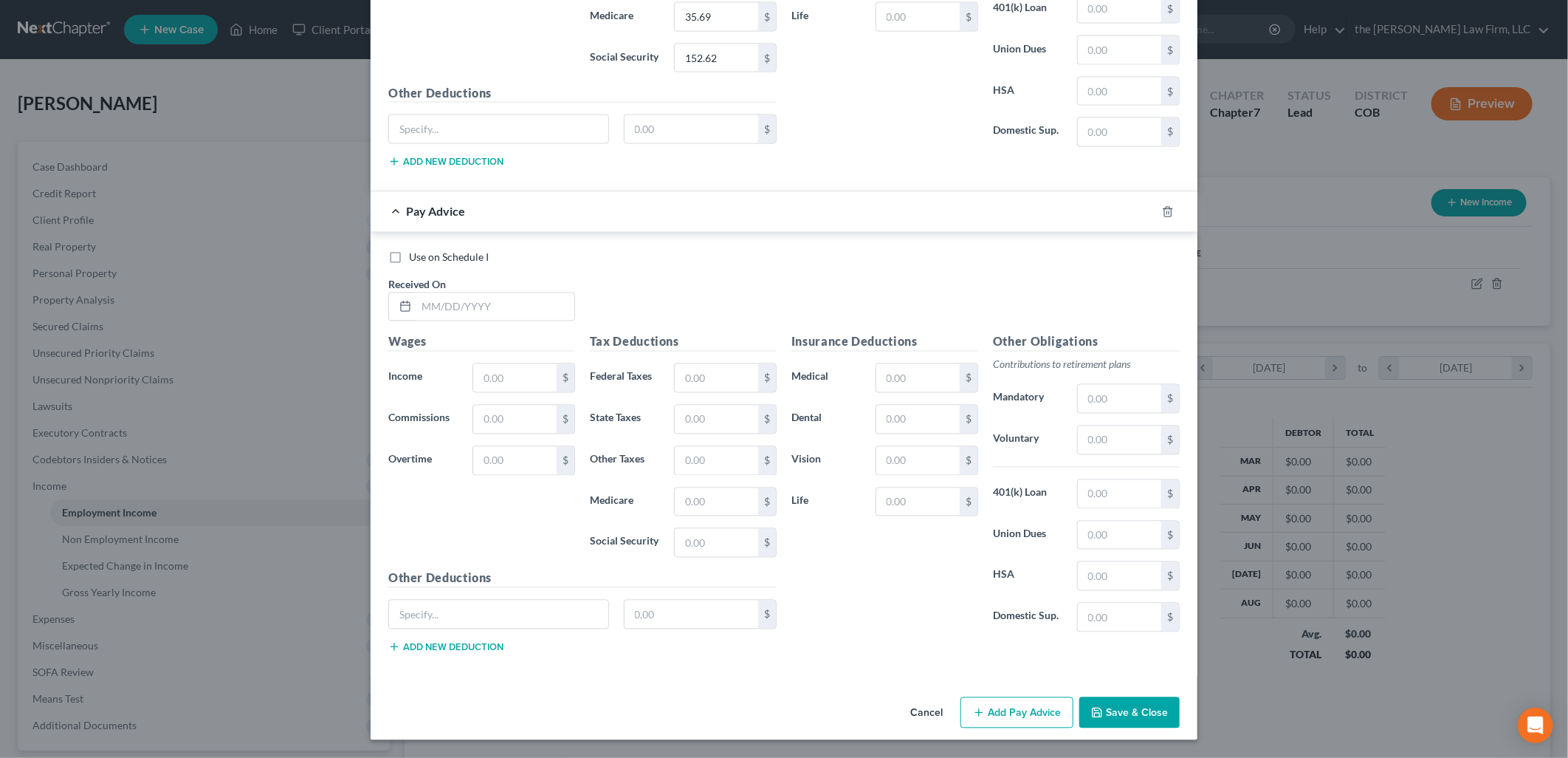
click at [435, 290] on label "Received On *" at bounding box center [417, 284] width 57 height 15
click at [447, 305] on input "text" at bounding box center [495, 306] width 158 height 28
type input "[DATE]"
type input "2,461.54"
type input "178.46"
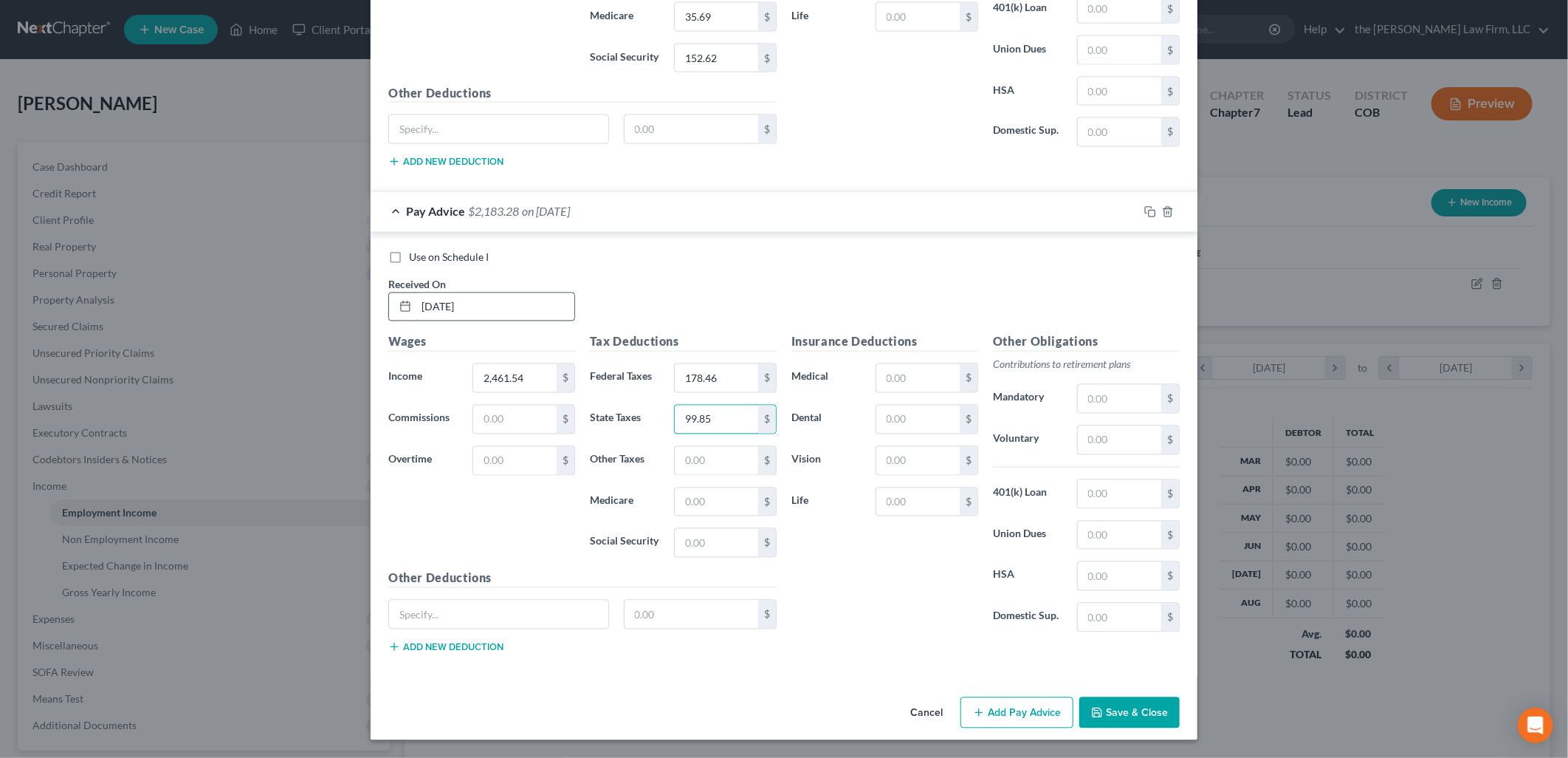
type input "99.85"
type input "11.08"
type input "35.69"
type input "152.61"
drag, startPoint x: 1109, startPoint y: 715, endPoint x: 1170, endPoint y: 717, distance: 61.0
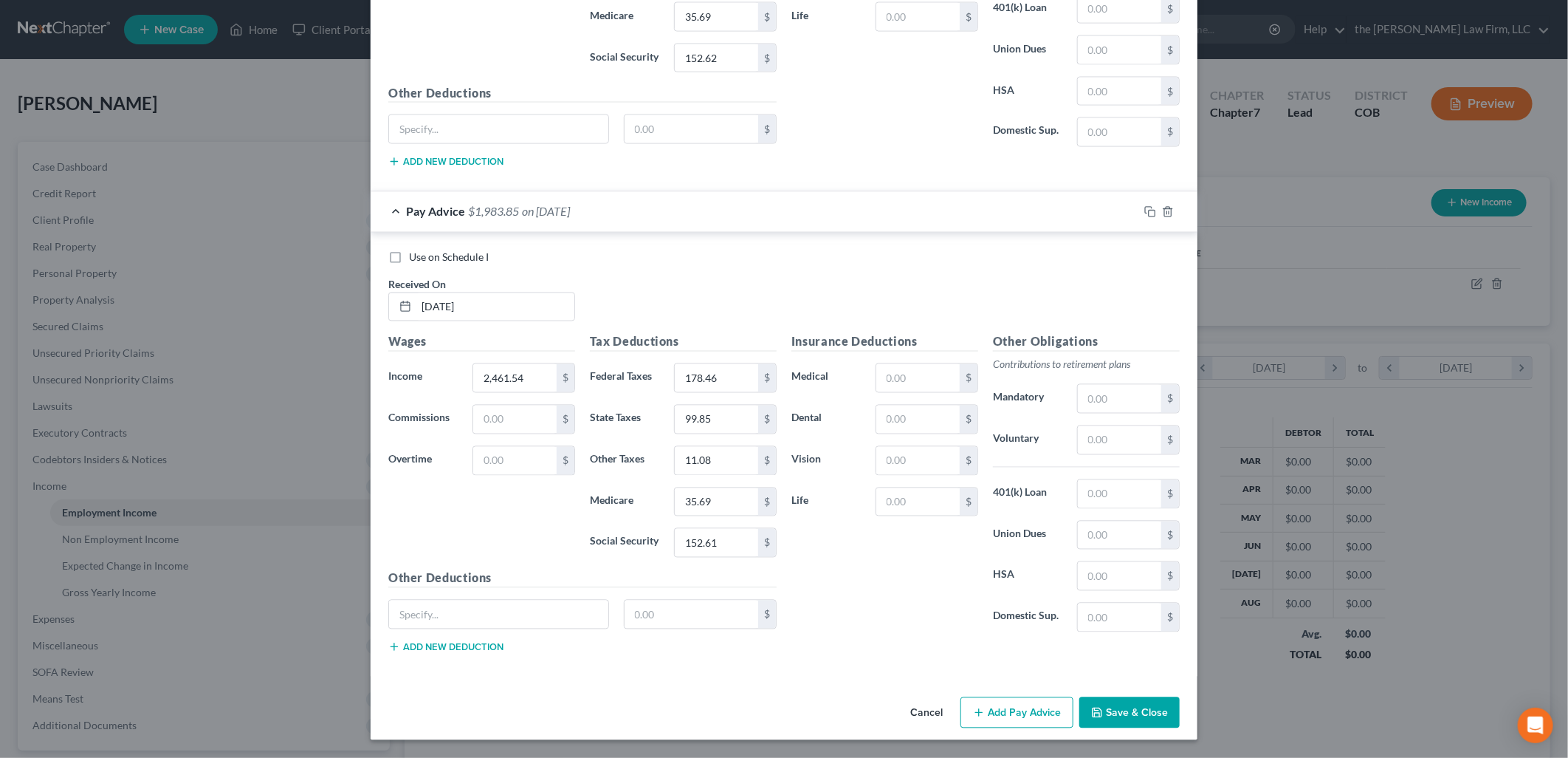
click at [1109, 715] on button "Save & Close" at bounding box center [1129, 713] width 100 height 31
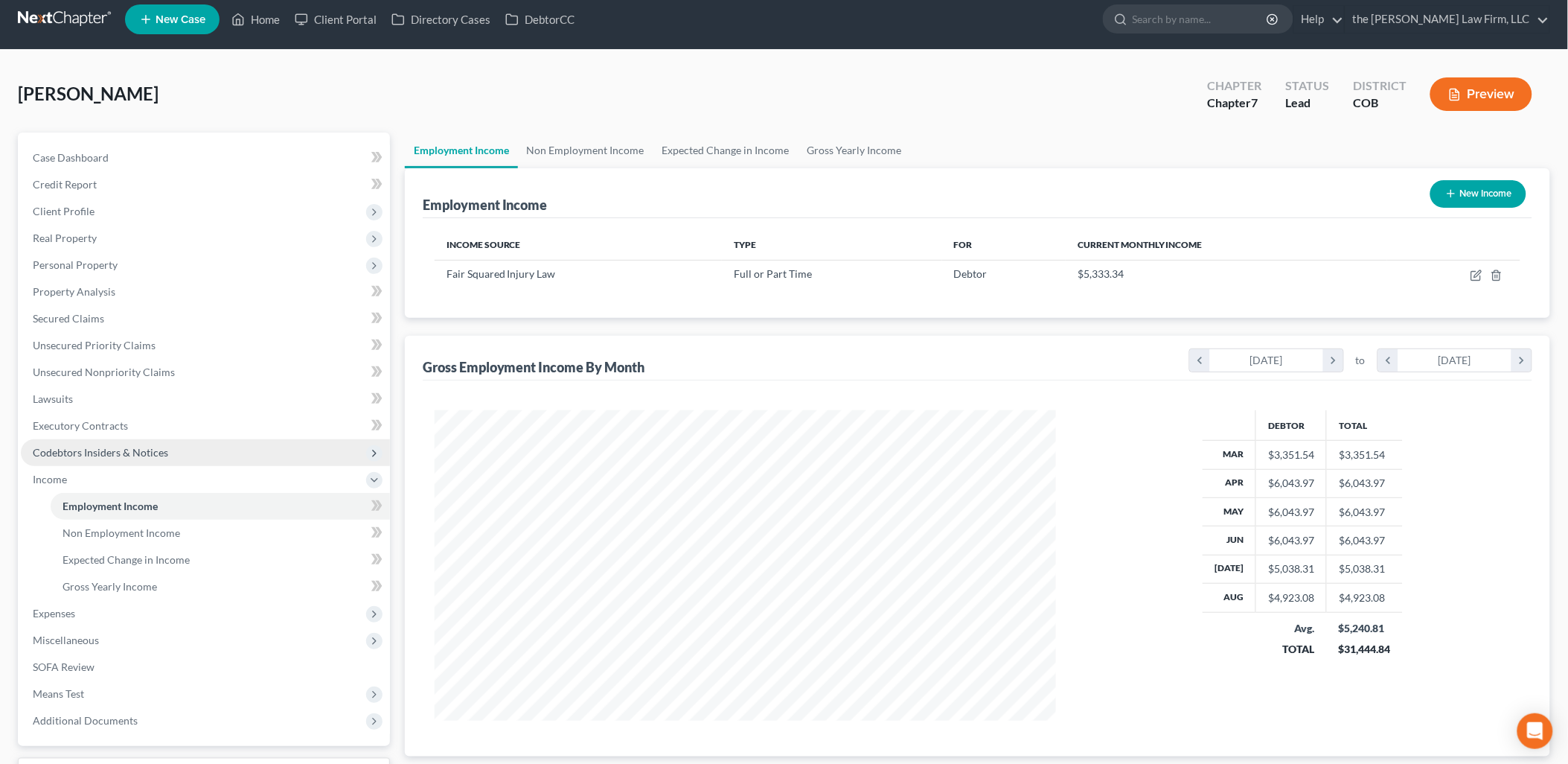
scroll to position [132, 0]
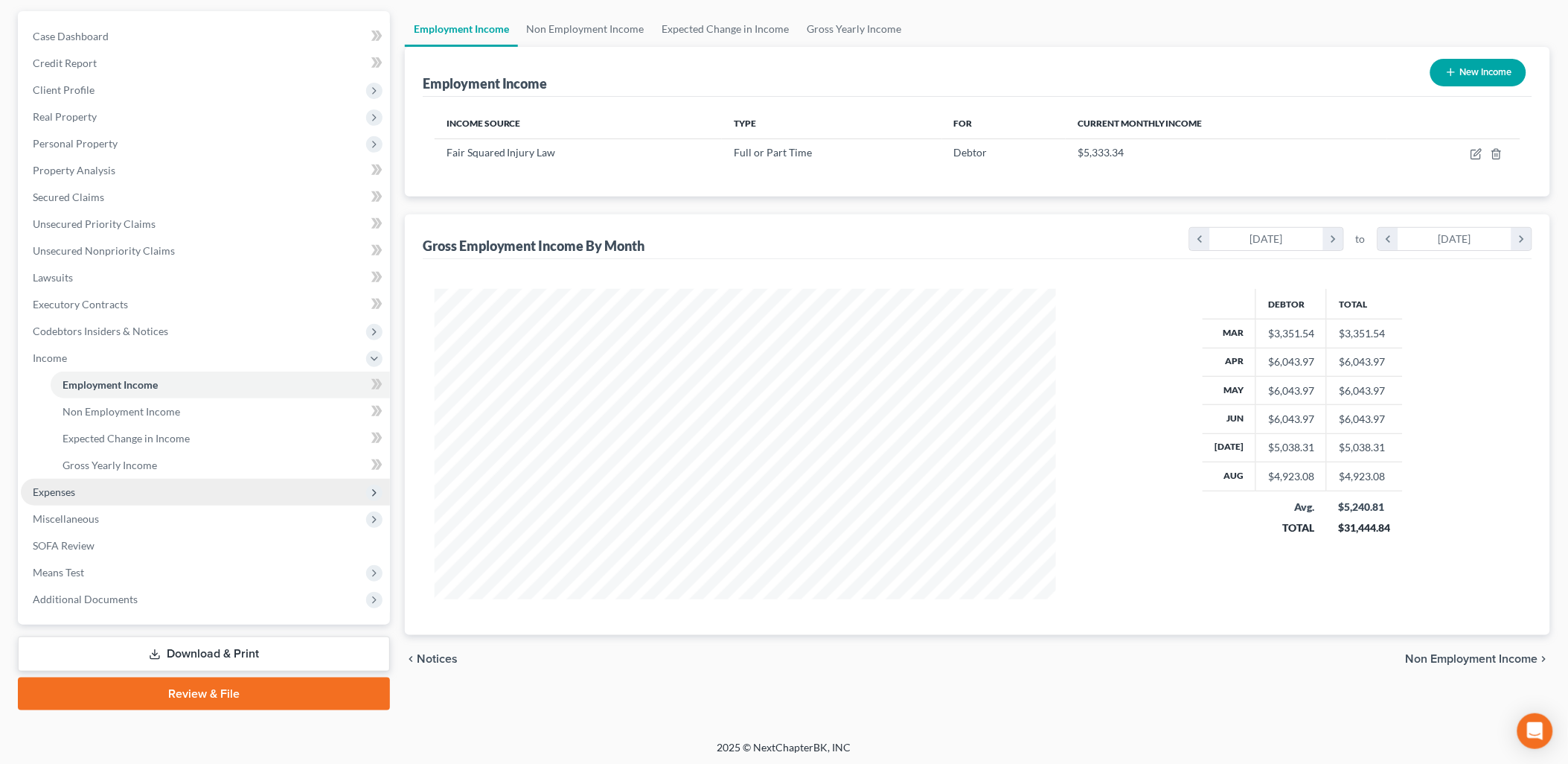
click at [50, 481] on span "Expenses" at bounding box center [205, 492] width 369 height 27
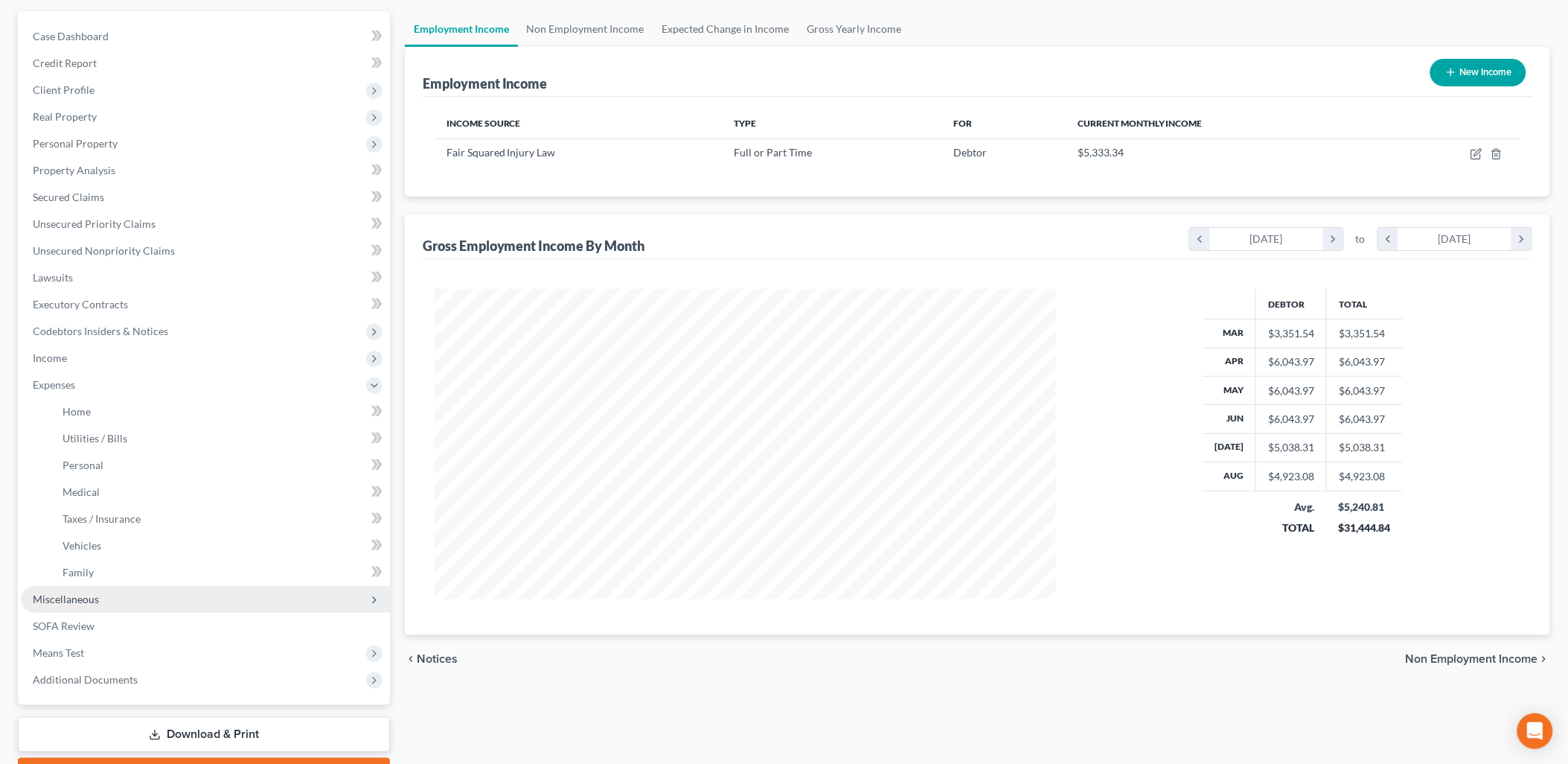
click at [90, 601] on span "Miscellaneous" at bounding box center [66, 598] width 67 height 13
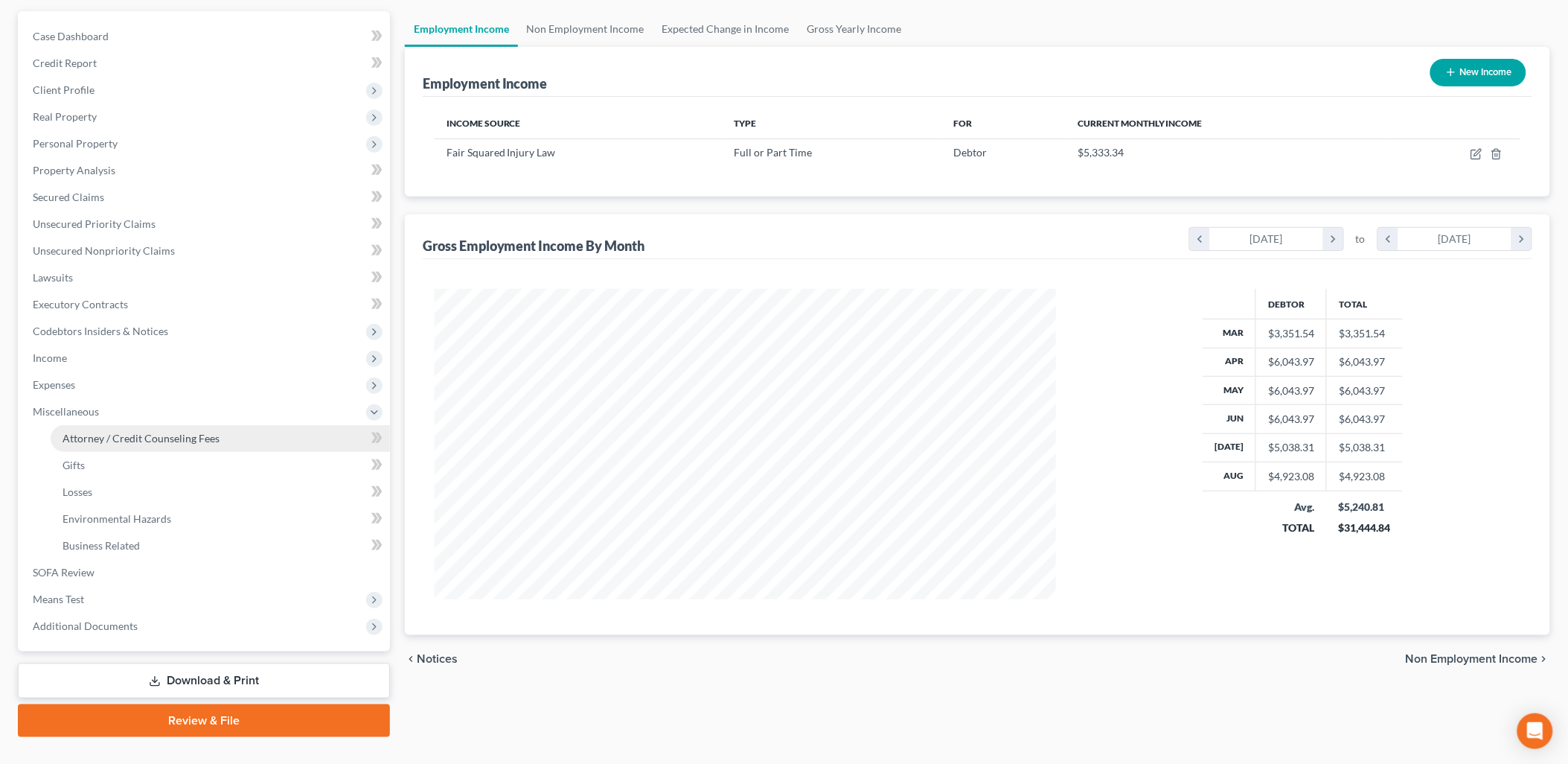
click at [217, 432] on span "Attorney / Credit Counseling Fees" at bounding box center [141, 438] width 157 height 13
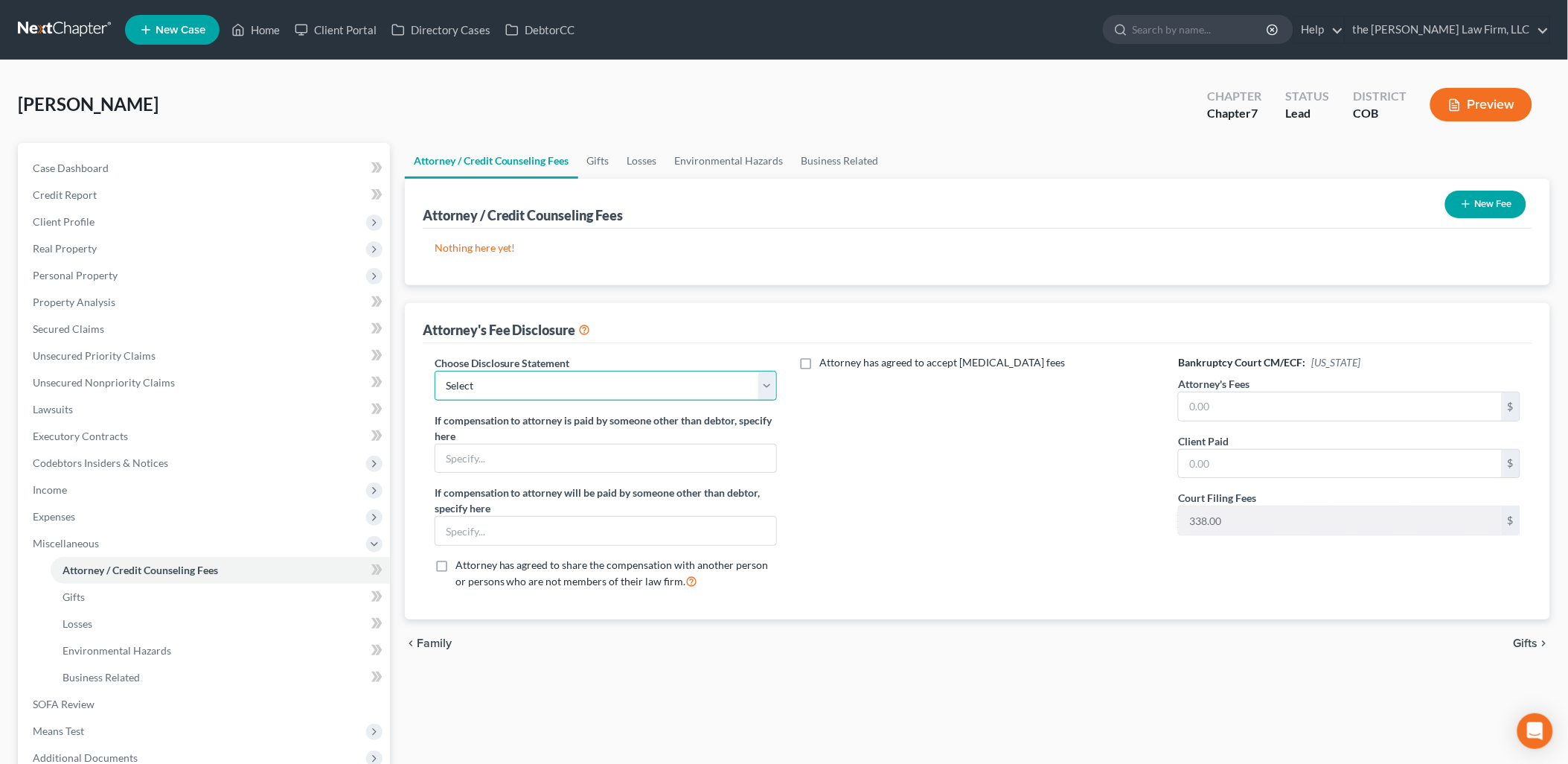
drag, startPoint x: 612, startPoint y: 381, endPoint x: 605, endPoint y: 396, distance: 16.6
click at [612, 381] on select "Select Disclosures of Compensation of Attorney for Debtor" at bounding box center [606, 385] width 342 height 30
select select "0"
click at [435, 370] on select "Select Disclosures of Compensation of Attorney for Debtor" at bounding box center [606, 385] width 342 height 30
click at [1322, 386] on div "Attorney's Fees $" at bounding box center [1349, 398] width 342 height 45
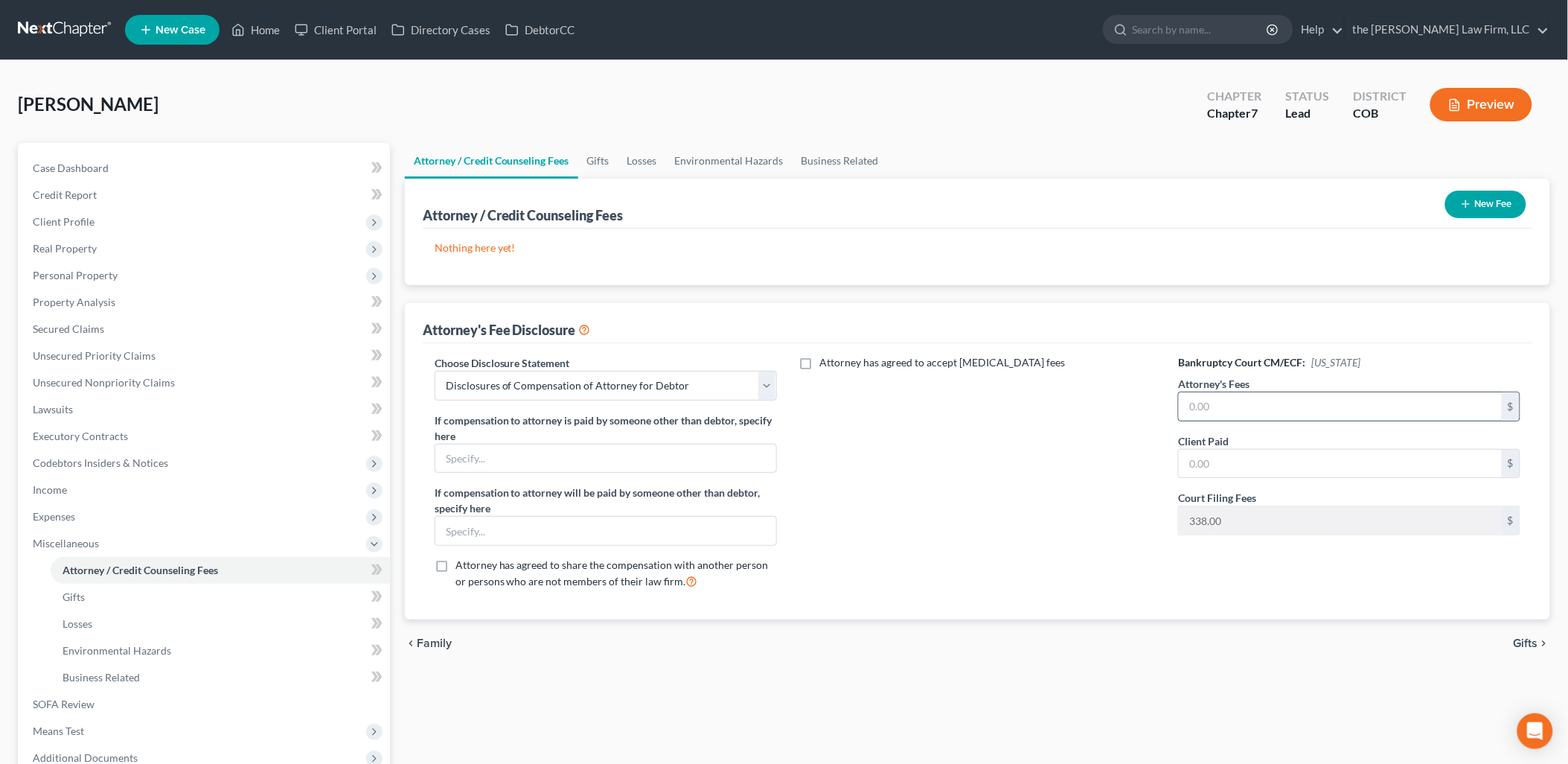
click at [1318, 403] on input "text" at bounding box center [1340, 406] width 323 height 28
type input "2,062"
type input "3"
type input "2,400"
click at [1479, 205] on button "New Fee" at bounding box center [1486, 205] width 81 height 28
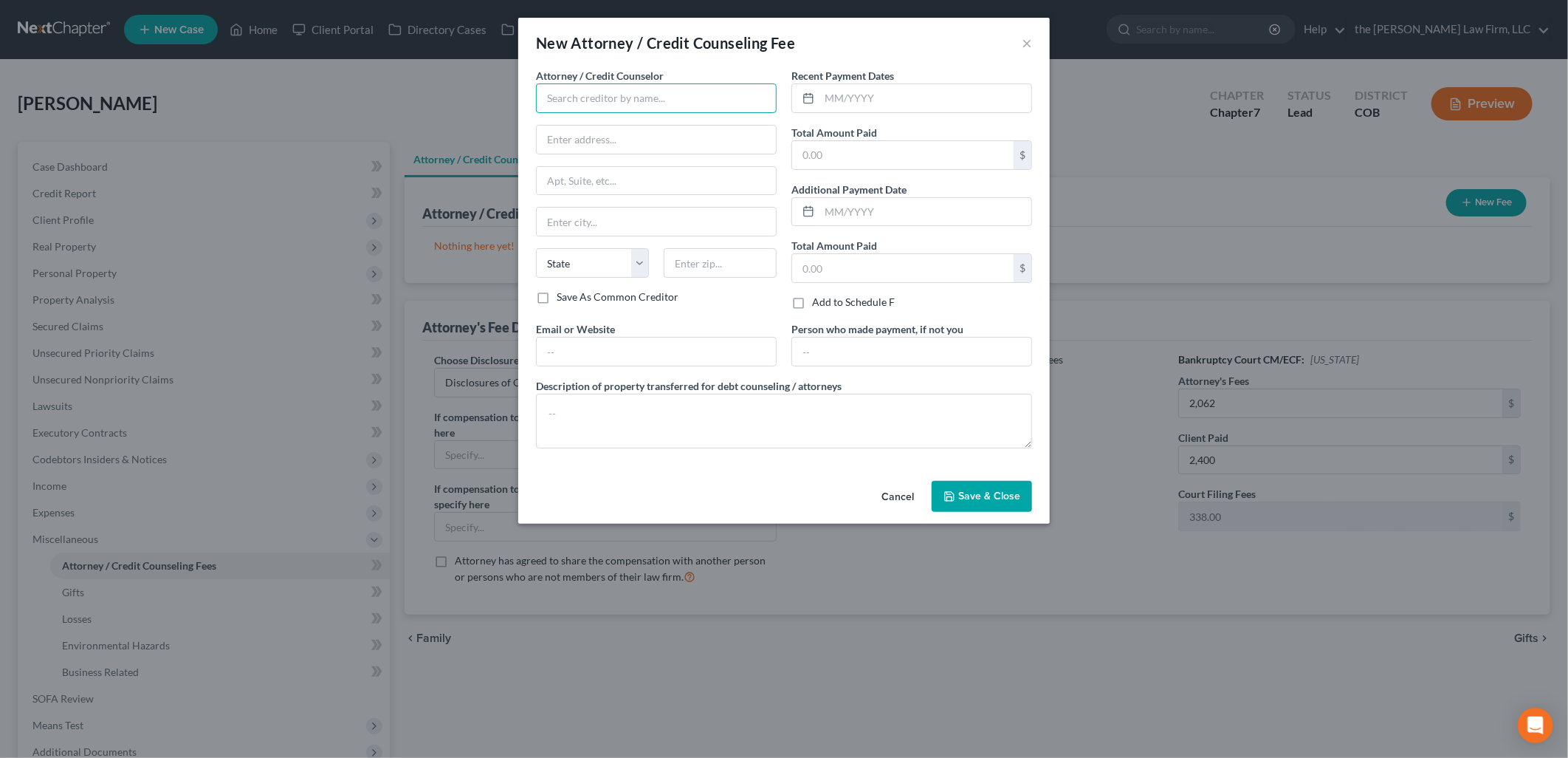
click at [636, 87] on input "text" at bounding box center [656, 98] width 241 height 30
type input "The [PERSON_NAME] Law Firm, LLC"
type input "18425 Pony Express Dr."
type input "Suite 201A"
type input "[PERSON_NAME]"
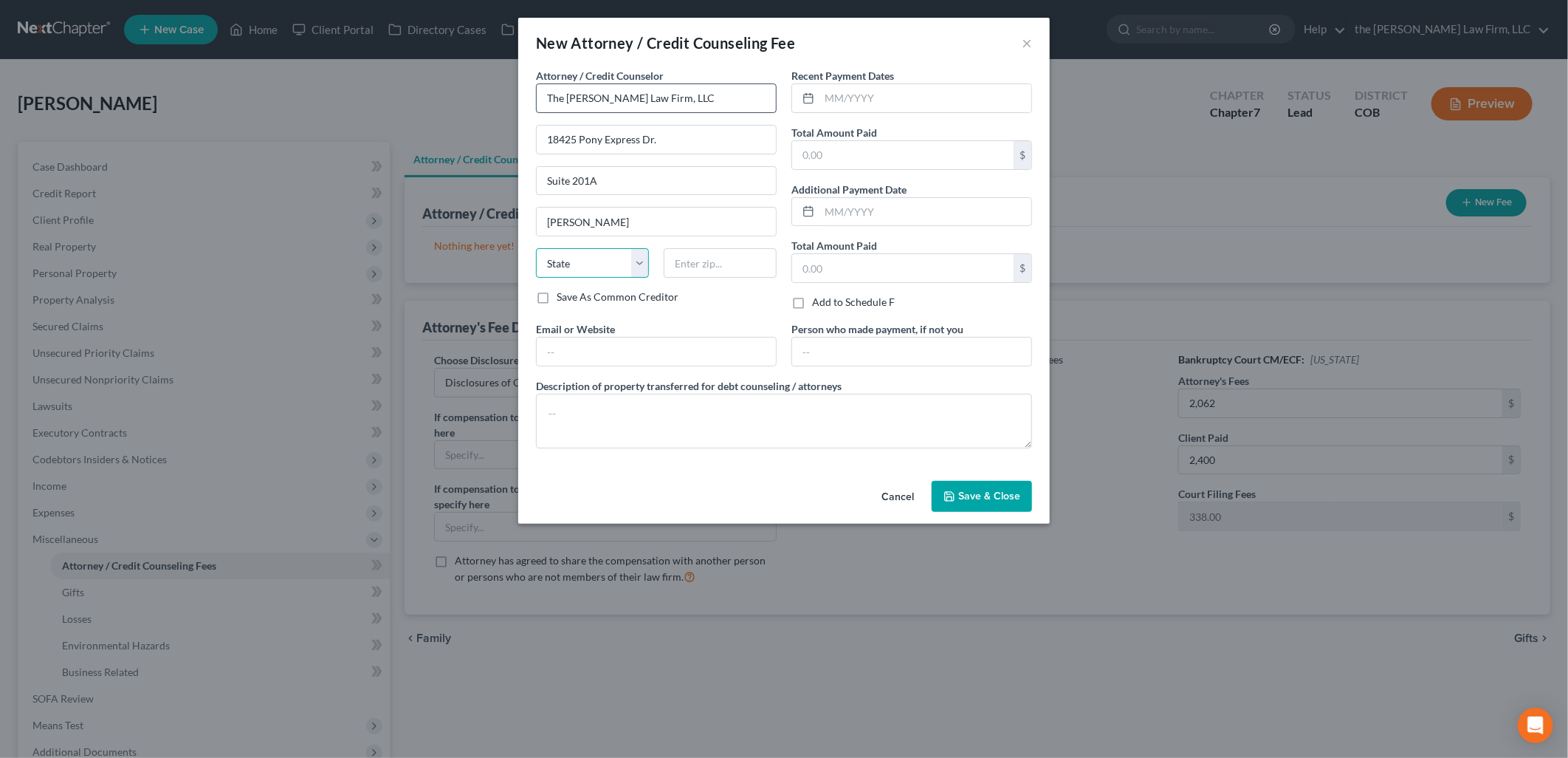
select select "5"
type input "80134"
type input "[PERSON_NAME][EMAIL_ADDRESS][PERSON_NAME][DOMAIN_NAME]"
click at [867, 84] on input "text" at bounding box center [926, 98] width 212 height 28
click at [843, 102] on input "text" at bounding box center [926, 98] width 212 height 28
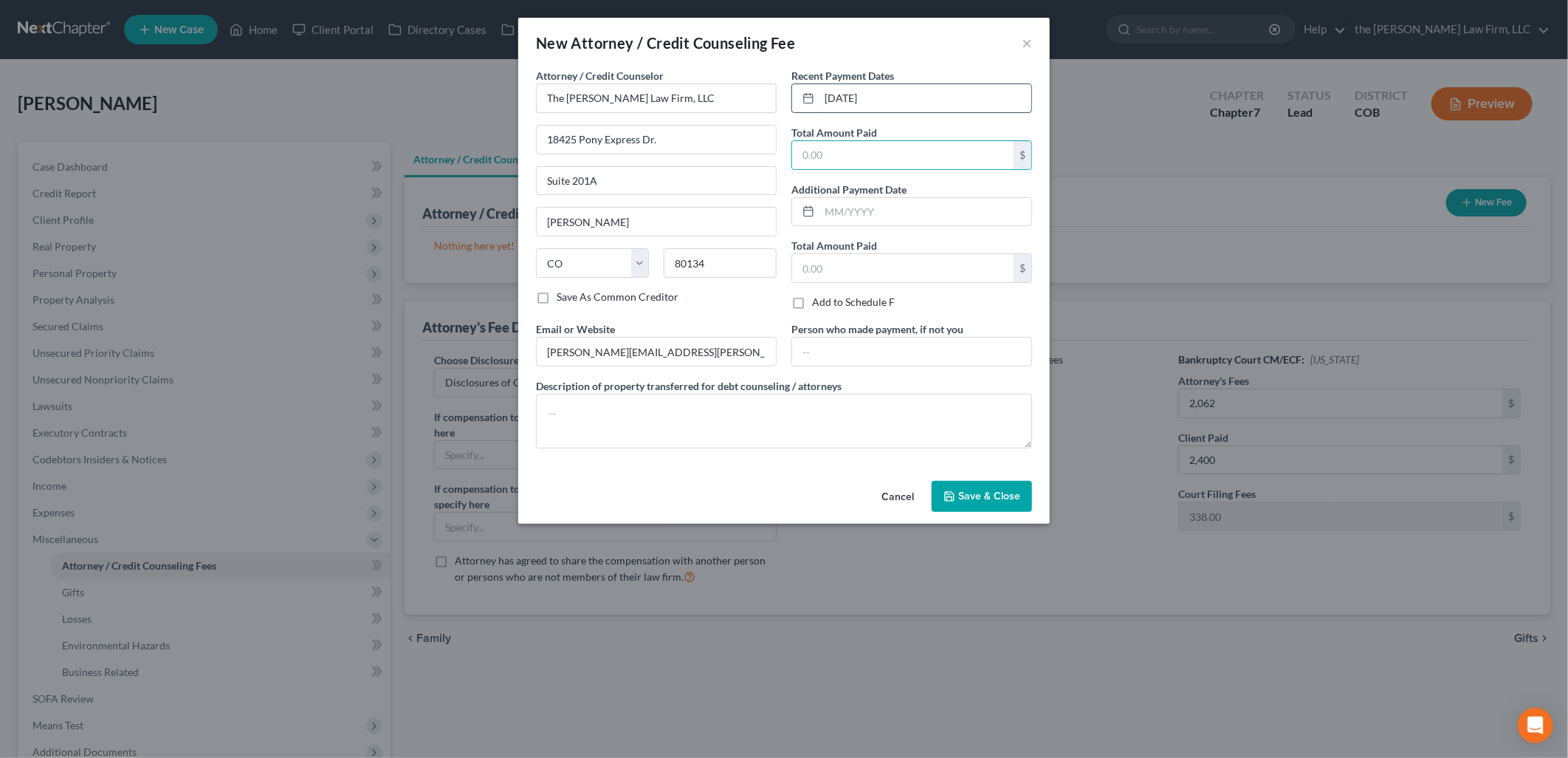
click at [889, 105] on input "[DATE]" at bounding box center [926, 98] width 212 height 28
type input "[DATE], [DATE]"
type input "2,400"
click at [992, 496] on span "Save & Close" at bounding box center [989, 496] width 62 height 12
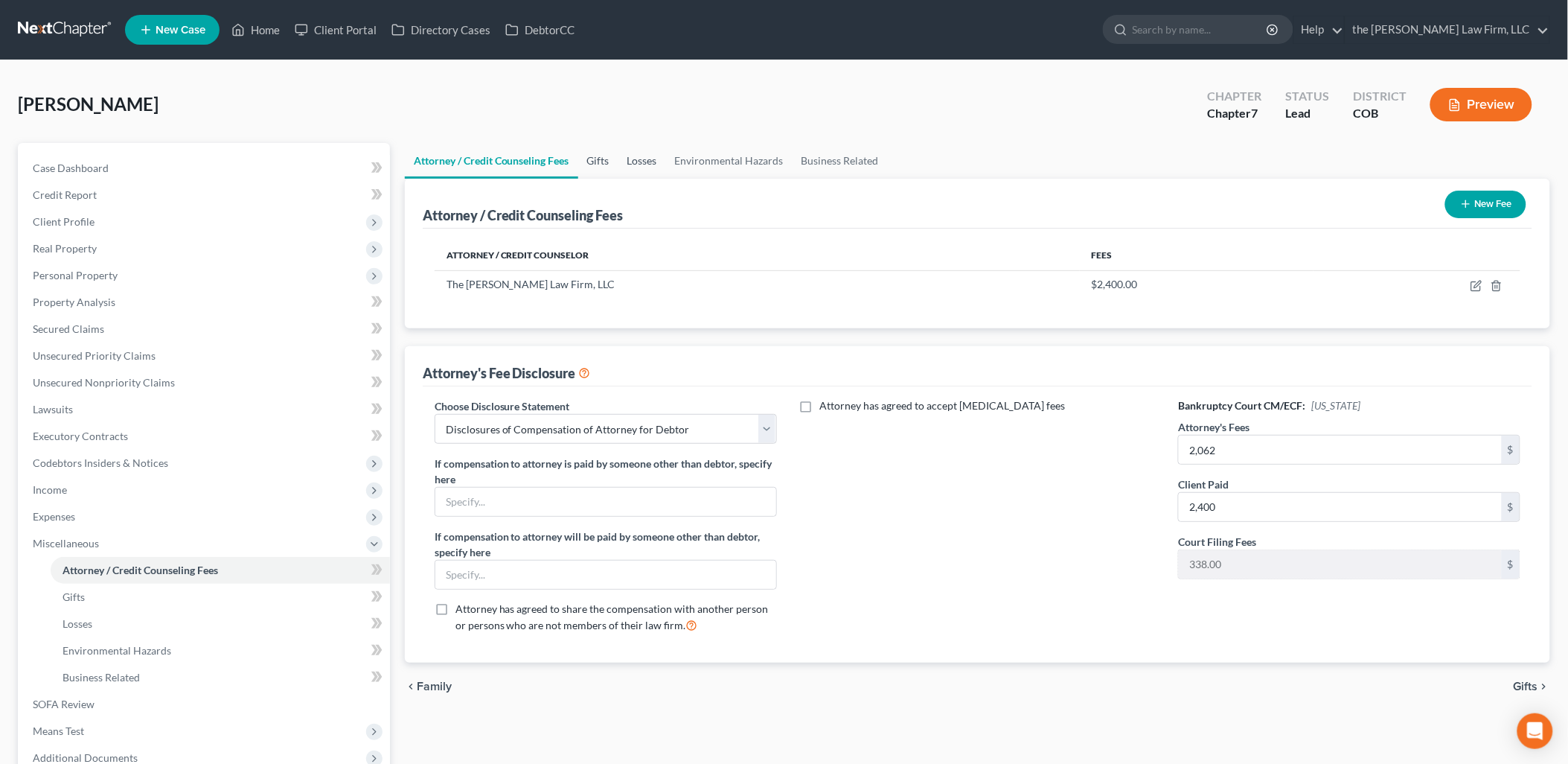
click at [591, 159] on link "Gifts" at bounding box center [599, 160] width 41 height 36
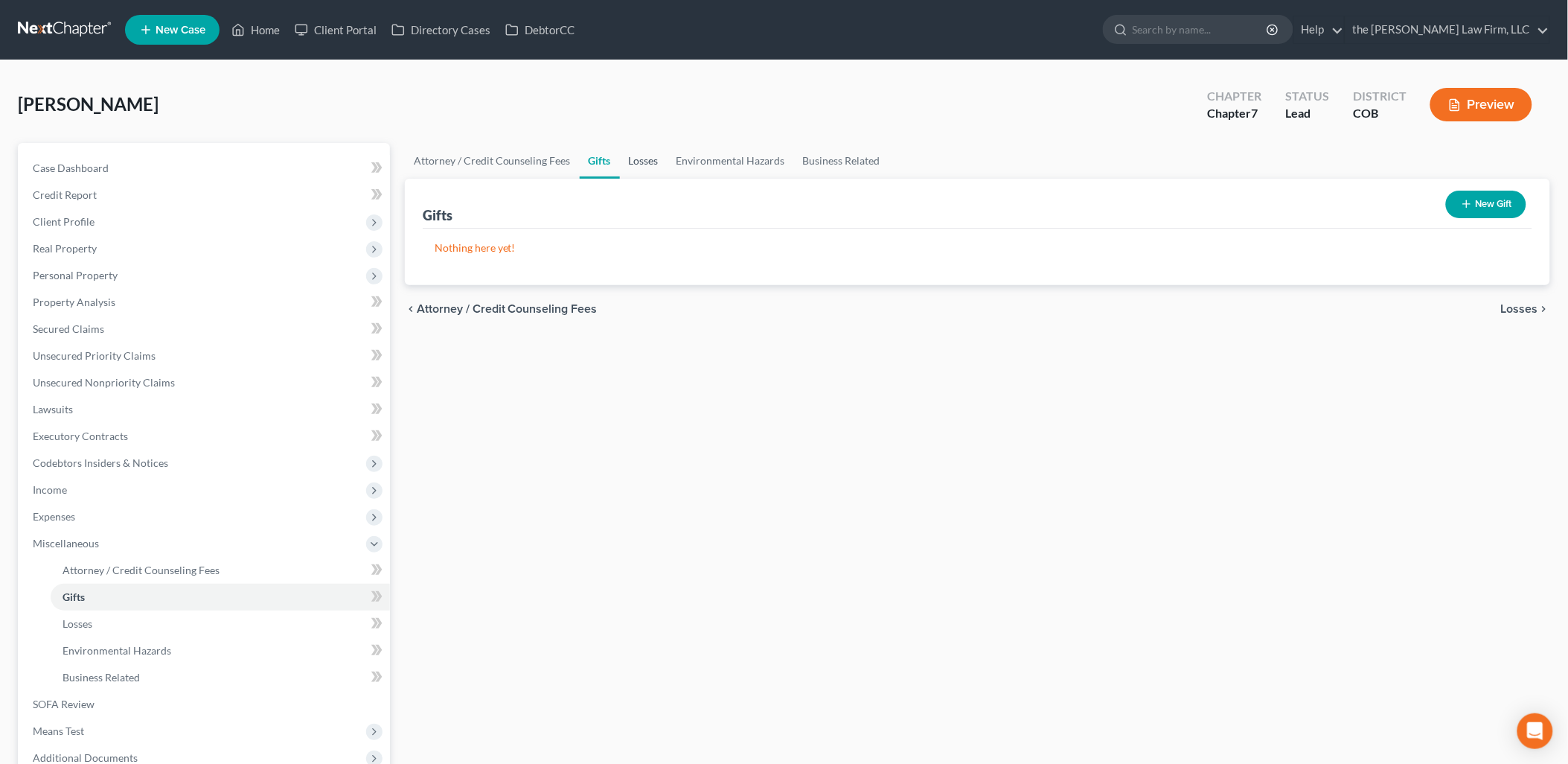
click at [645, 151] on link "Losses" at bounding box center [643, 160] width 47 height 36
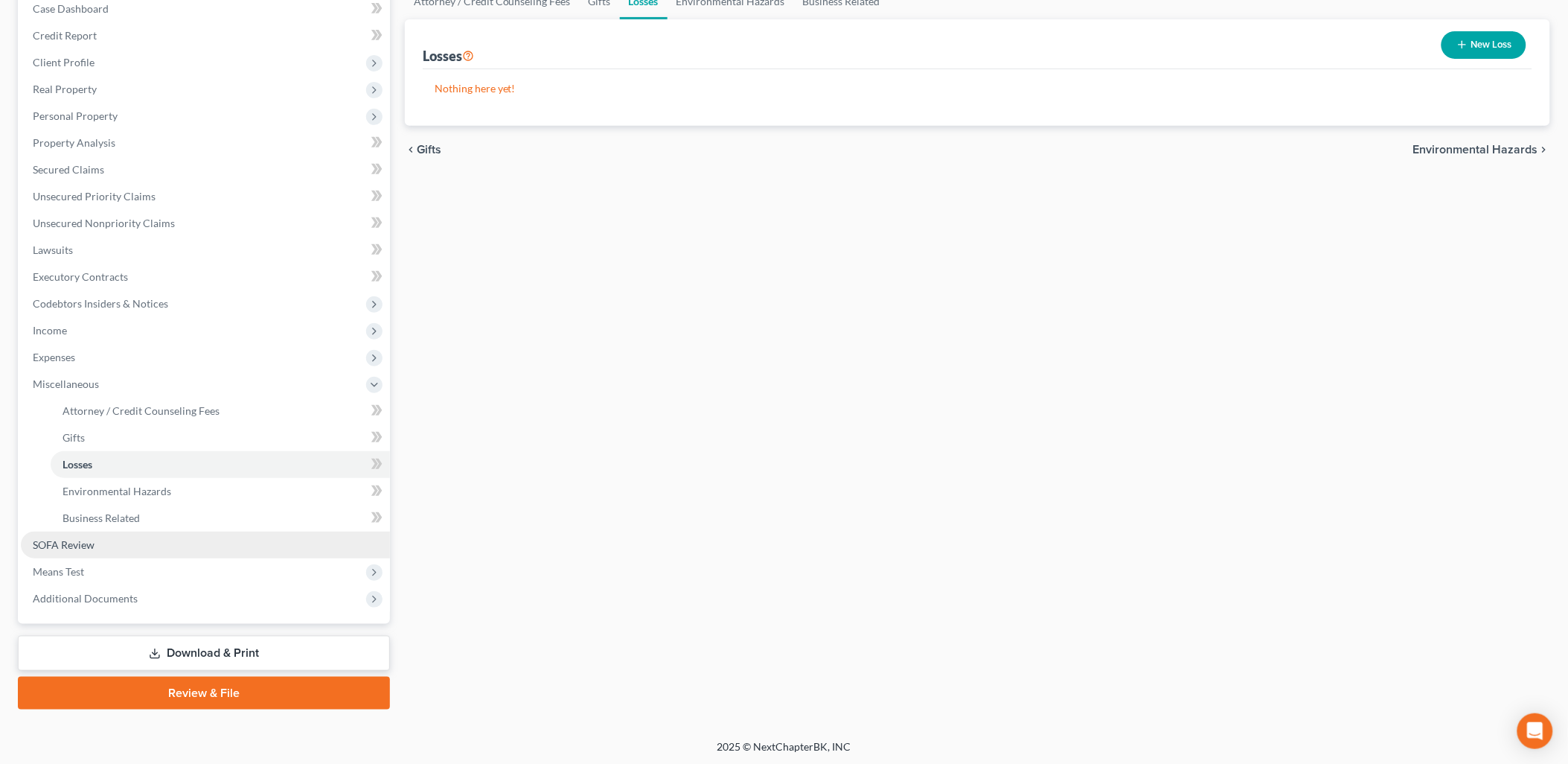
click at [122, 541] on link "SOFA Review" at bounding box center [205, 545] width 369 height 27
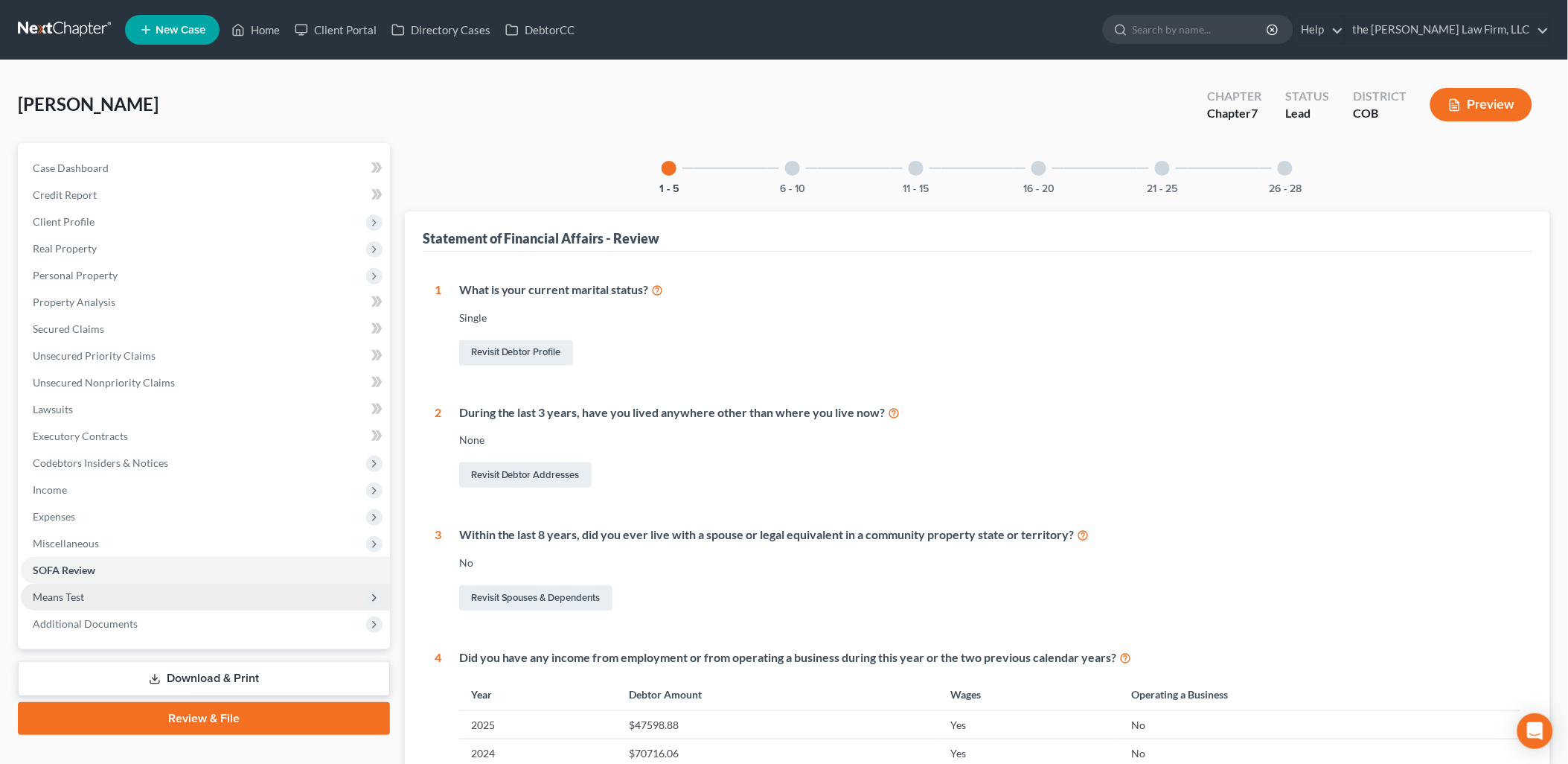
click at [94, 588] on span "Means Test" at bounding box center [205, 597] width 369 height 27
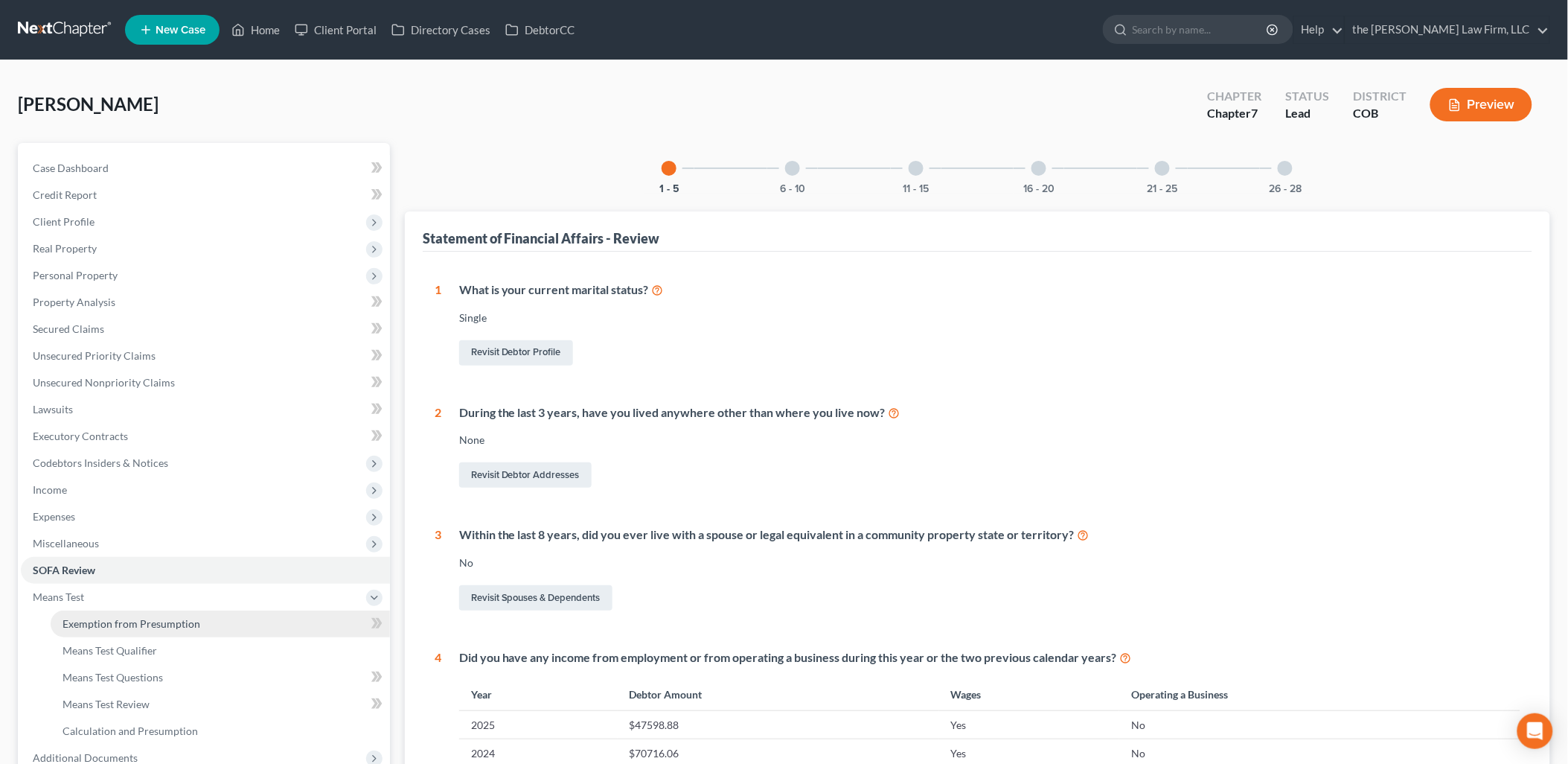
click at [114, 614] on link "Exemption from Presumption" at bounding box center [220, 624] width 339 height 27
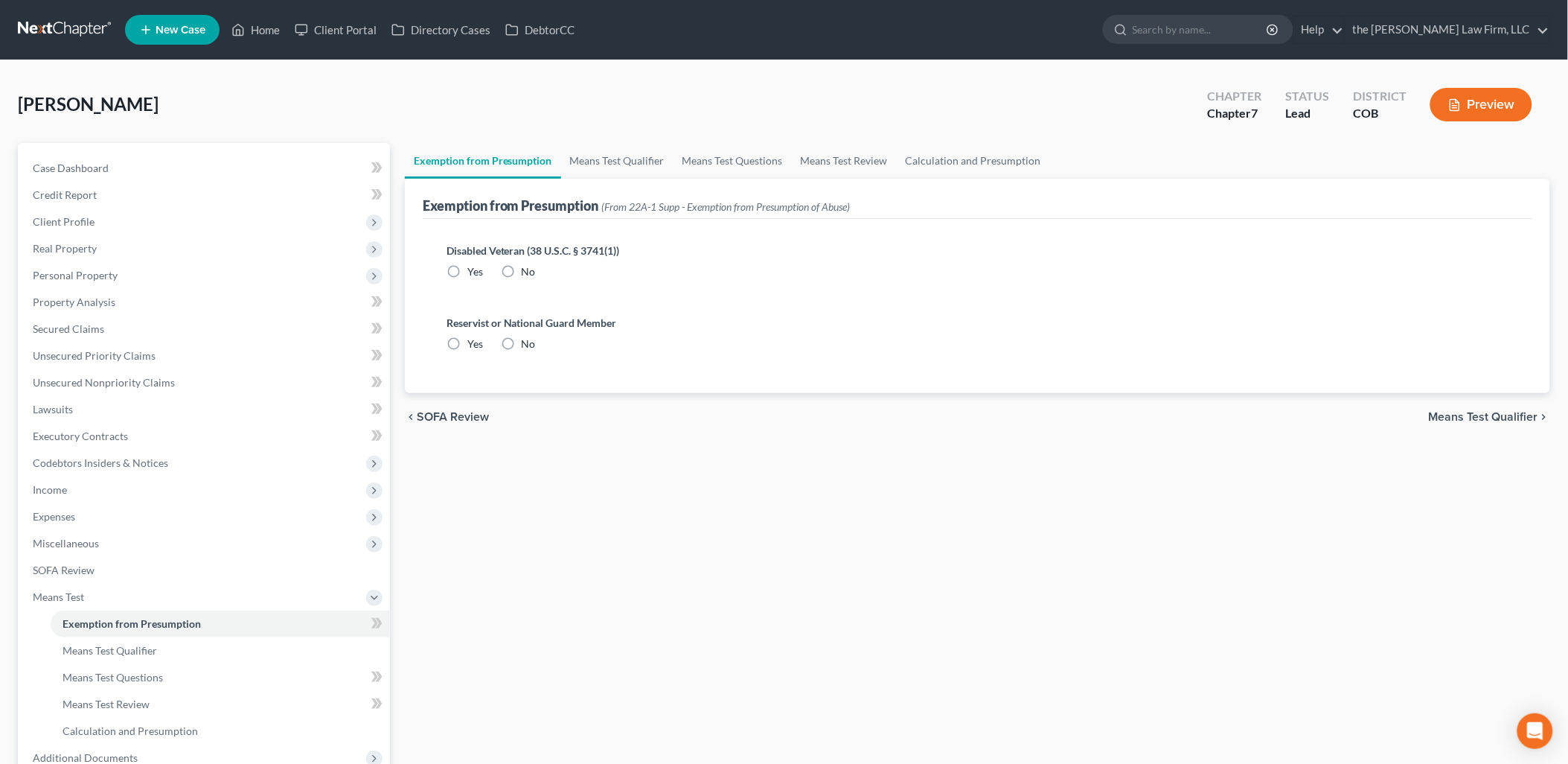
click at [522, 266] on label "No" at bounding box center [528, 271] width 14 height 14
click at [527, 266] on input "No" at bounding box center [532, 269] width 10 height 10
radio input "true"
click at [522, 341] on label "No" at bounding box center [528, 343] width 14 height 14
click at [527, 341] on input "No" at bounding box center [532, 341] width 10 height 10
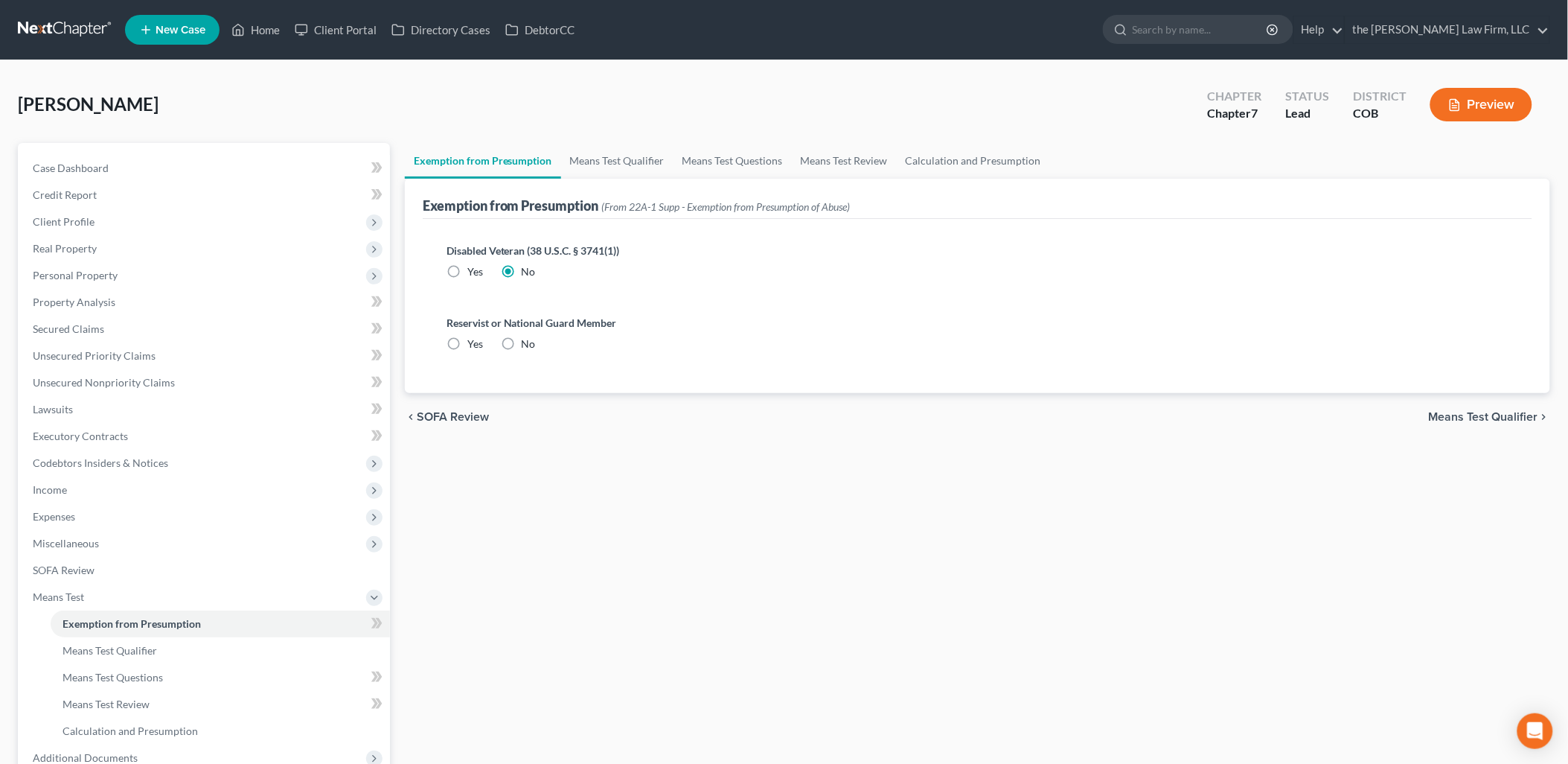
radio input "true"
click at [599, 162] on link "Means Test Qualifier" at bounding box center [617, 160] width 113 height 36
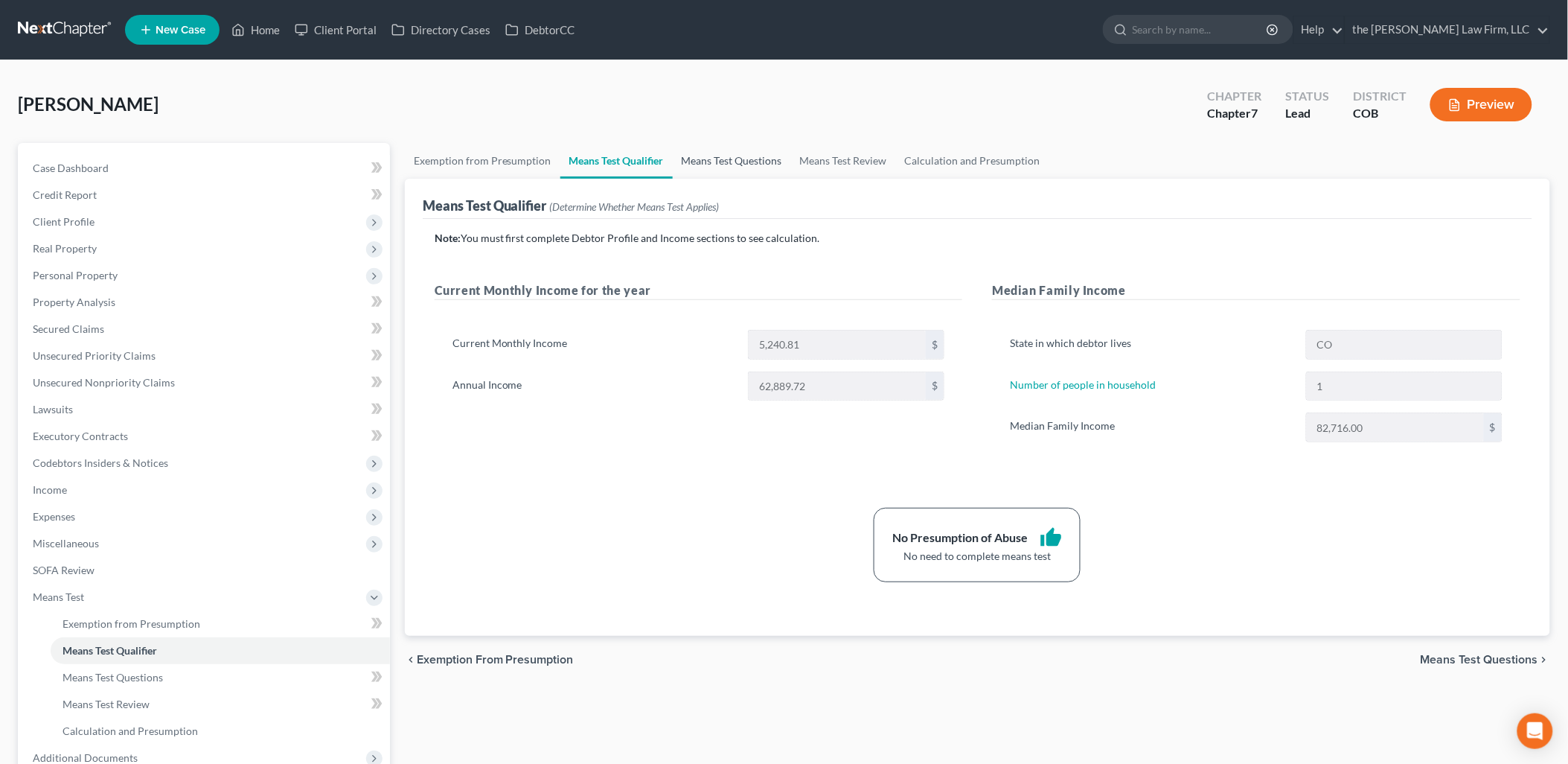
click at [744, 152] on link "Means Test Questions" at bounding box center [732, 160] width 119 height 36
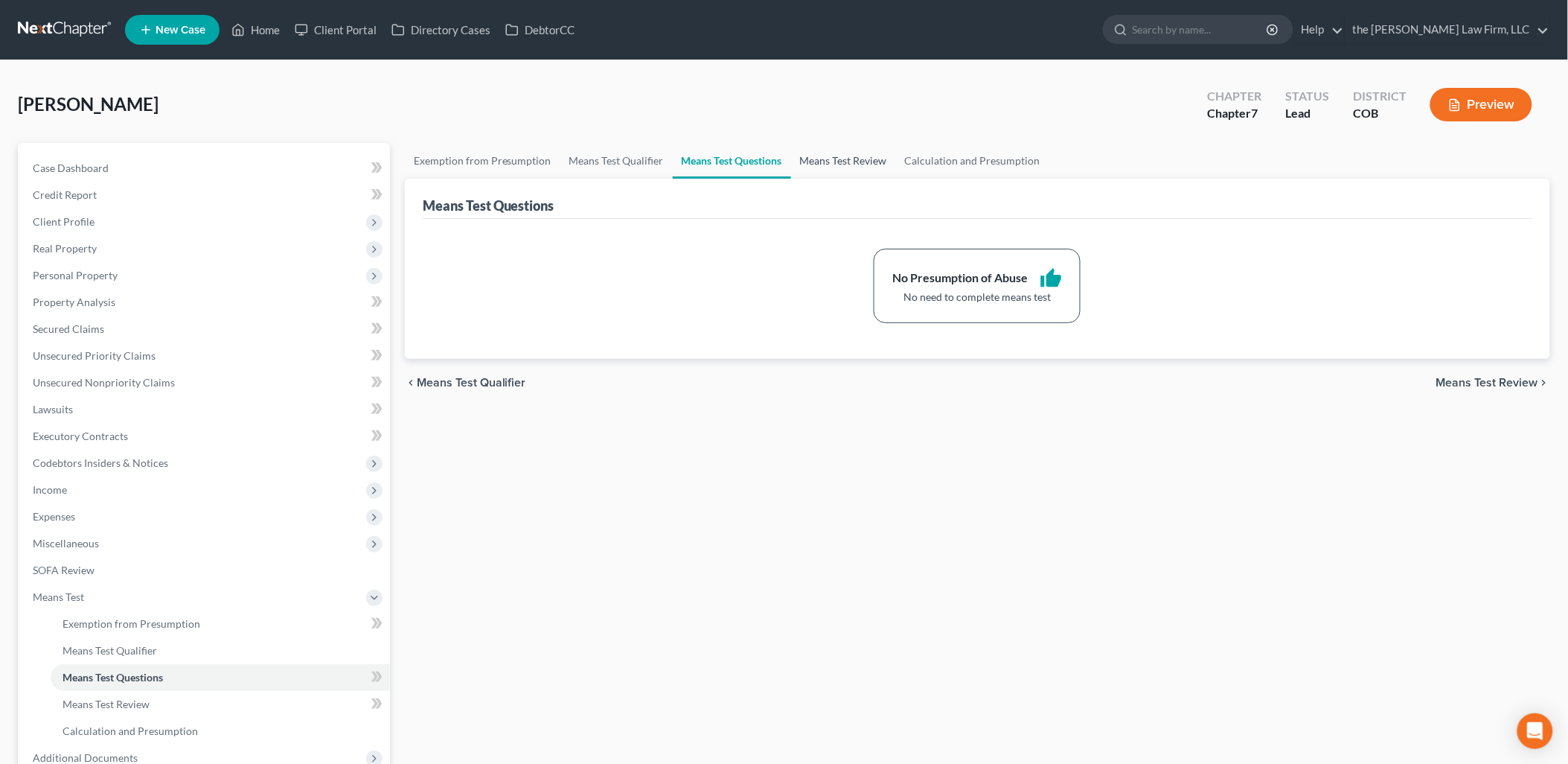
click at [806, 154] on link "Means Test Review" at bounding box center [843, 160] width 105 height 36
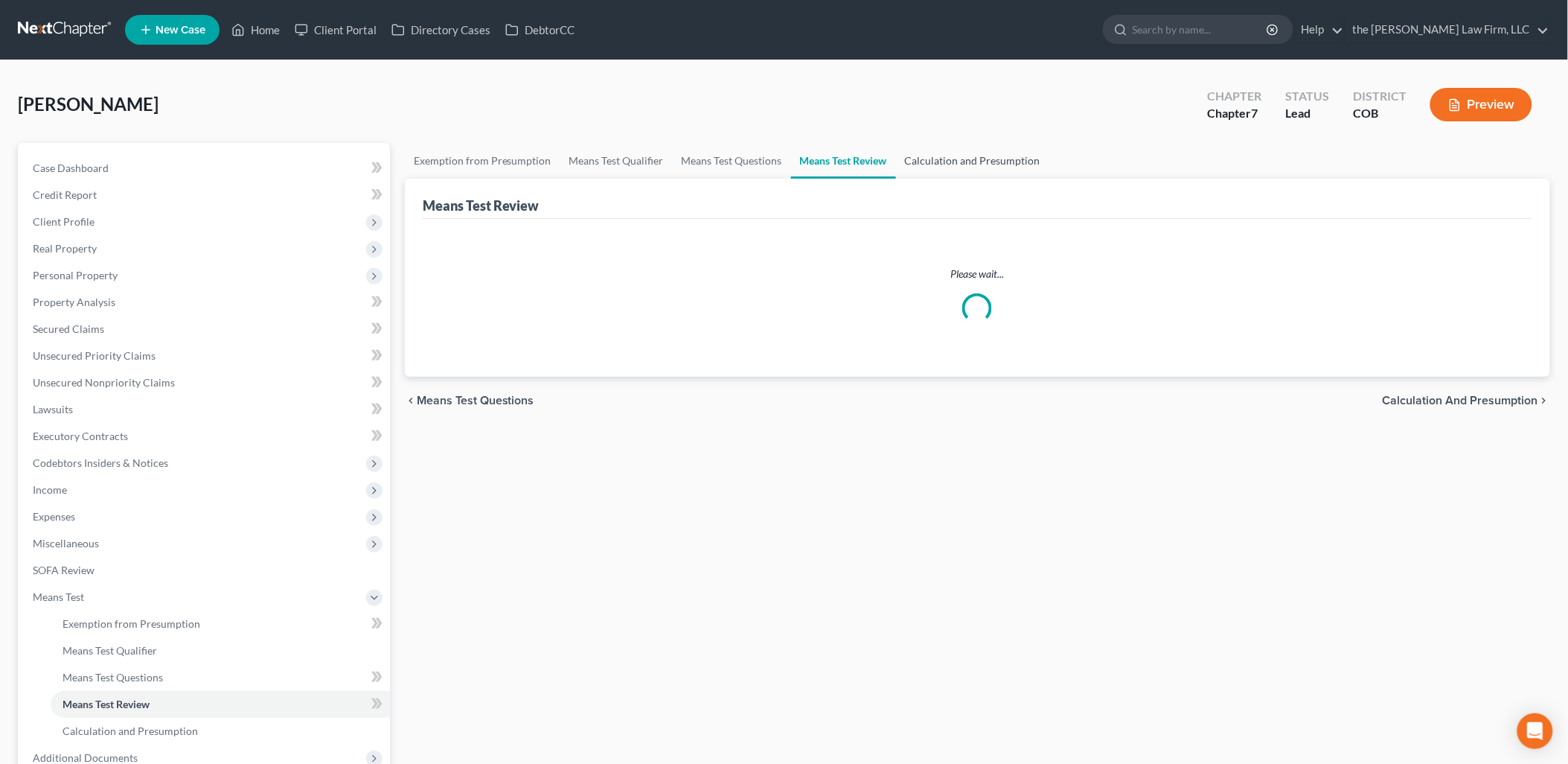
click at [939, 160] on link "Calculation and Presumption" at bounding box center [972, 160] width 153 height 36
